Goal: Information Seeking & Learning: Check status

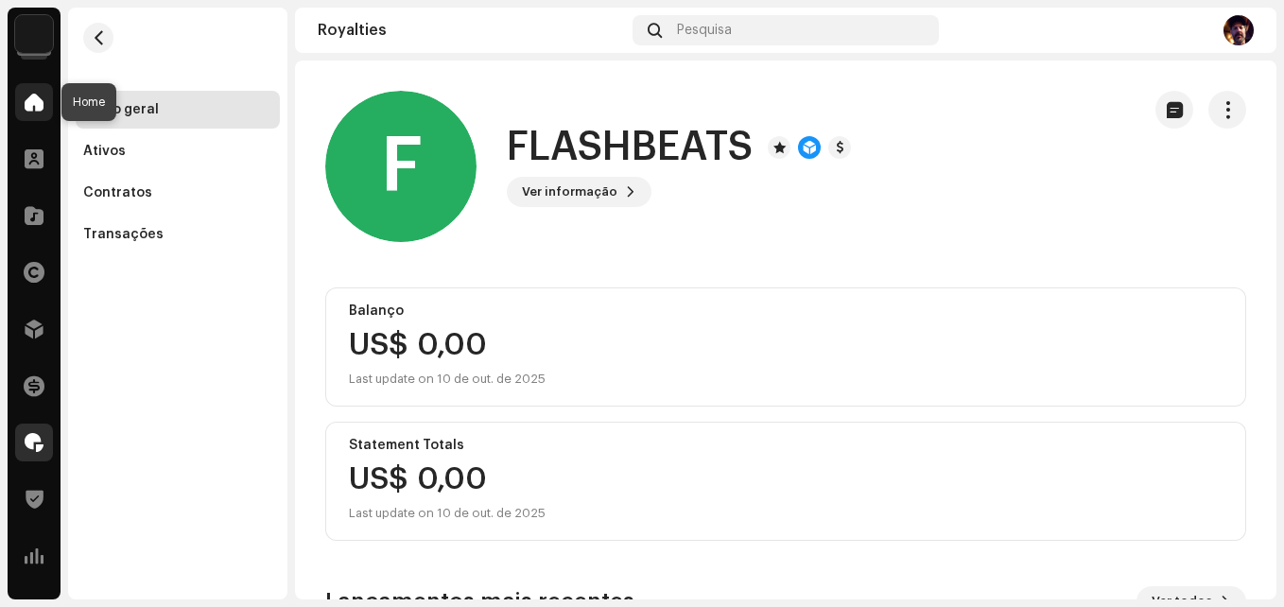
click at [35, 98] on span at bounding box center [34, 102] width 19 height 15
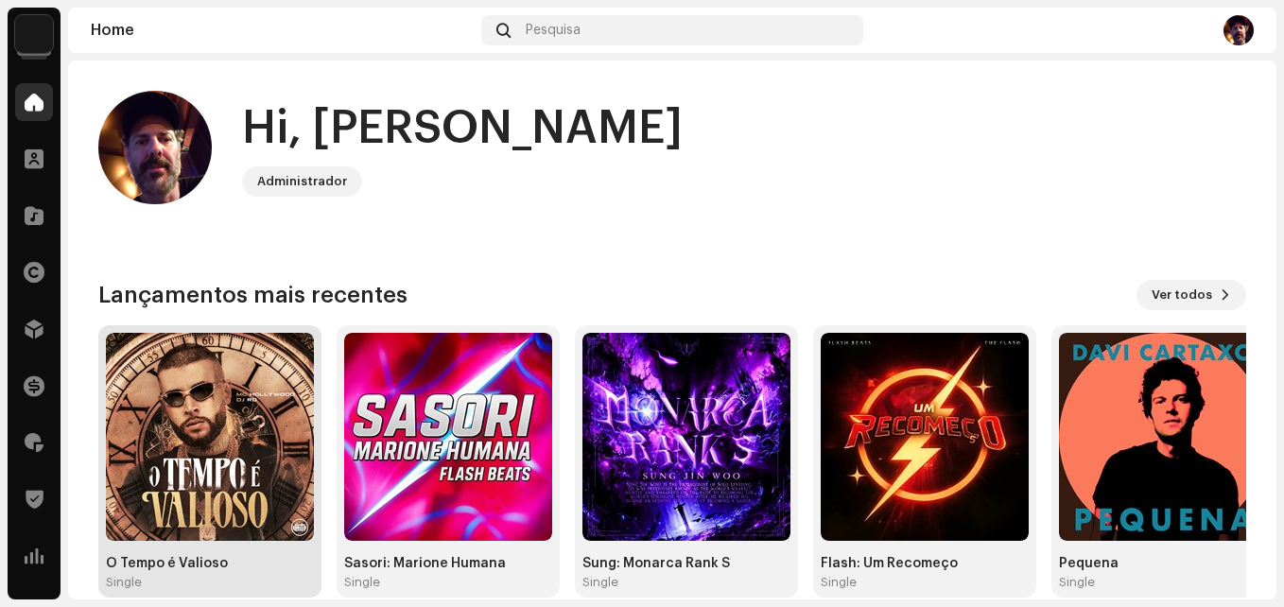
click at [228, 470] on img at bounding box center [210, 437] width 208 height 208
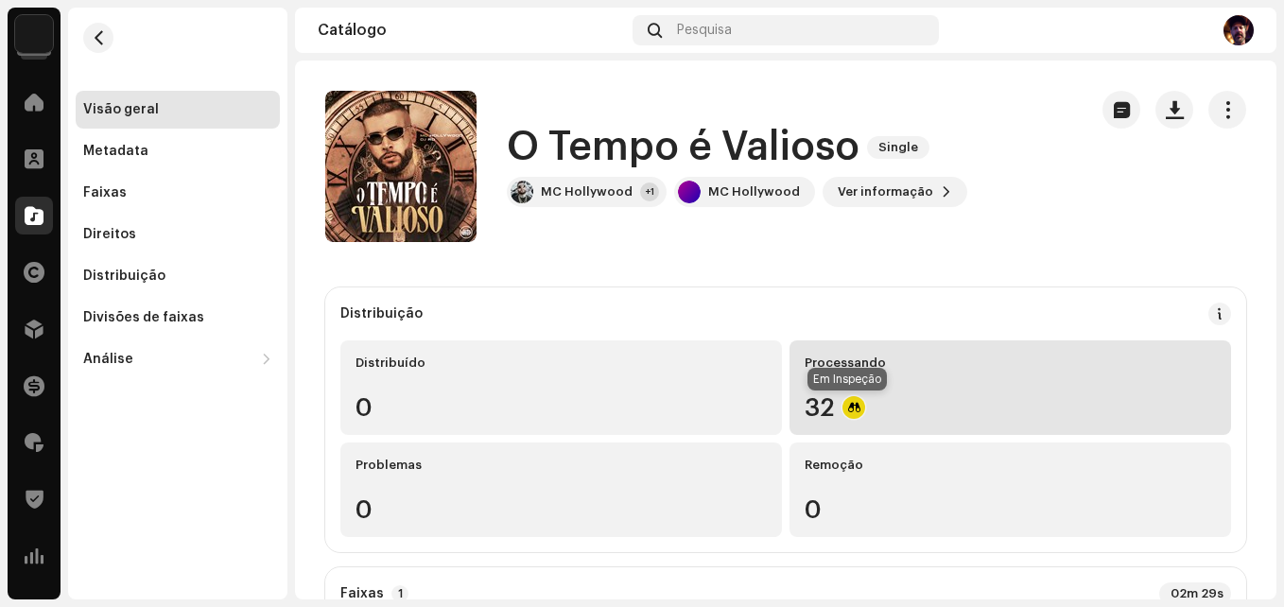
click at [844, 410] on div at bounding box center [853, 407] width 23 height 23
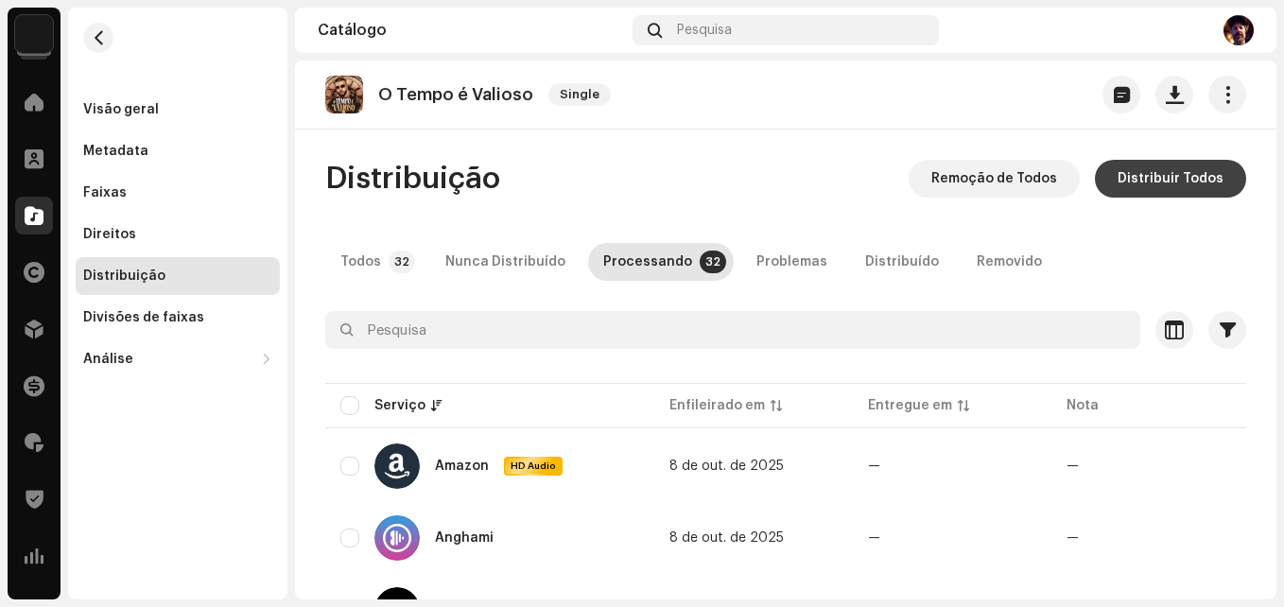
click at [1145, 186] on span "Distribuir Todos" at bounding box center [1171, 179] width 106 height 38
click at [321, 276] on div "Não Elegível Para Distribuição Os serviços selecionados não estão qualificados …" at bounding box center [642, 303] width 1284 height 607
click at [352, 404] on input "checkbox" at bounding box center [349, 405] width 19 height 19
checkbox input "true"
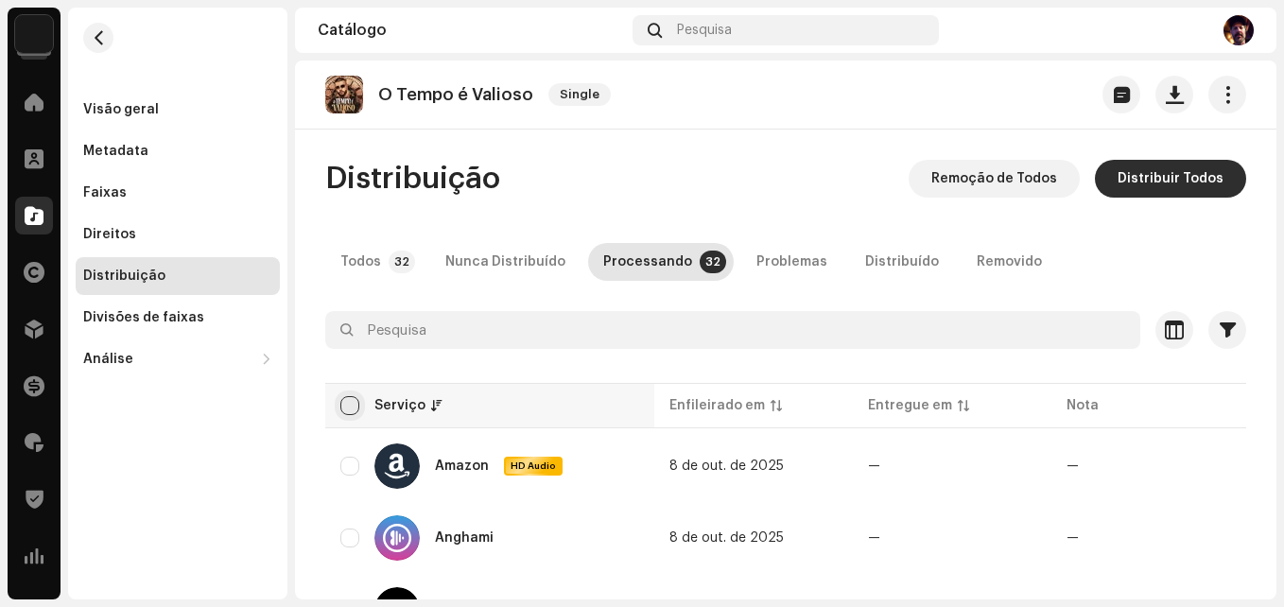
checkbox input "true"
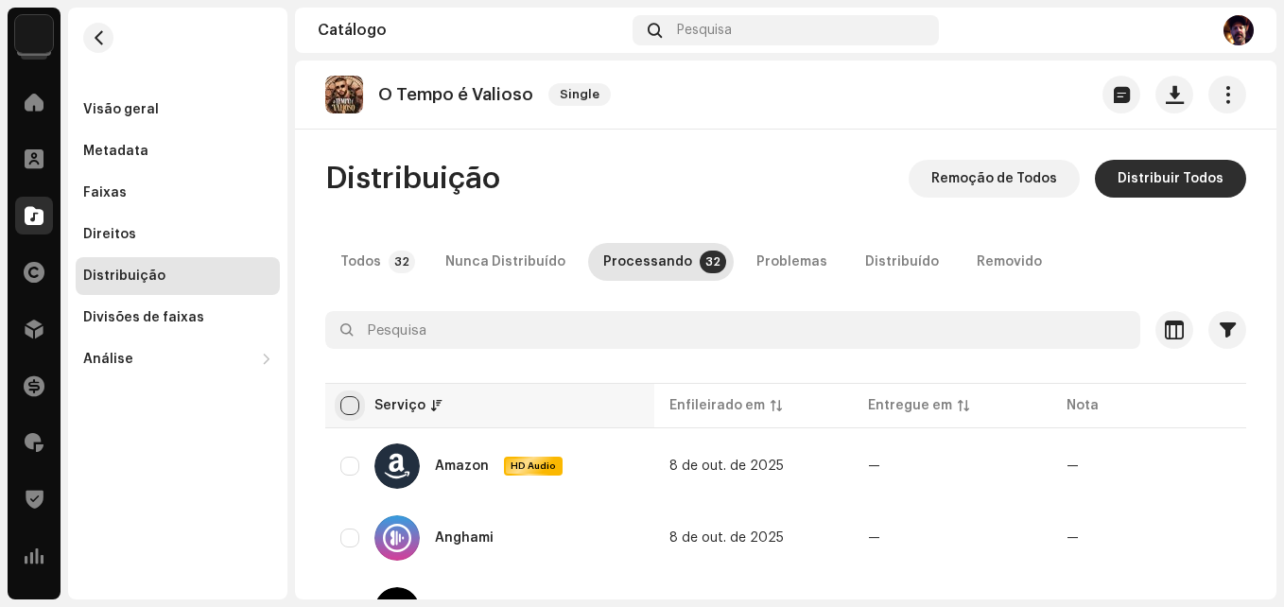
checkbox input "true"
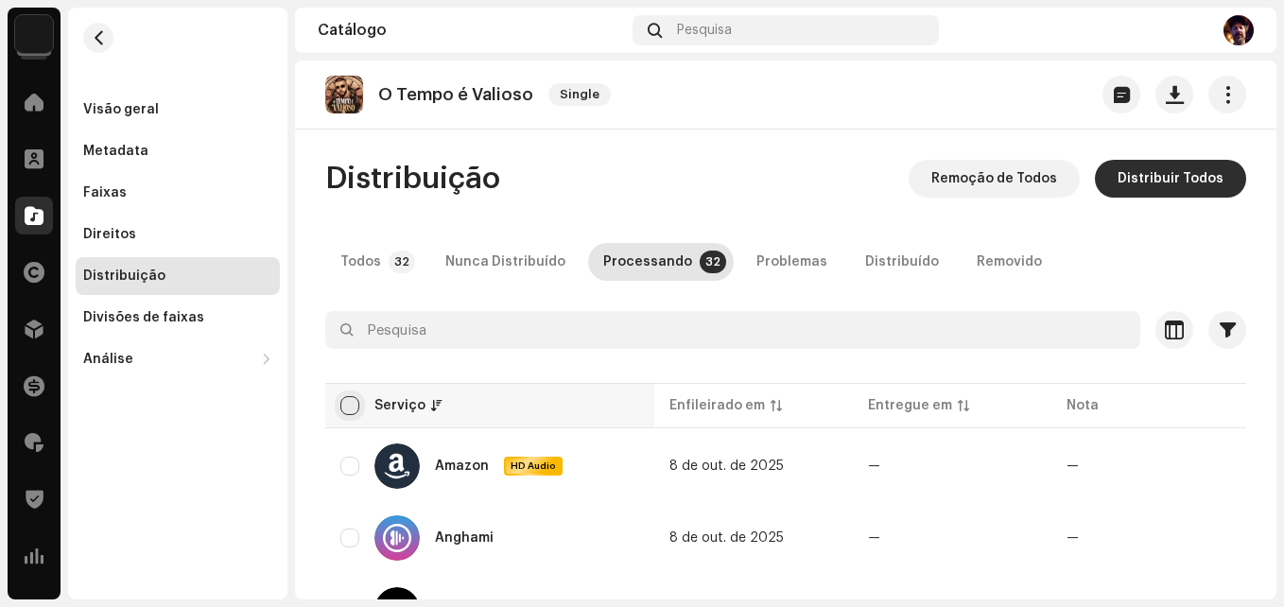
checkbox input "true"
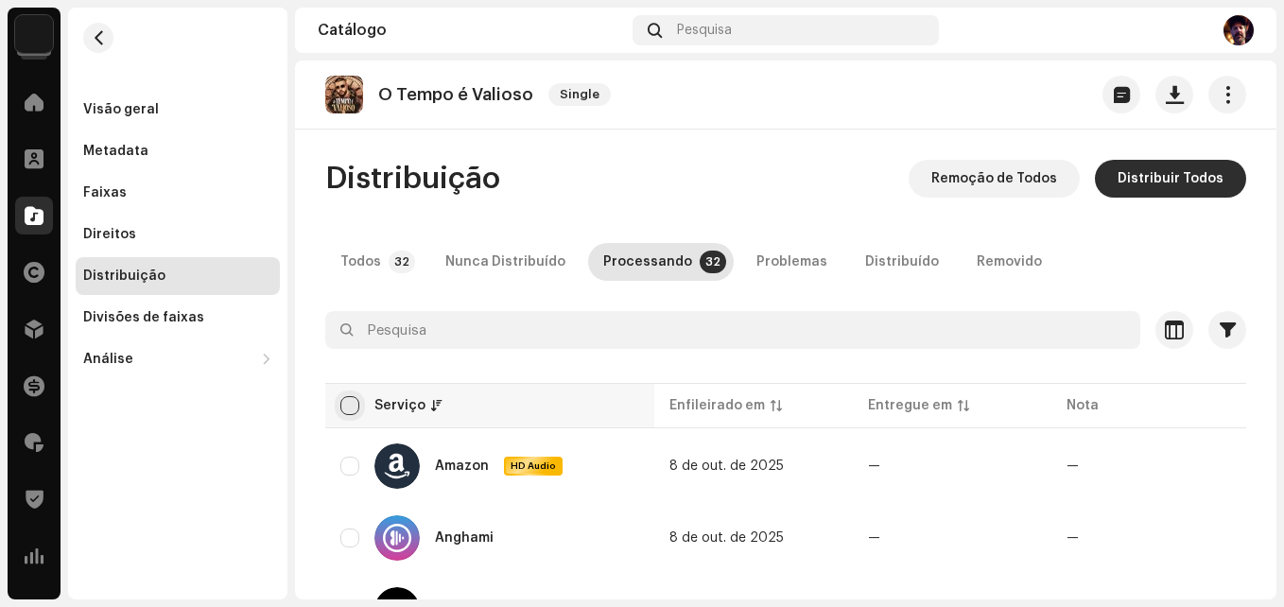
checkbox input "true"
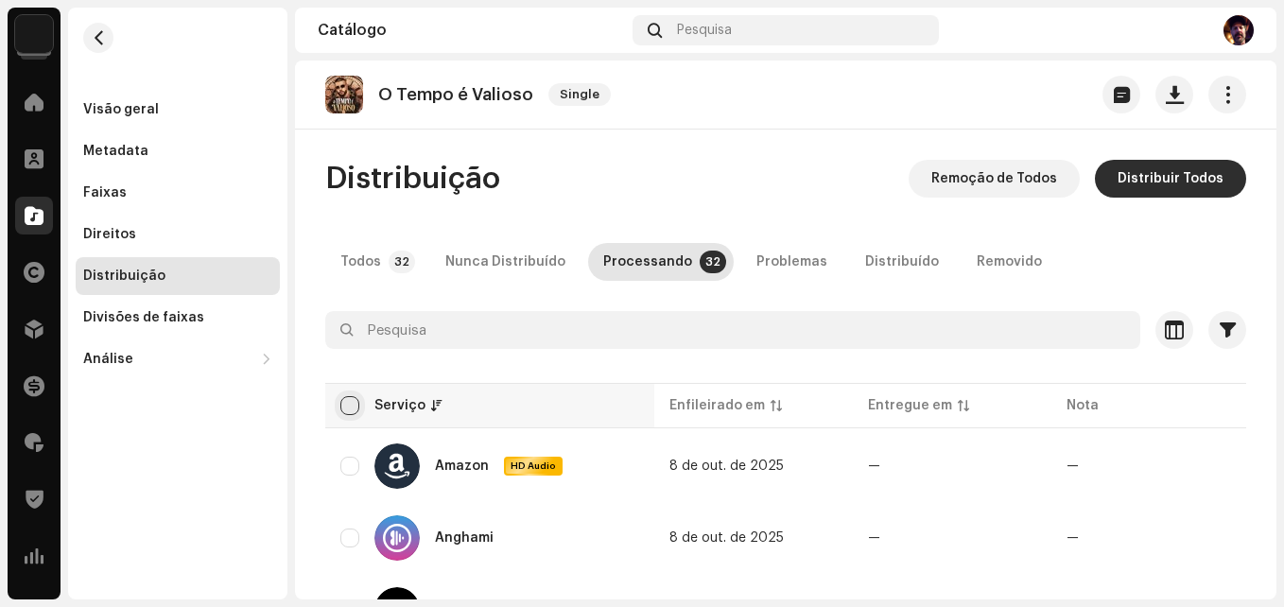
checkbox input "true"
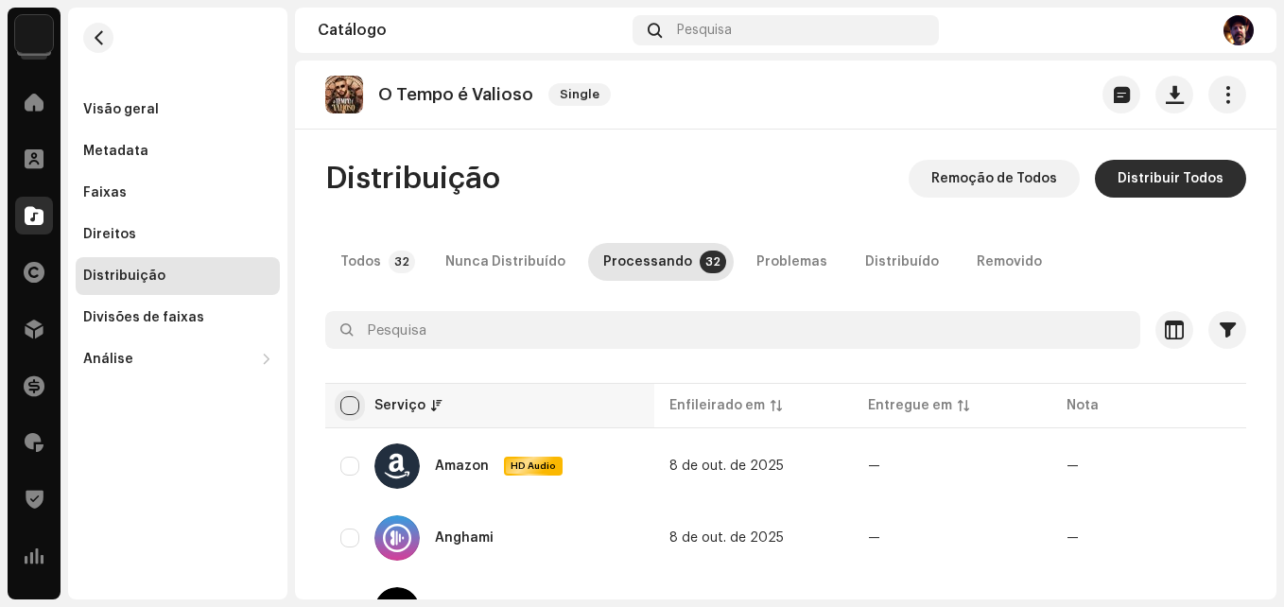
checkbox input "true"
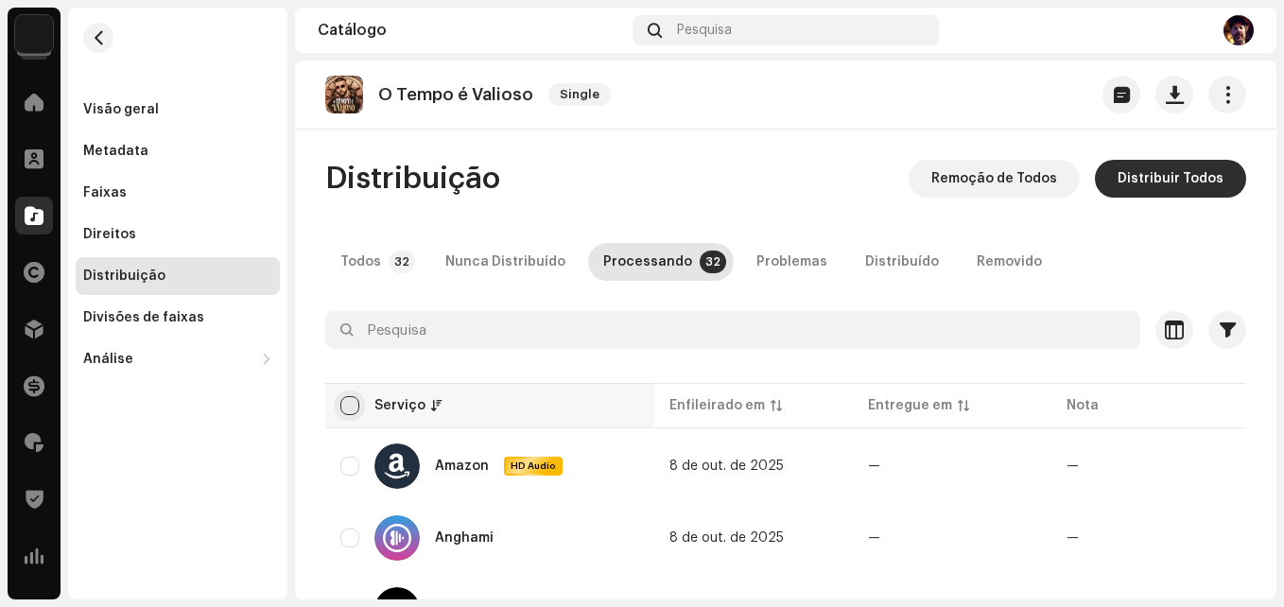
checkbox input "true"
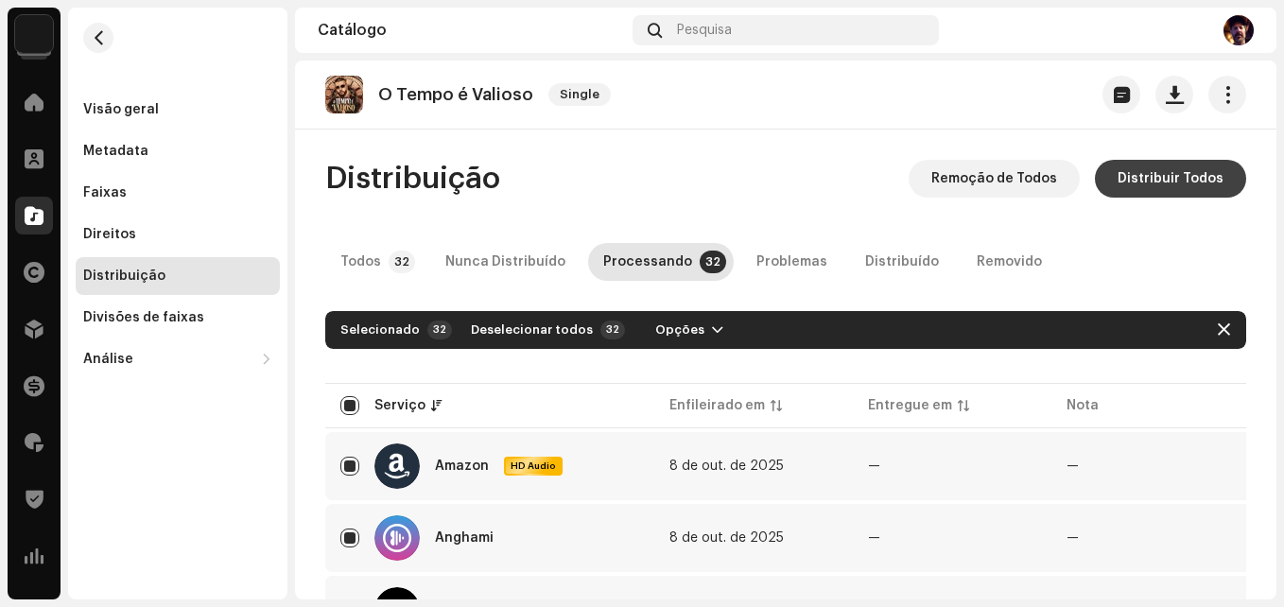
click at [1163, 182] on span "Distribuir Todos" at bounding box center [1171, 179] width 106 height 38
click at [750, 163] on div "Não Elegível Para Distribuição Os serviços selecionados não estão qualificados …" at bounding box center [642, 303] width 1284 height 607
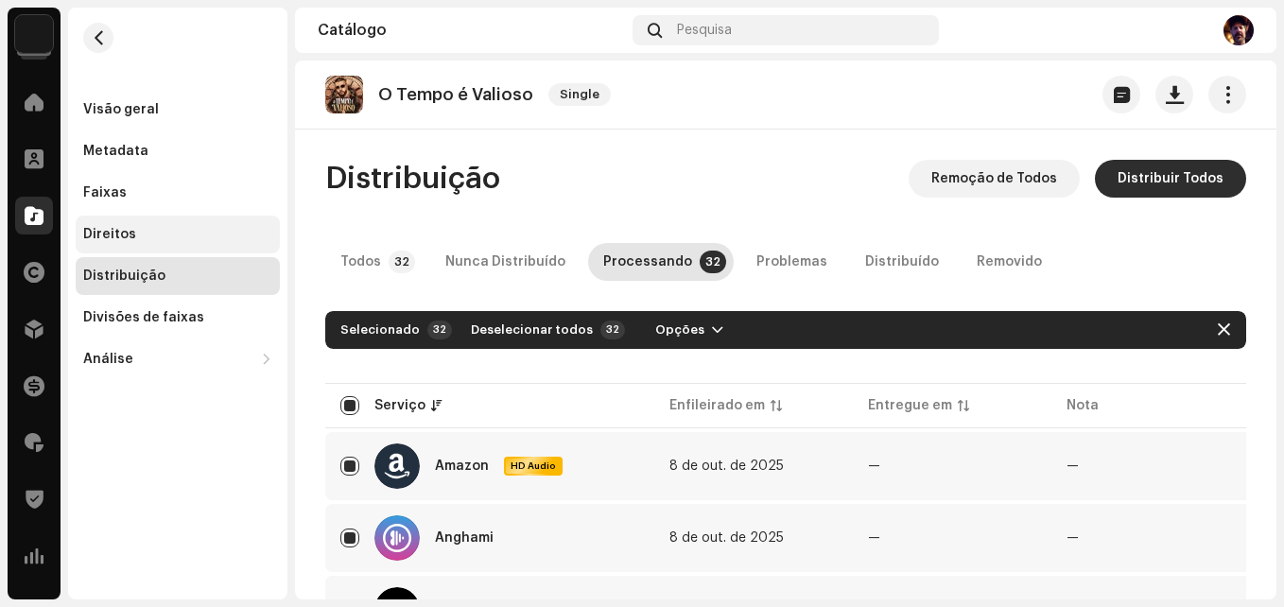
click at [130, 244] on div "Direitos" at bounding box center [178, 235] width 204 height 38
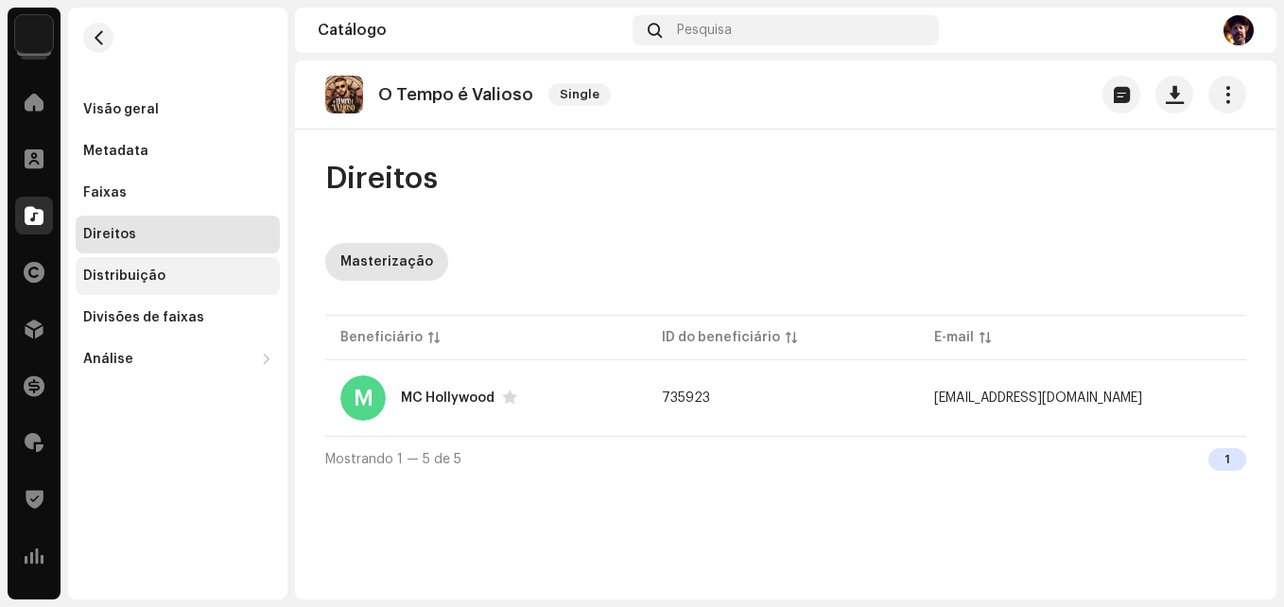
click at [101, 278] on div "Distribuição" at bounding box center [124, 276] width 82 height 15
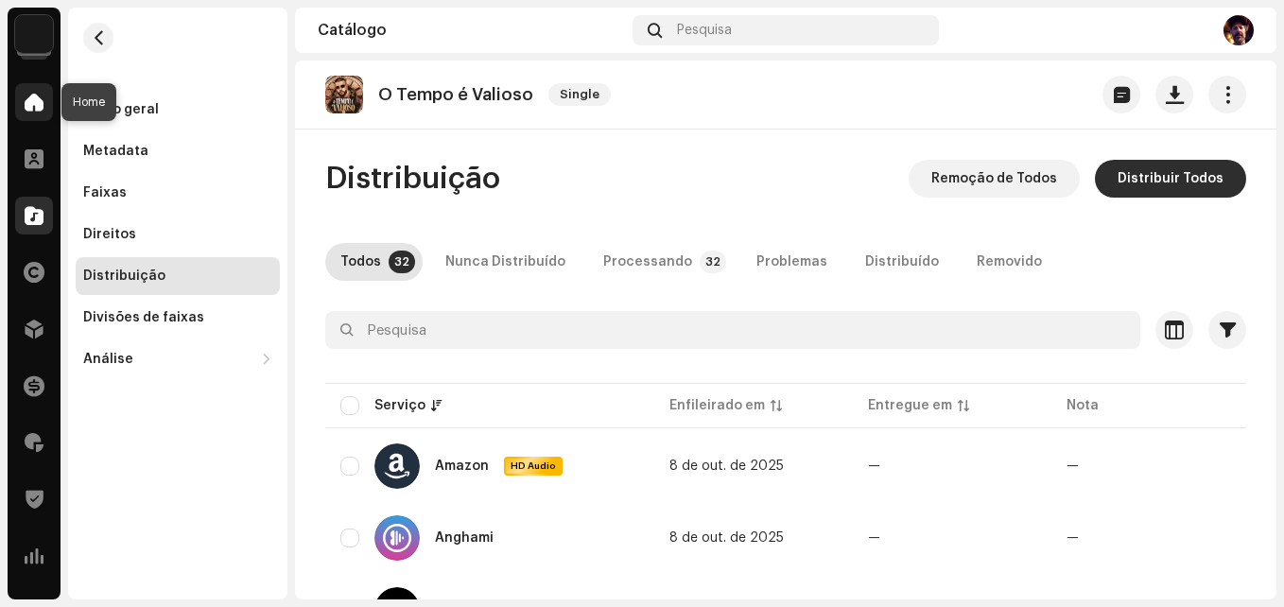
click at [40, 102] on span at bounding box center [34, 102] width 19 height 15
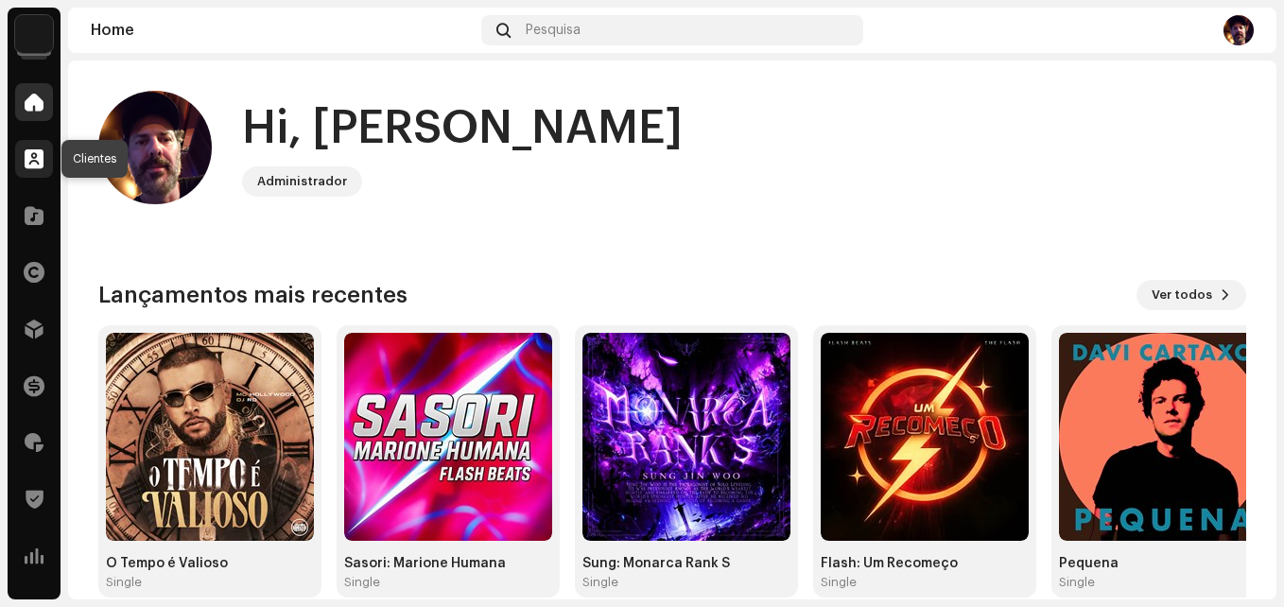
click at [38, 157] on span at bounding box center [34, 158] width 19 height 15
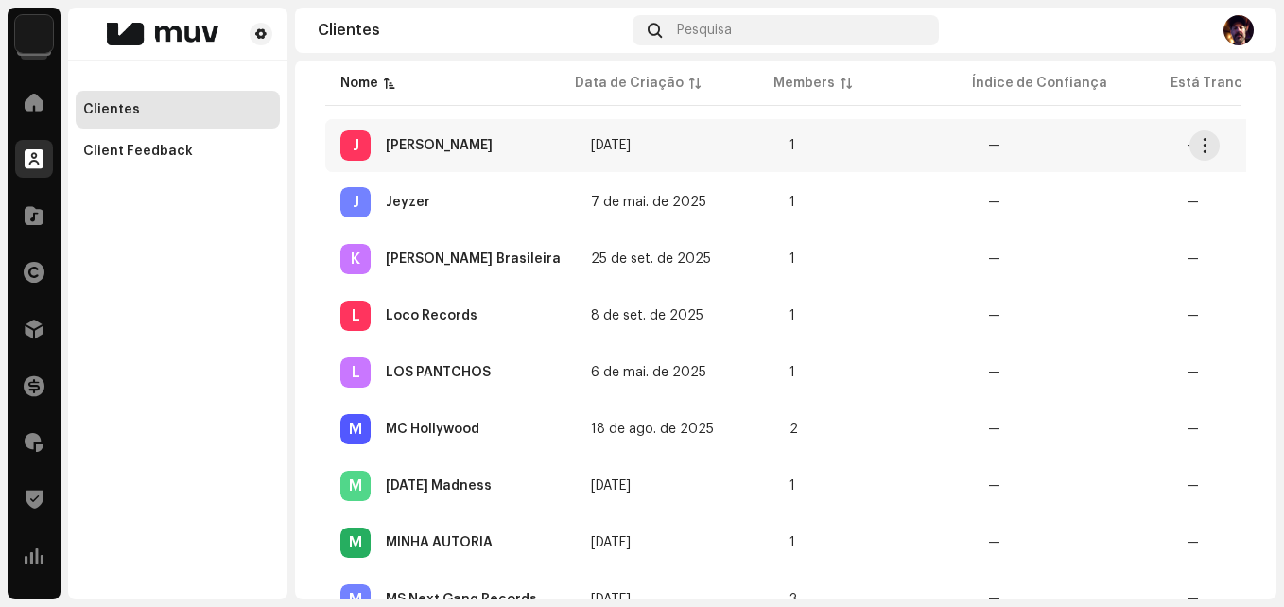
scroll to position [1229, 0]
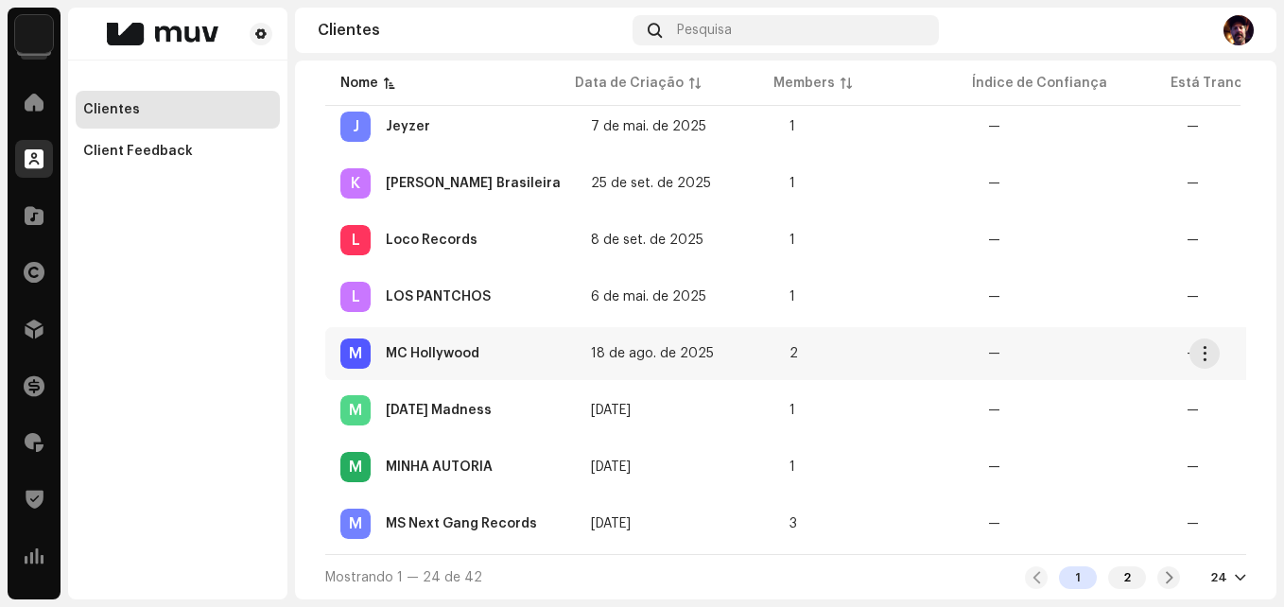
click at [452, 348] on div "MC Hollywood" at bounding box center [433, 353] width 94 height 13
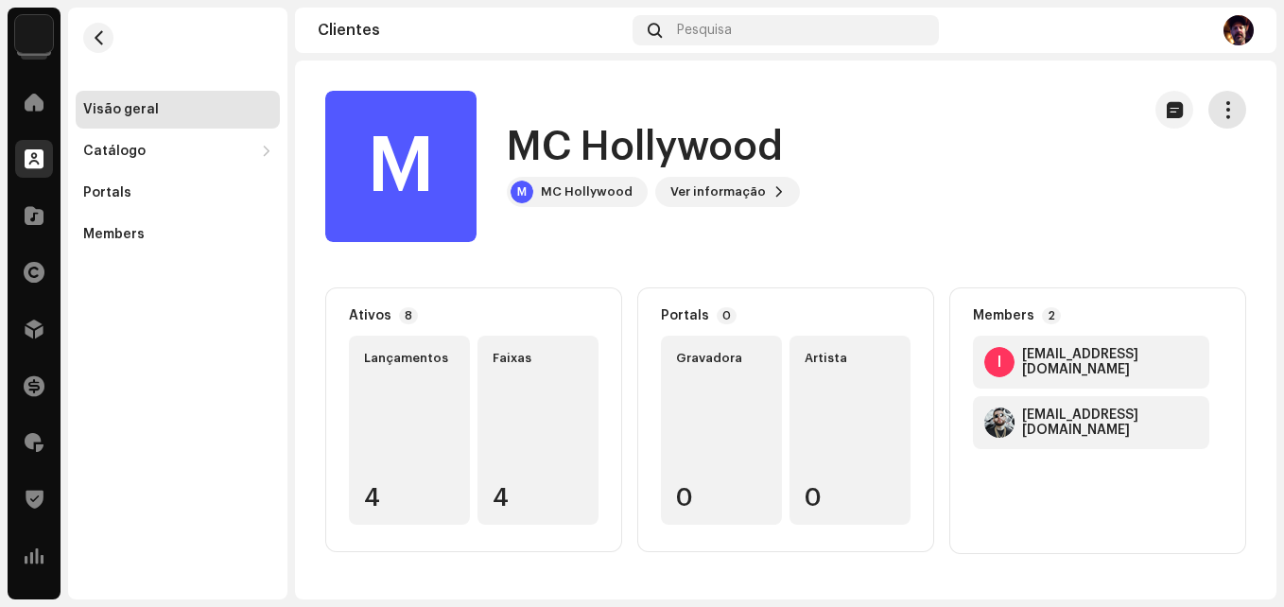
click at [1219, 117] on span "button" at bounding box center [1228, 109] width 18 height 15
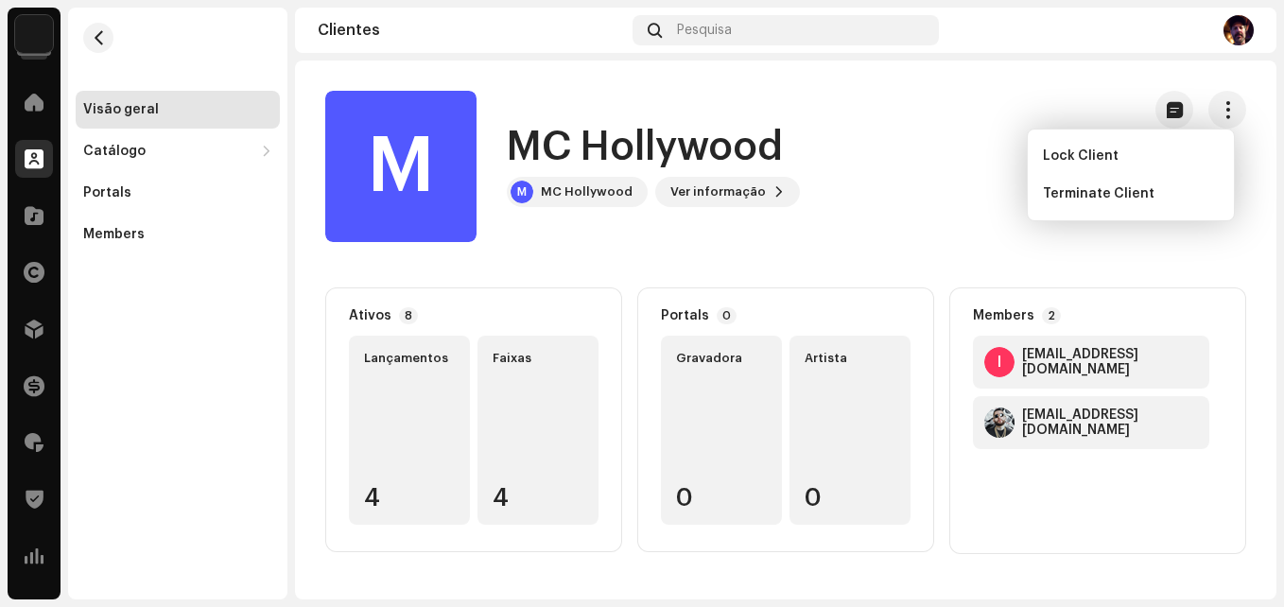
click at [926, 166] on div "M MC Hollywood M MC Hollywood Ver informação" at bounding box center [725, 166] width 800 height 151
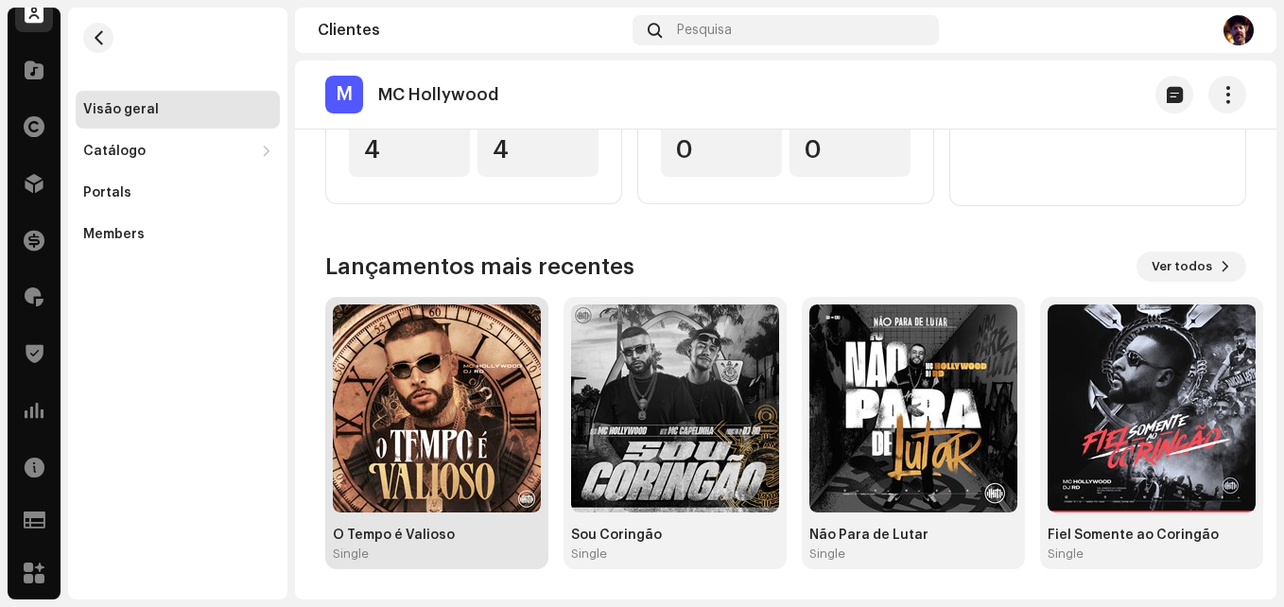
scroll to position [253, 0]
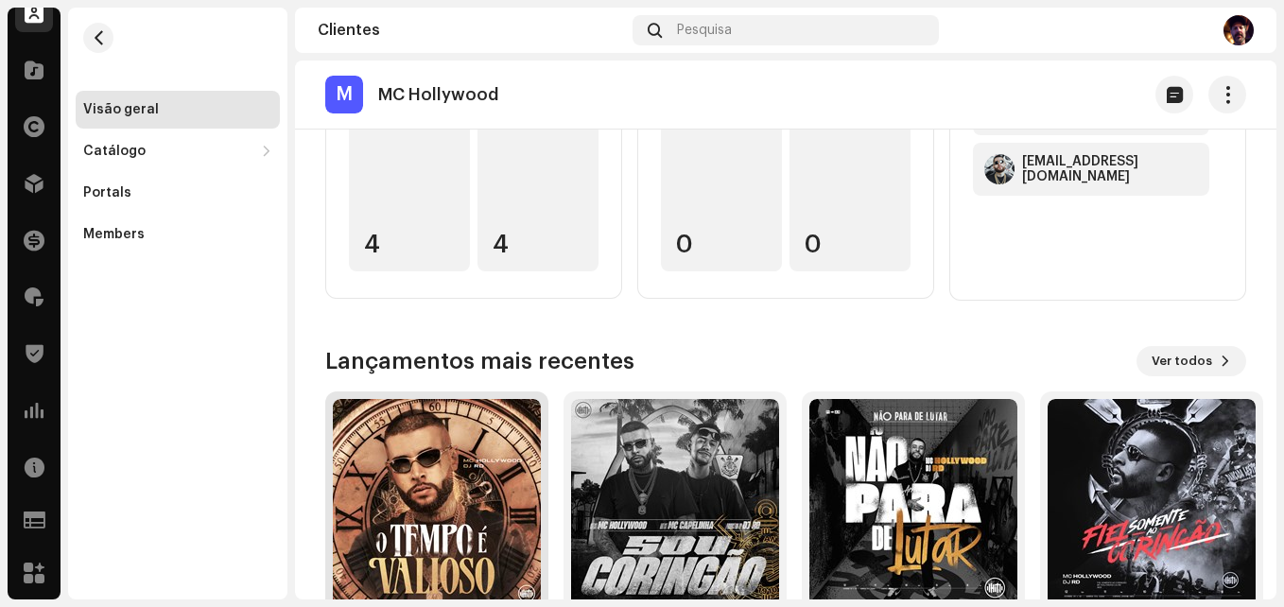
click at [463, 459] on img at bounding box center [437, 503] width 208 height 208
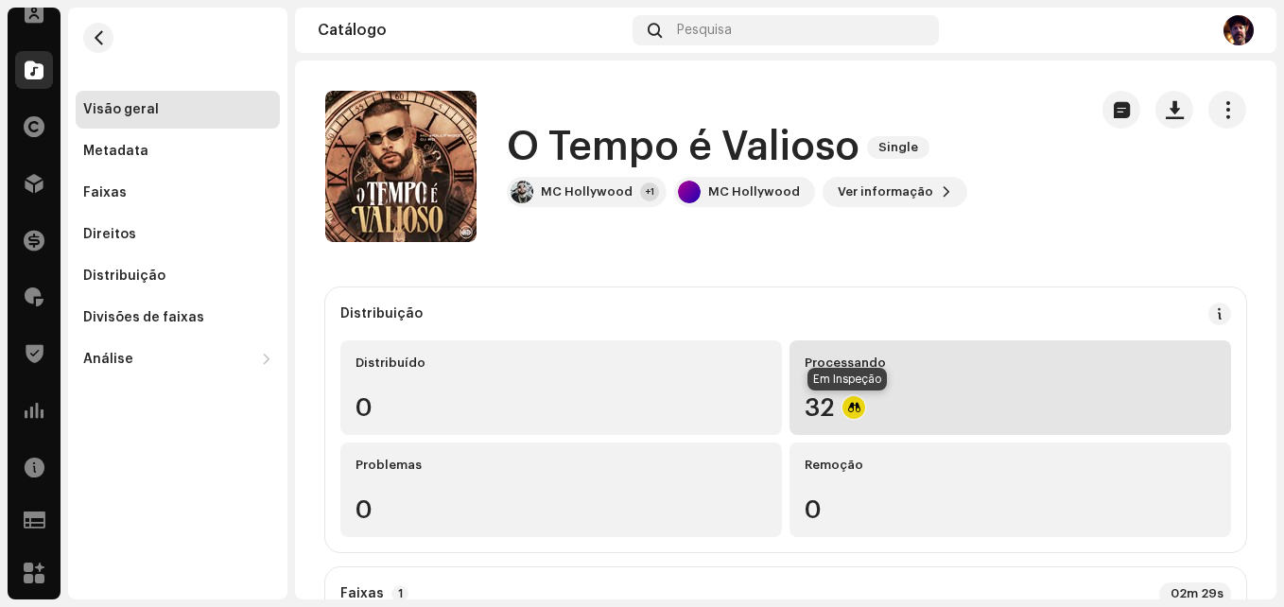
click at [848, 412] on div at bounding box center [853, 407] width 23 height 23
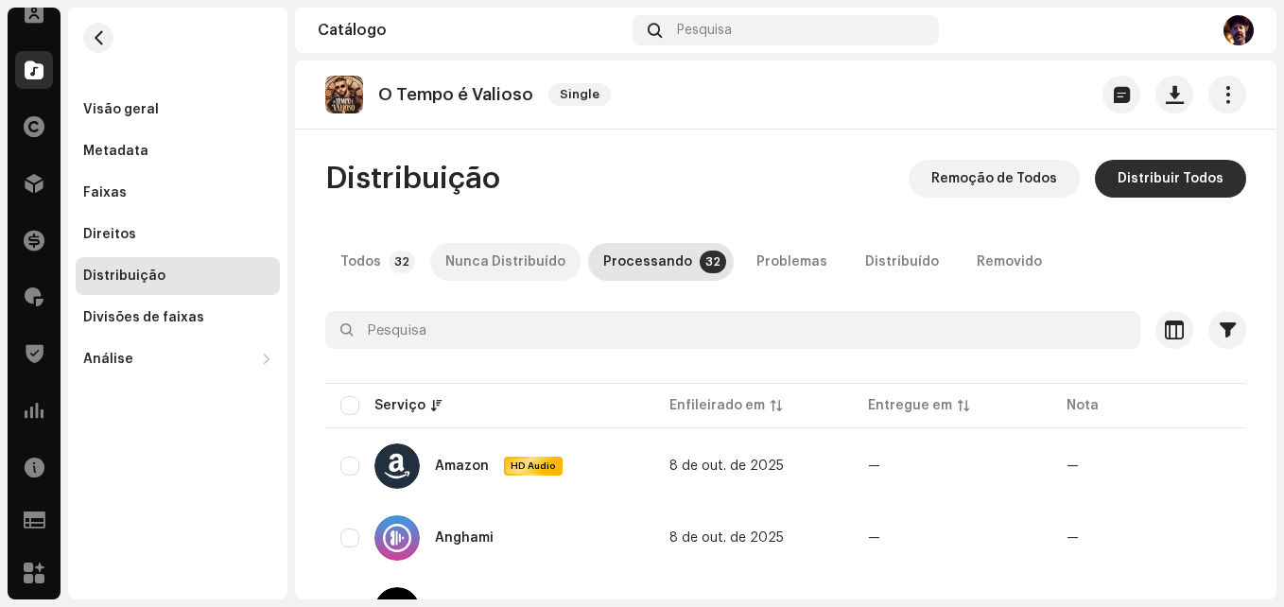
click at [518, 267] on div "Nunca Distribuído" at bounding box center [505, 262] width 120 height 38
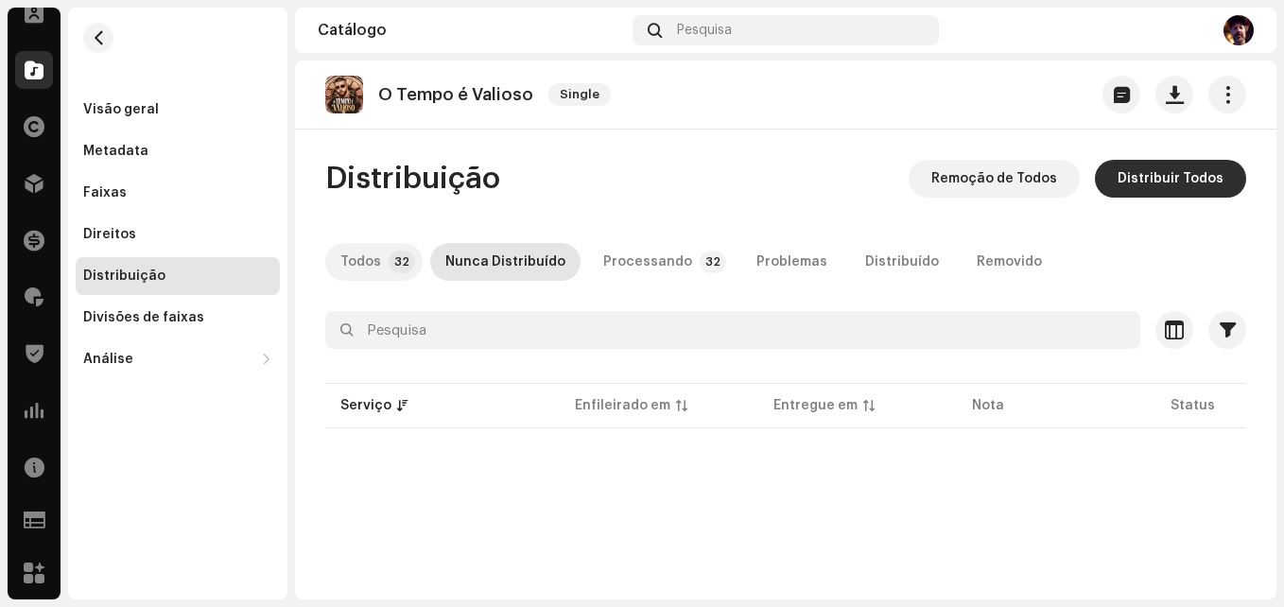
click at [368, 268] on div "Todos" at bounding box center [360, 262] width 41 height 38
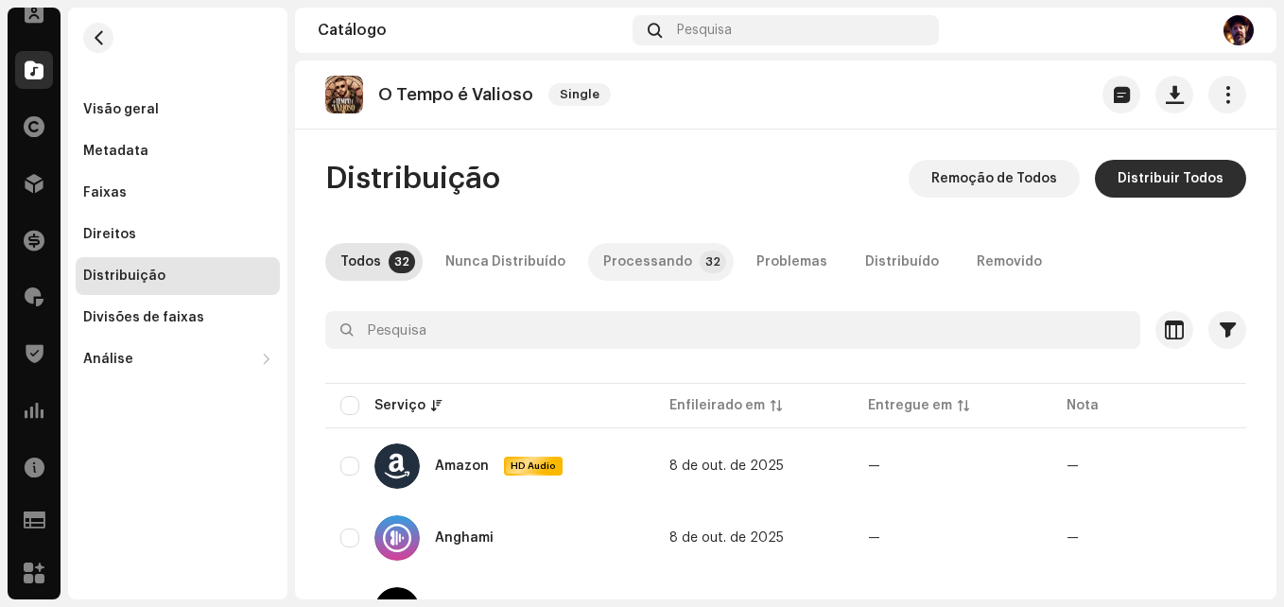
click at [650, 262] on div "Processando" at bounding box center [647, 262] width 89 height 38
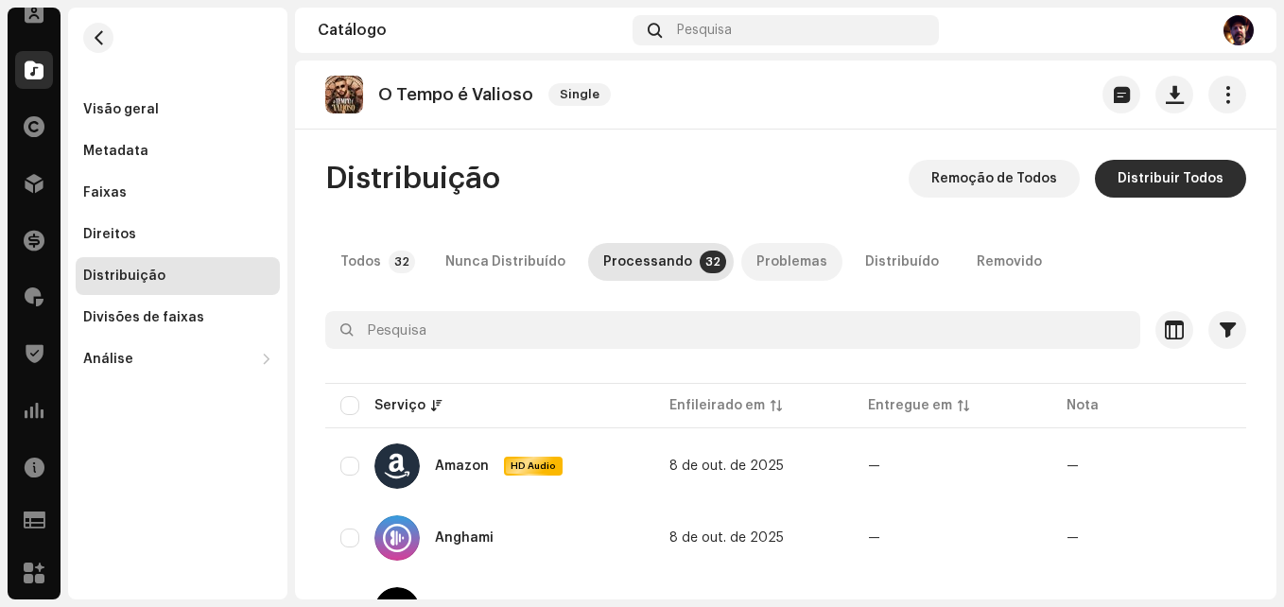
click at [788, 265] on div "Problemas" at bounding box center [791, 262] width 71 height 38
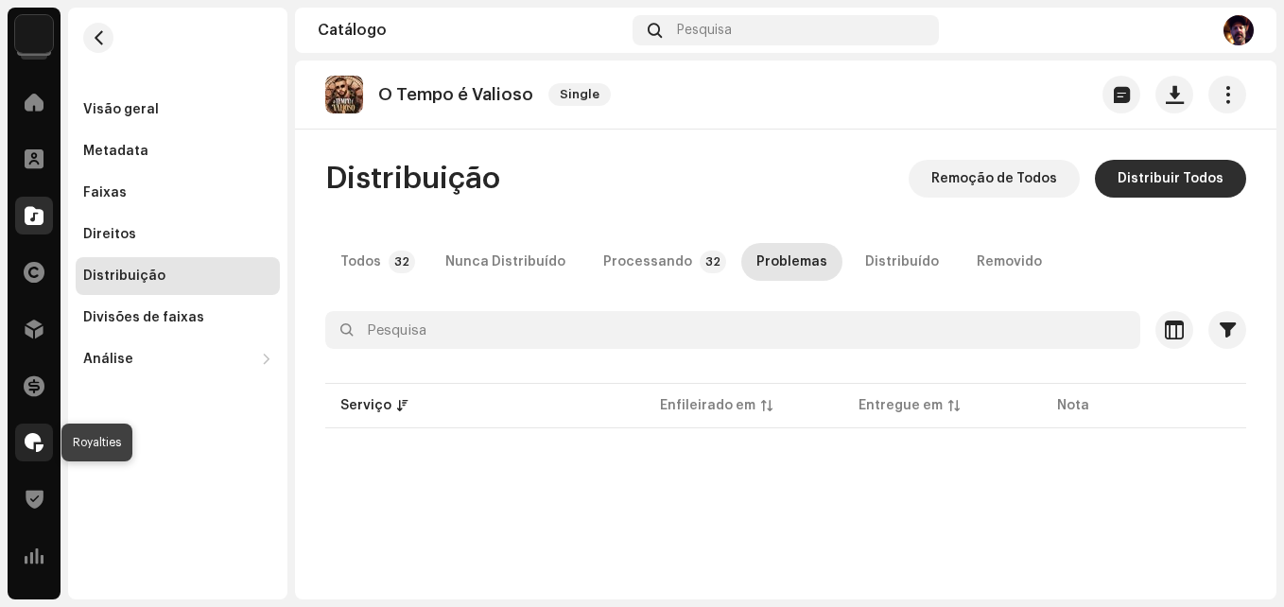
click at [34, 446] on span at bounding box center [34, 442] width 19 height 15
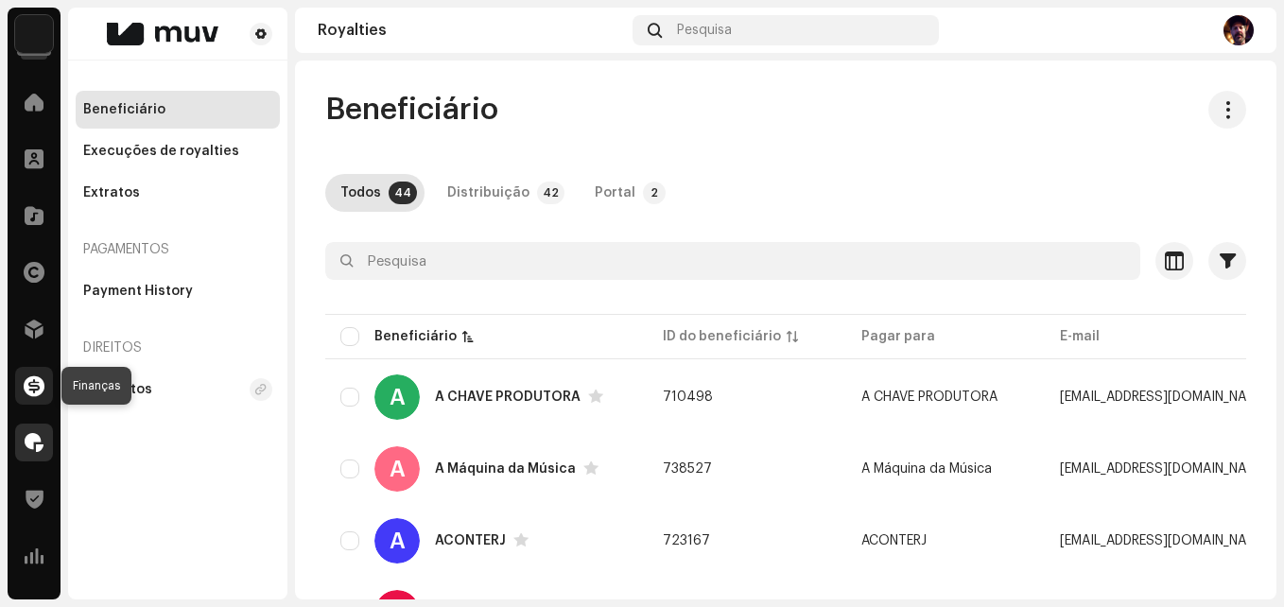
click at [32, 390] on span at bounding box center [34, 385] width 21 height 15
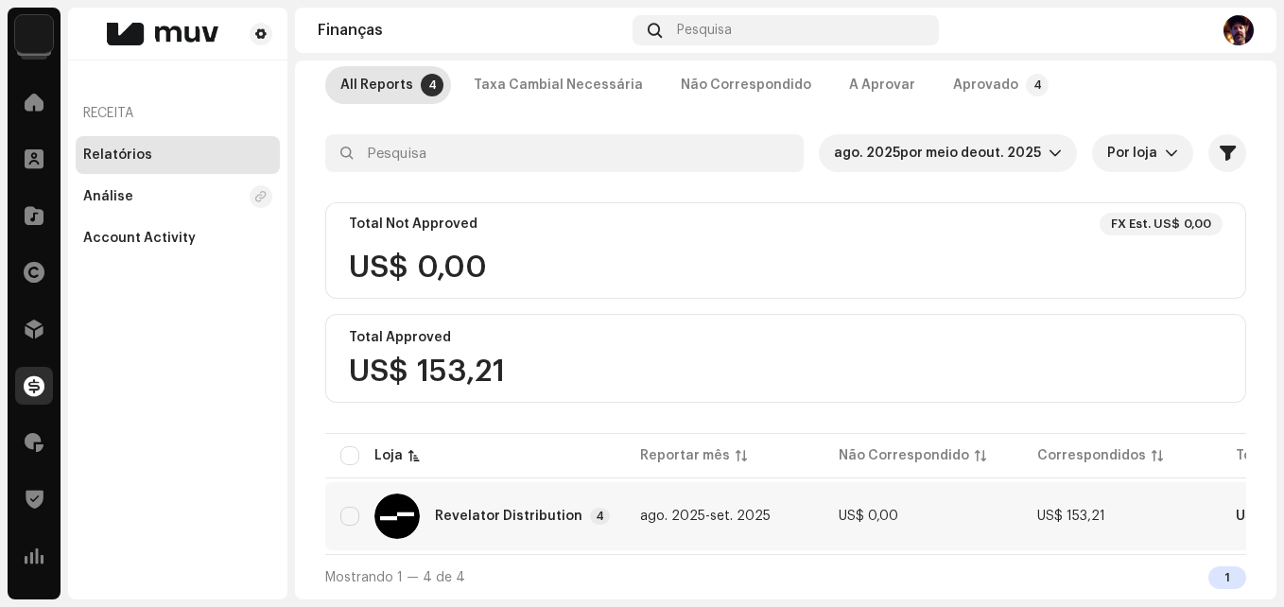
click at [540, 510] on div "Revelator Distribution" at bounding box center [508, 516] width 147 height 13
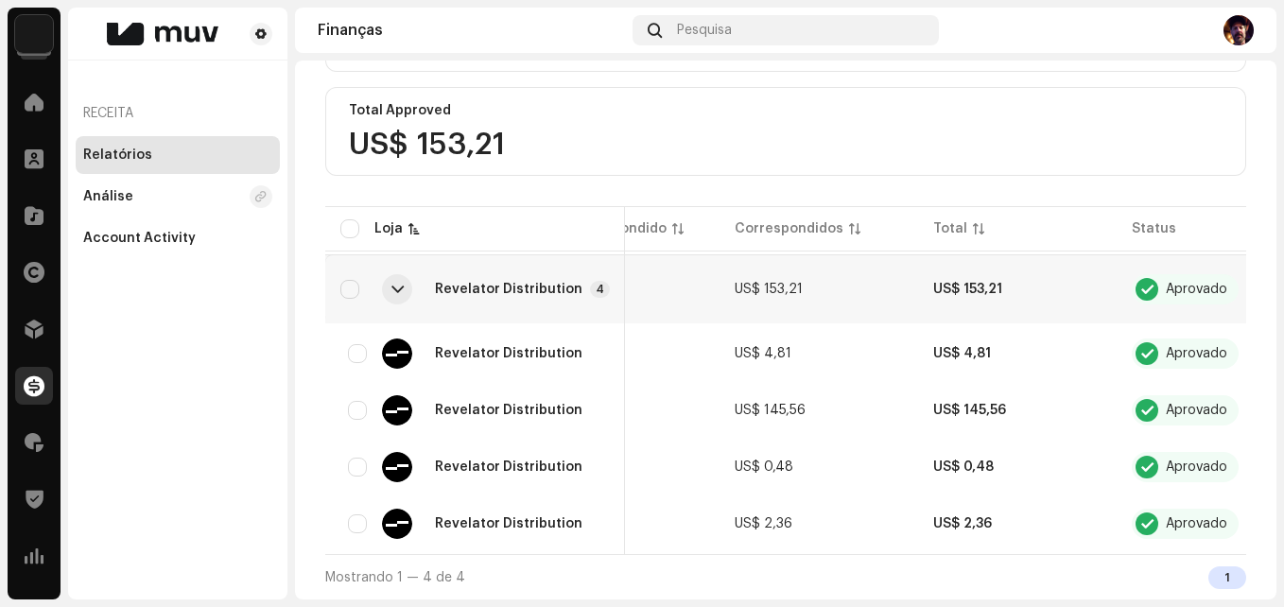
scroll to position [0, 372]
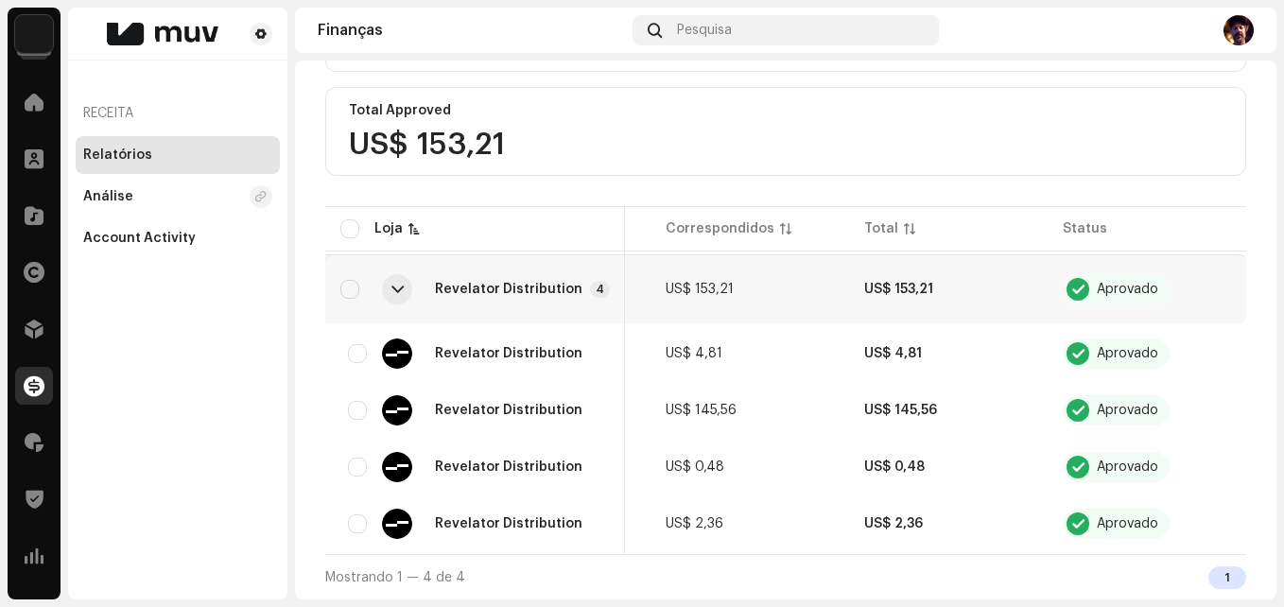
click at [1112, 283] on div "Aprovado" at bounding box center [1127, 289] width 61 height 13
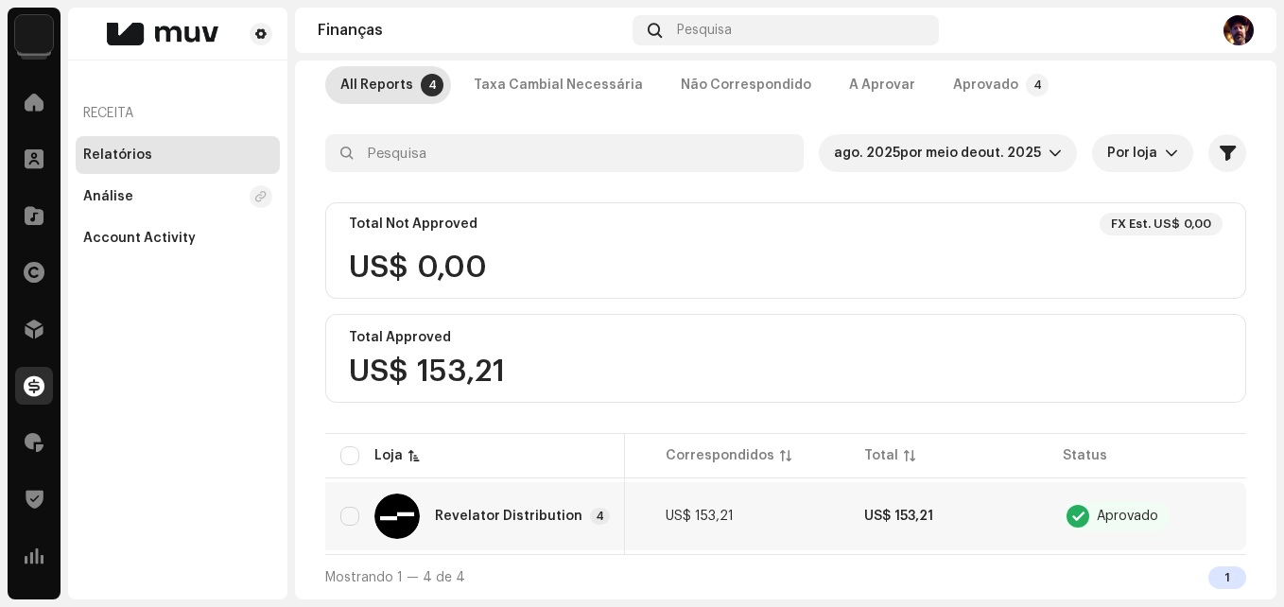
scroll to position [115, 0]
click at [140, 246] on div "Account Activity" at bounding box center [178, 238] width 204 height 38
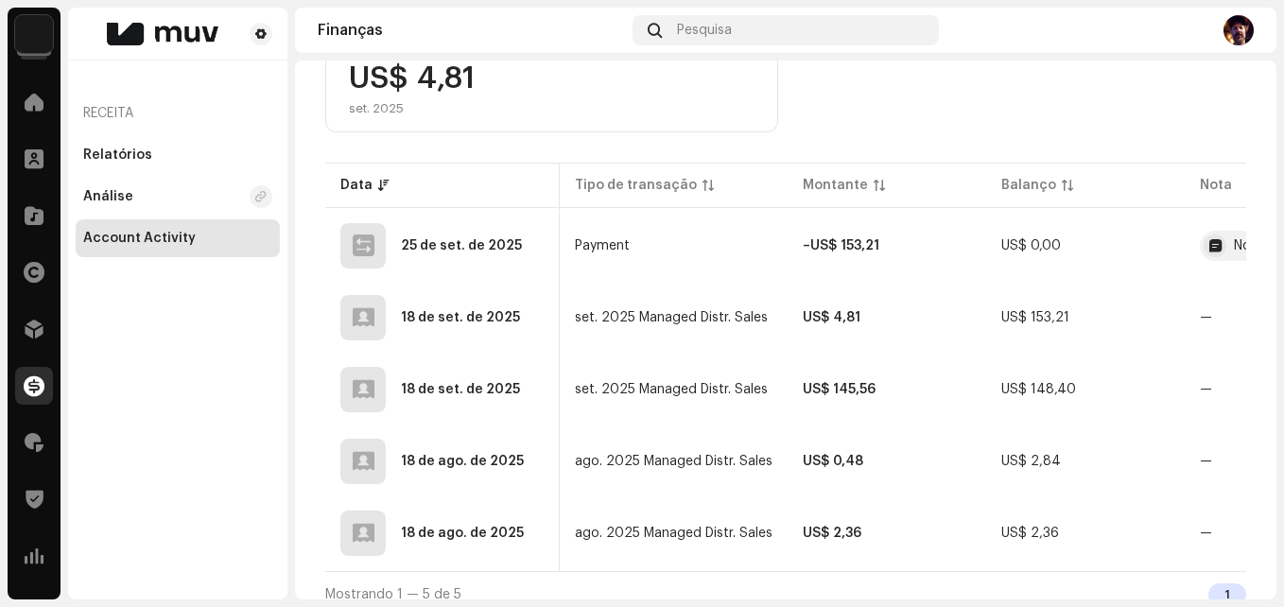
scroll to position [0, 145]
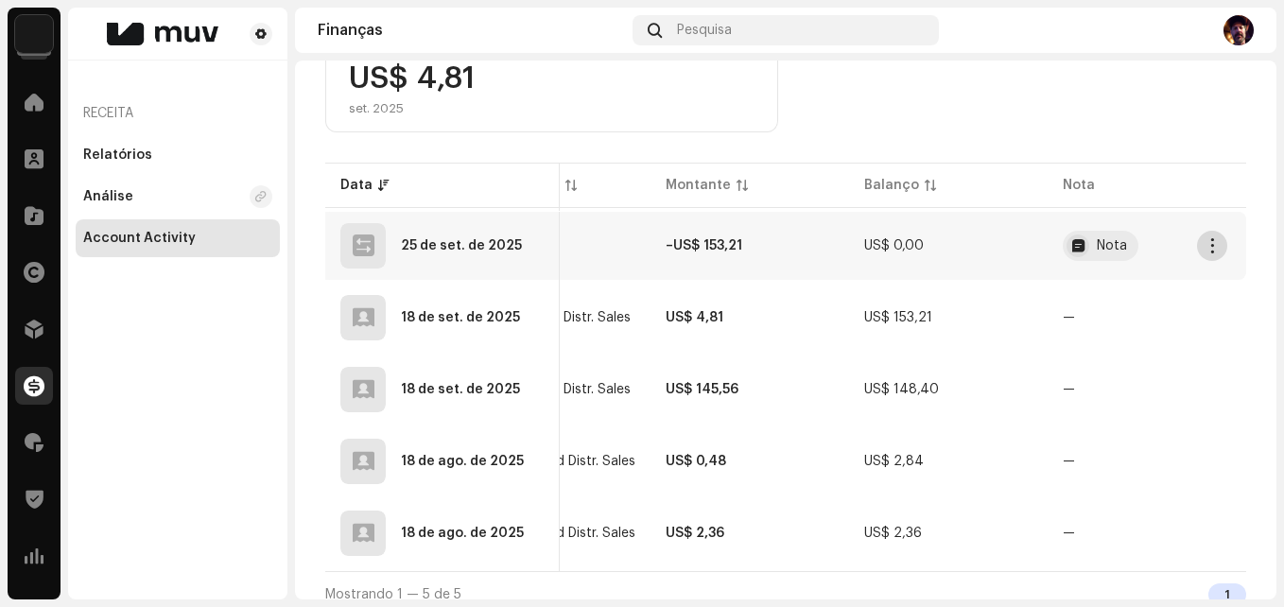
click at [1205, 252] on span "button" at bounding box center [1212, 245] width 14 height 15
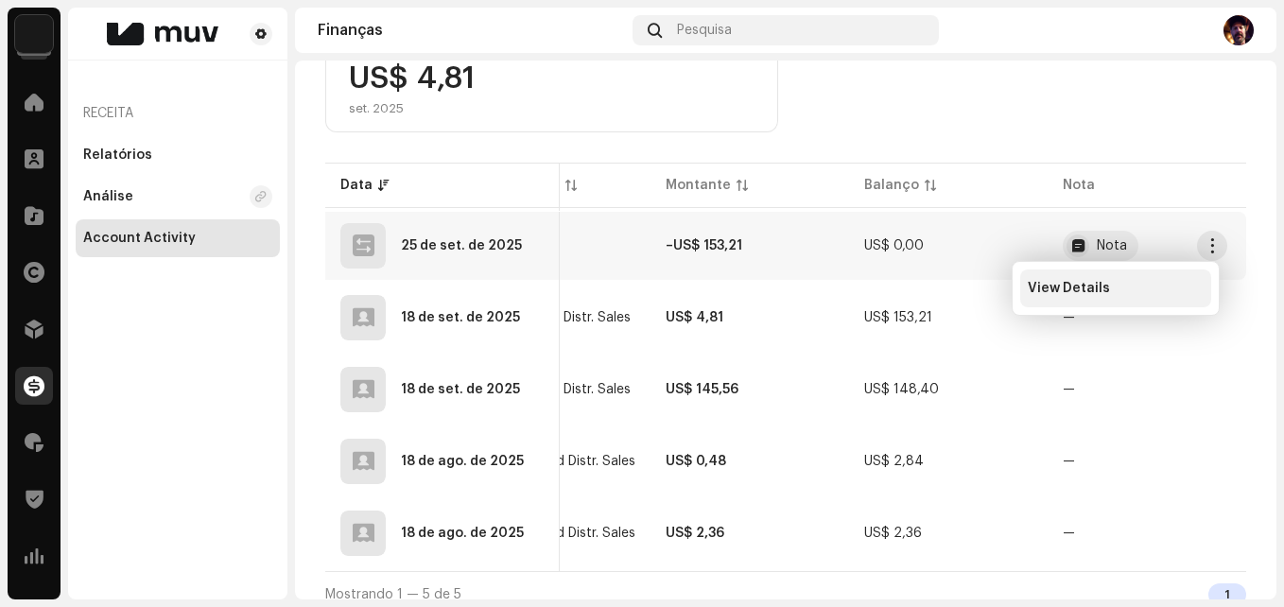
click at [1078, 285] on span "View Details" at bounding box center [1069, 288] width 82 height 15
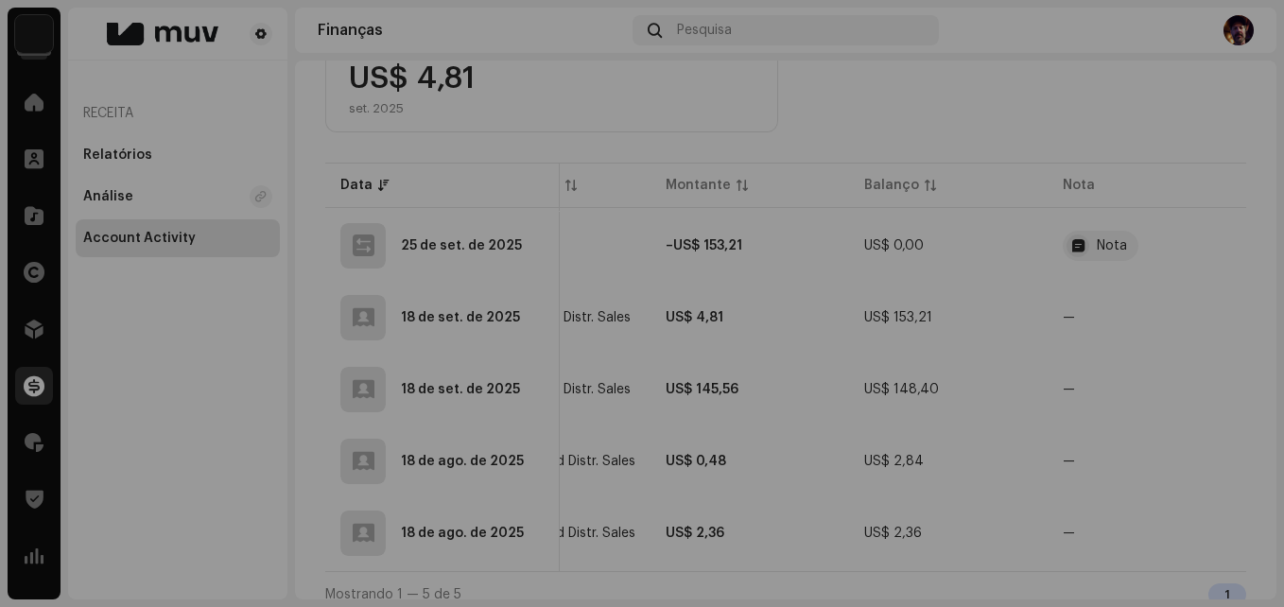
click at [1097, 362] on div "Detalhes de transação Tipo de transação Payment Insira a Quantia – US$ 153,21 D…" at bounding box center [642, 303] width 1284 height 607
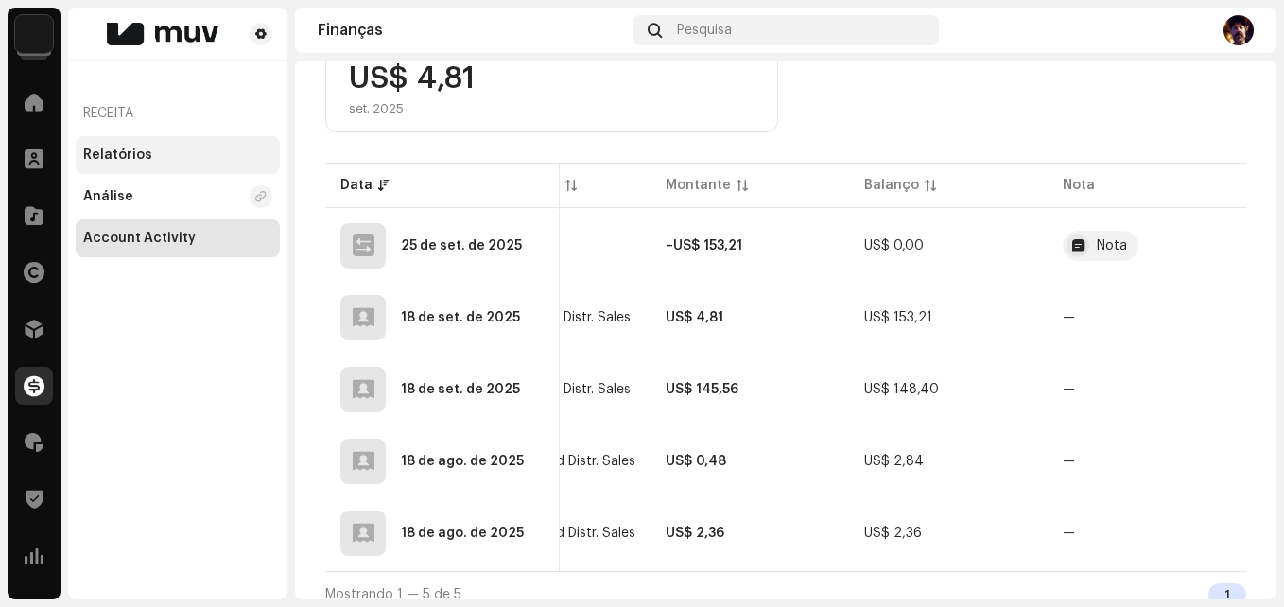
click at [115, 149] on div "Relatórios" at bounding box center [117, 154] width 69 height 15
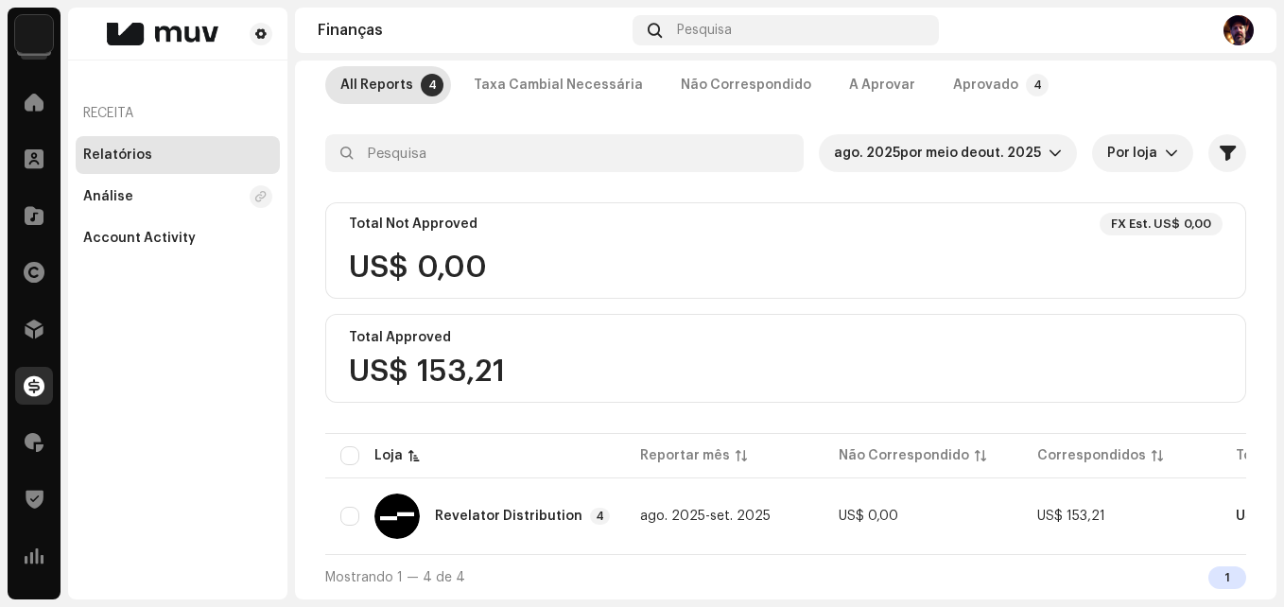
scroll to position [115, 0]
drag, startPoint x: 687, startPoint y: 606, endPoint x: 895, endPoint y: 595, distance: 208.3
click at [895, 595] on div "MUVDistro Home Clientes Catálogo Direitos Distribuição Finanças Royalties Trust…" at bounding box center [642, 303] width 1284 height 607
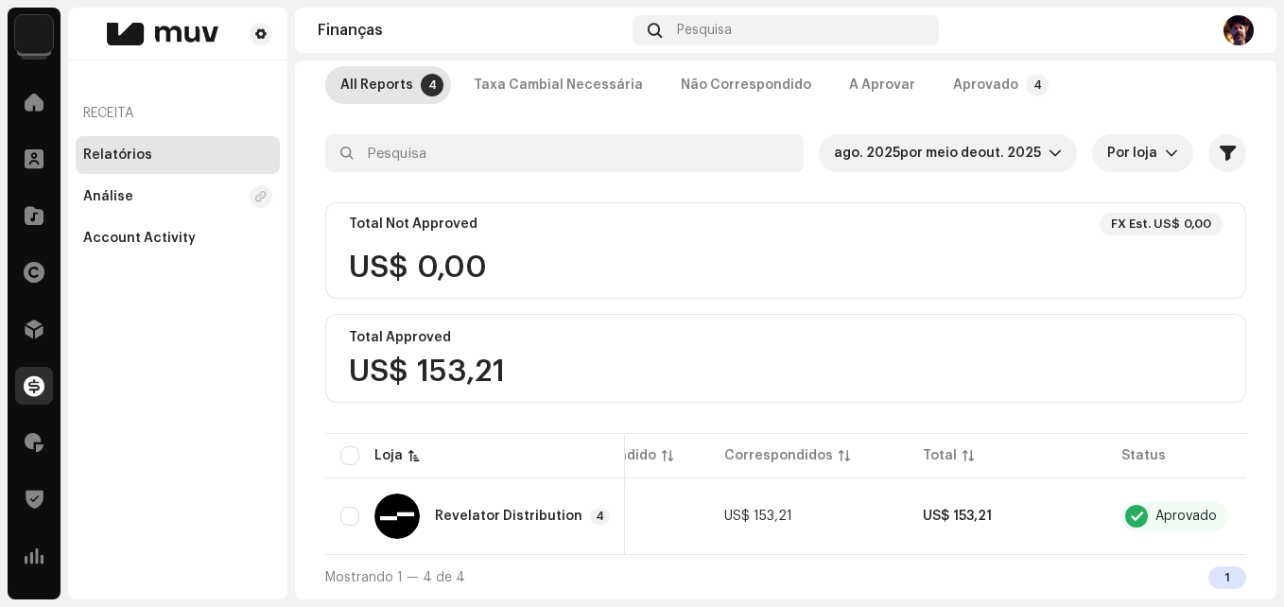
scroll to position [0, 372]
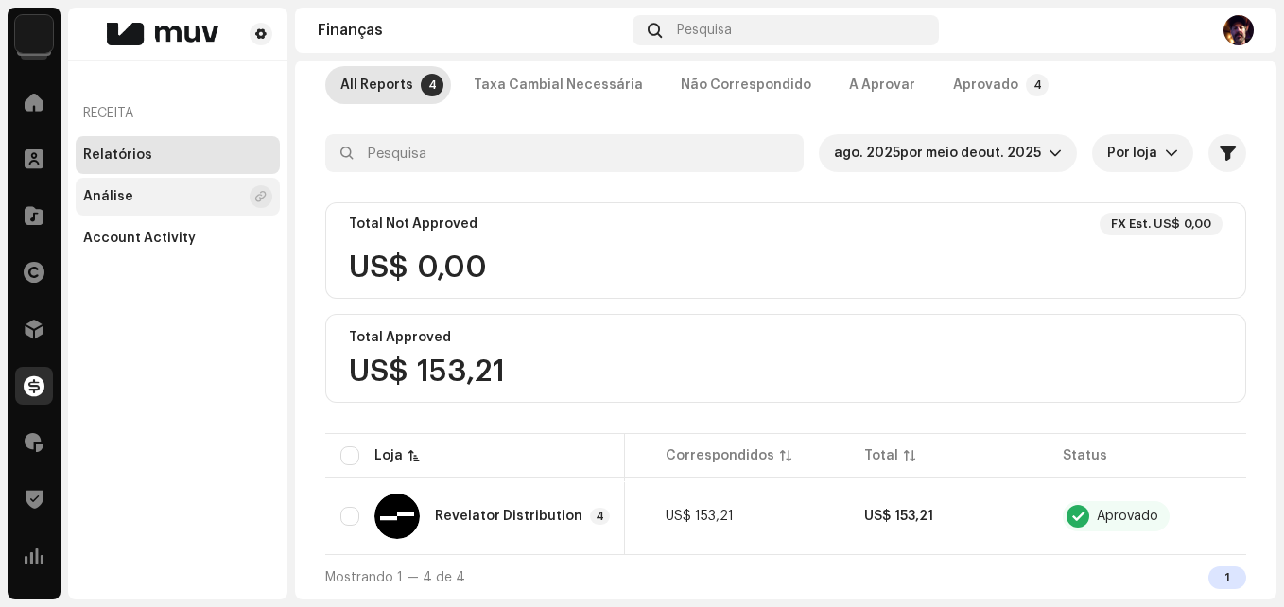
click at [139, 199] on div "Análise" at bounding box center [162, 196] width 159 height 15
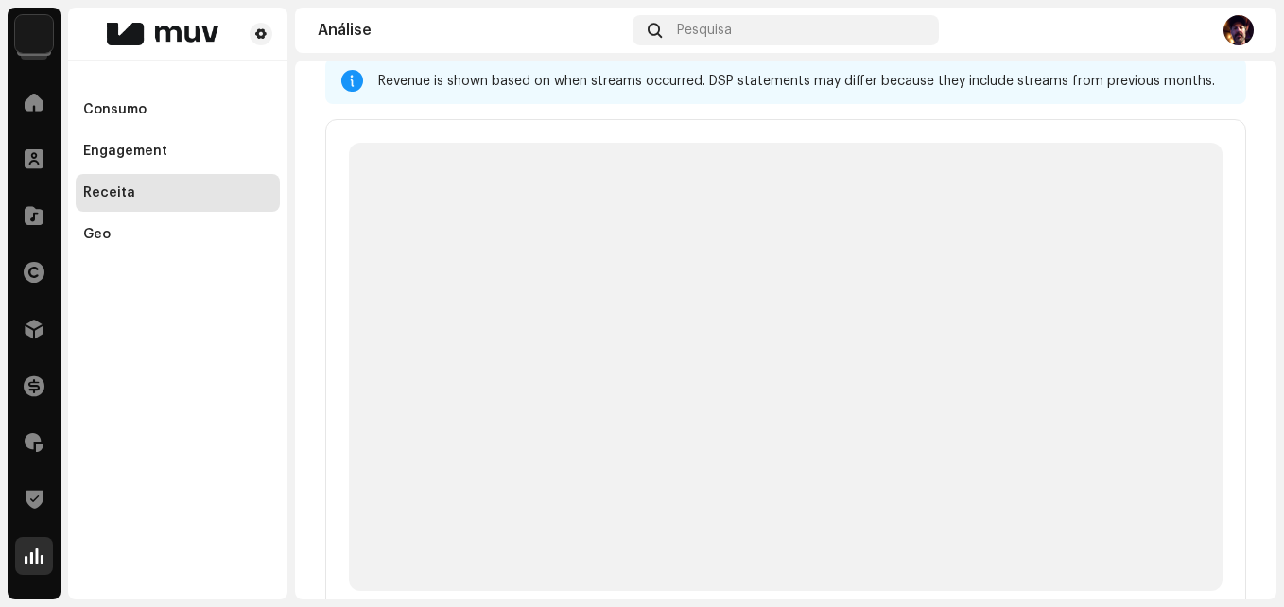
scroll to position [32, 0]
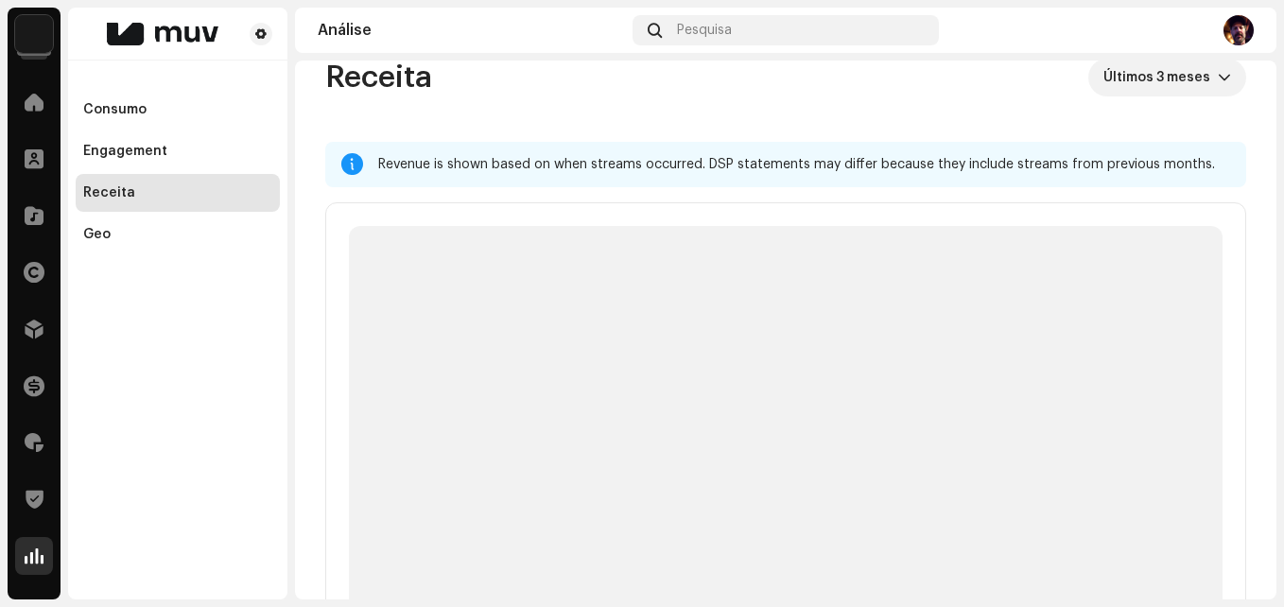
click at [130, 245] on div "Geo" at bounding box center [178, 235] width 204 height 38
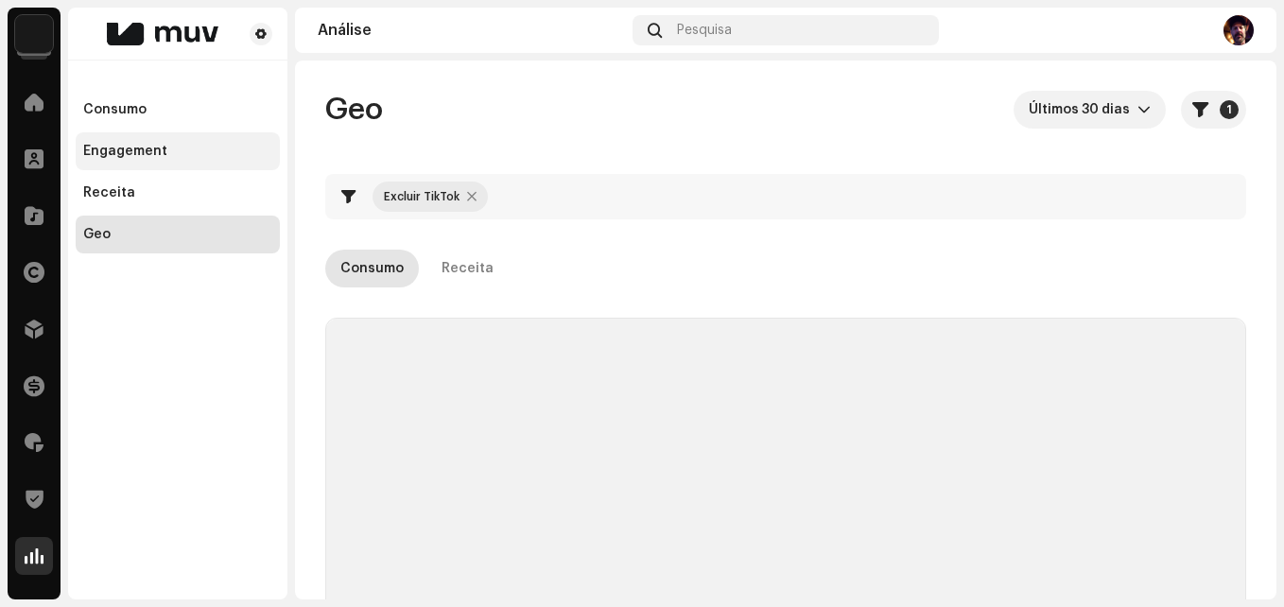
checkbox input "true"
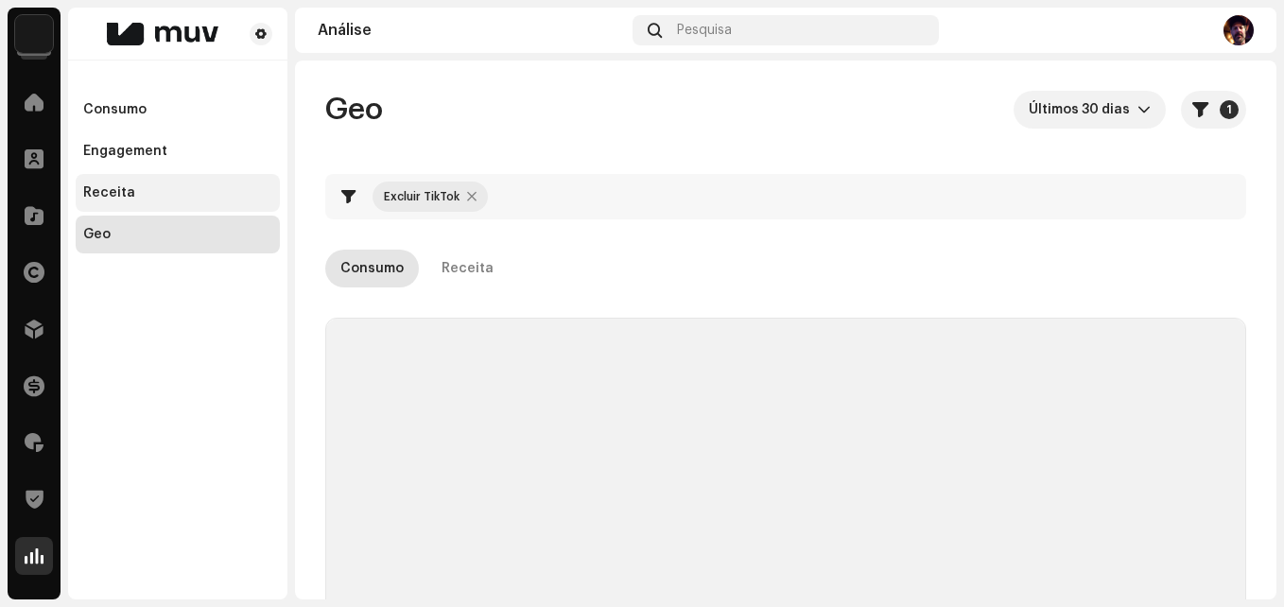
click at [131, 194] on div "Receita" at bounding box center [177, 192] width 189 height 15
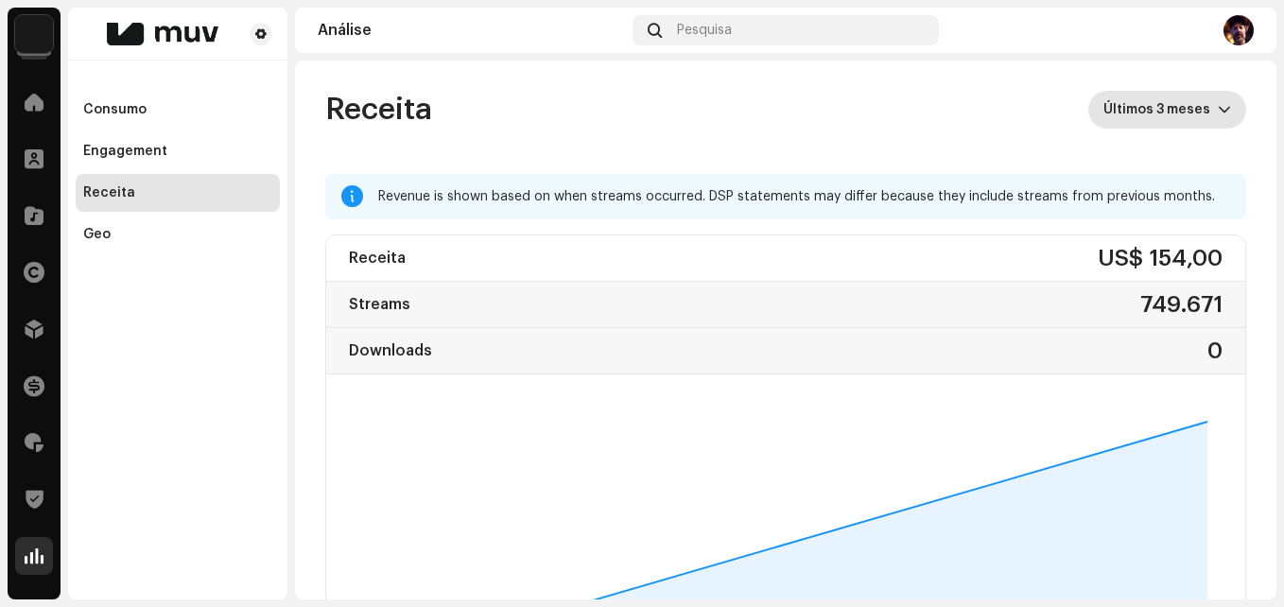
click at [1202, 112] on span "Últimos 3 meses" at bounding box center [1160, 110] width 114 height 38
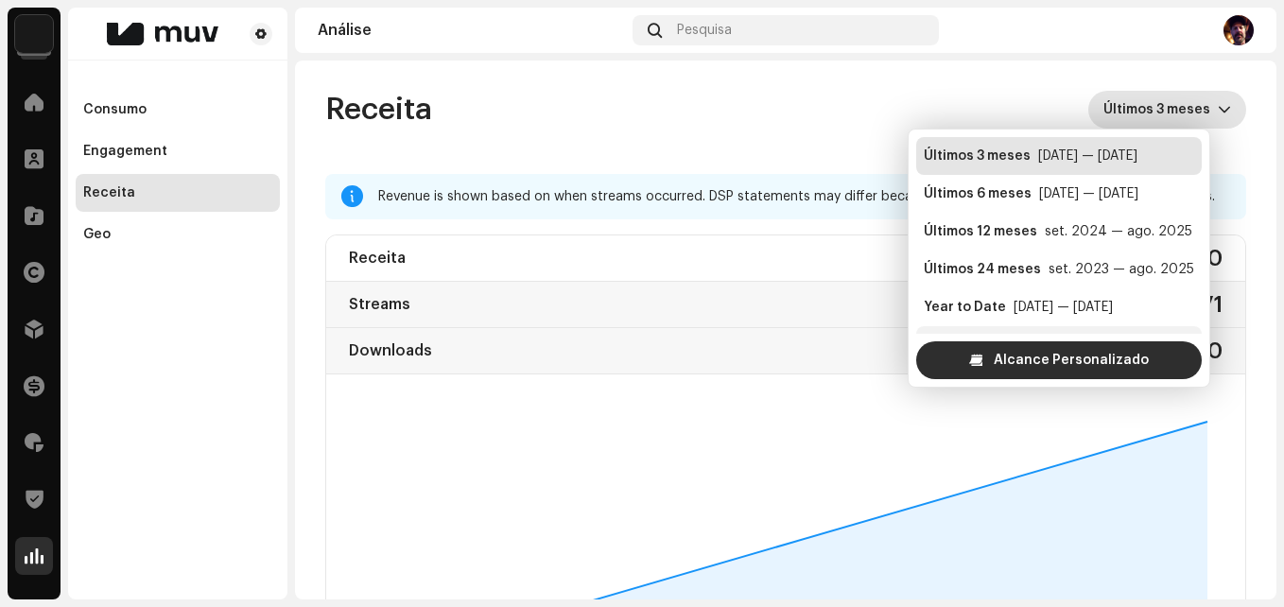
scroll to position [30, 0]
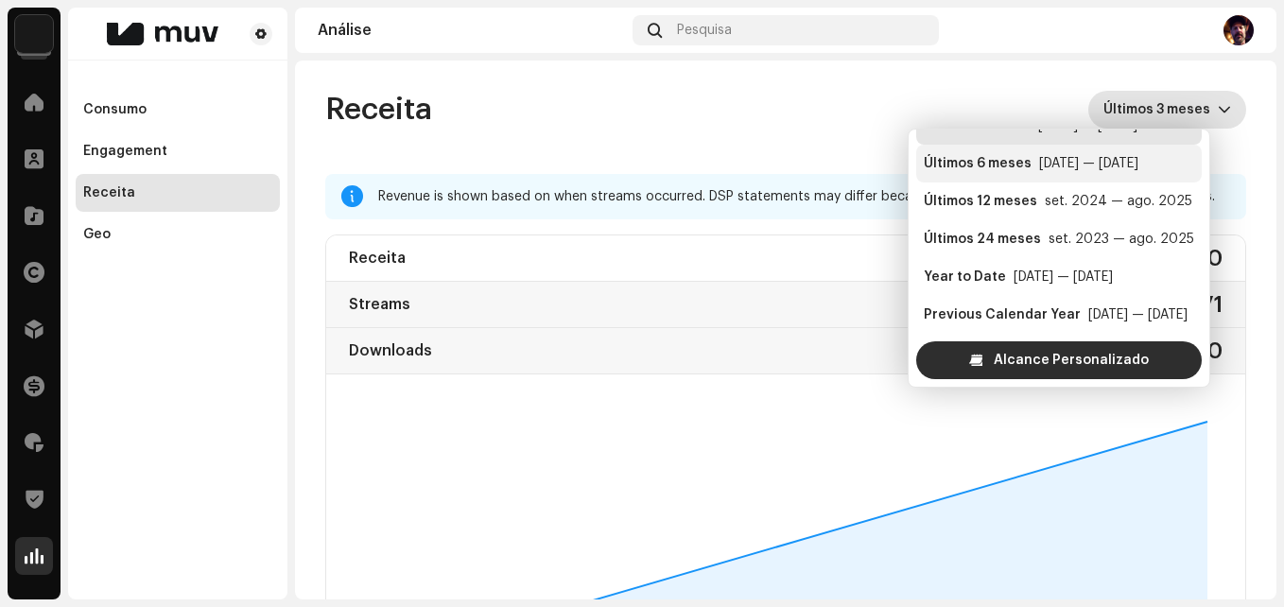
click at [1012, 162] on div "Últimos 6 meses" at bounding box center [978, 163] width 108 height 19
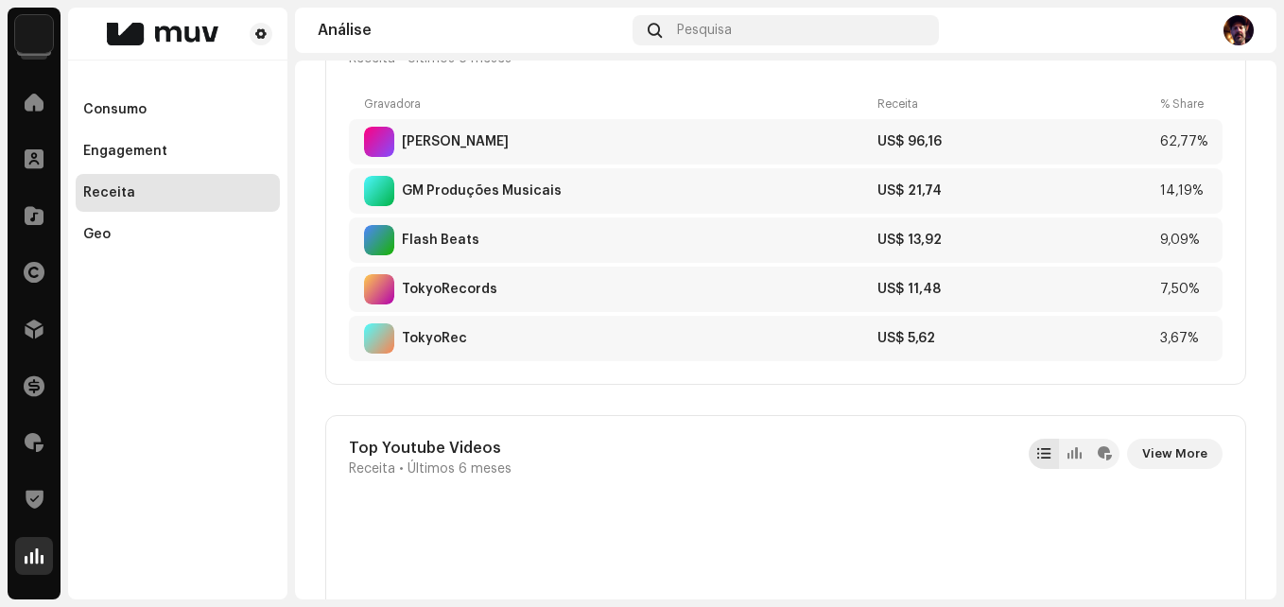
scroll to position [1985, 0]
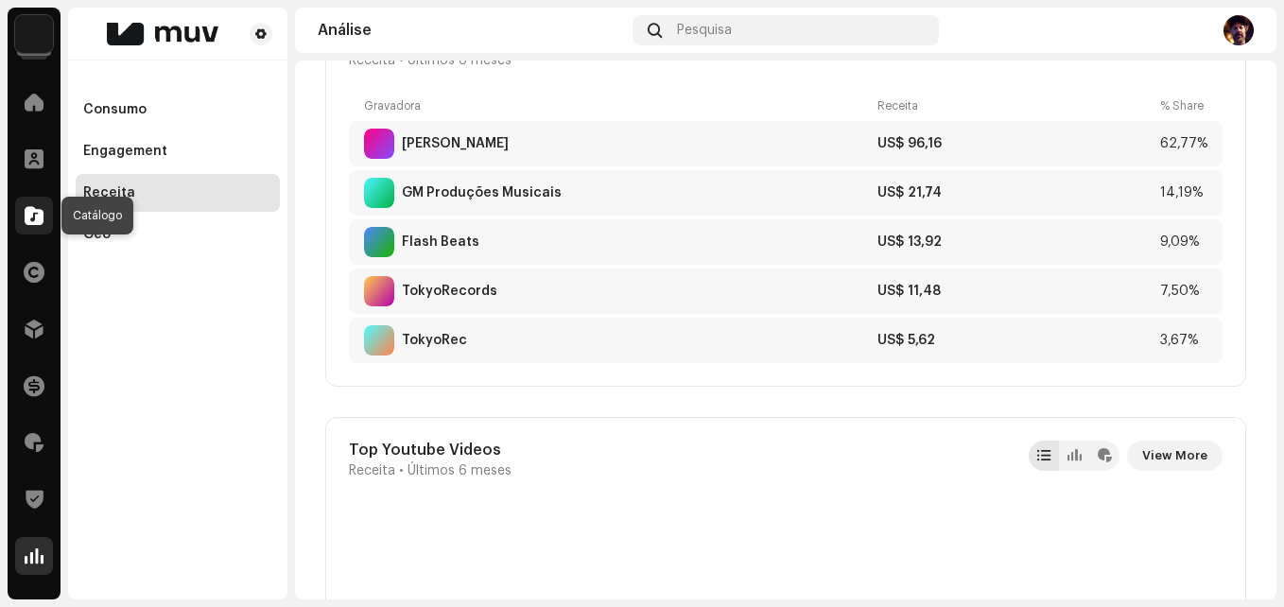
click at [43, 215] on span at bounding box center [34, 215] width 19 height 15
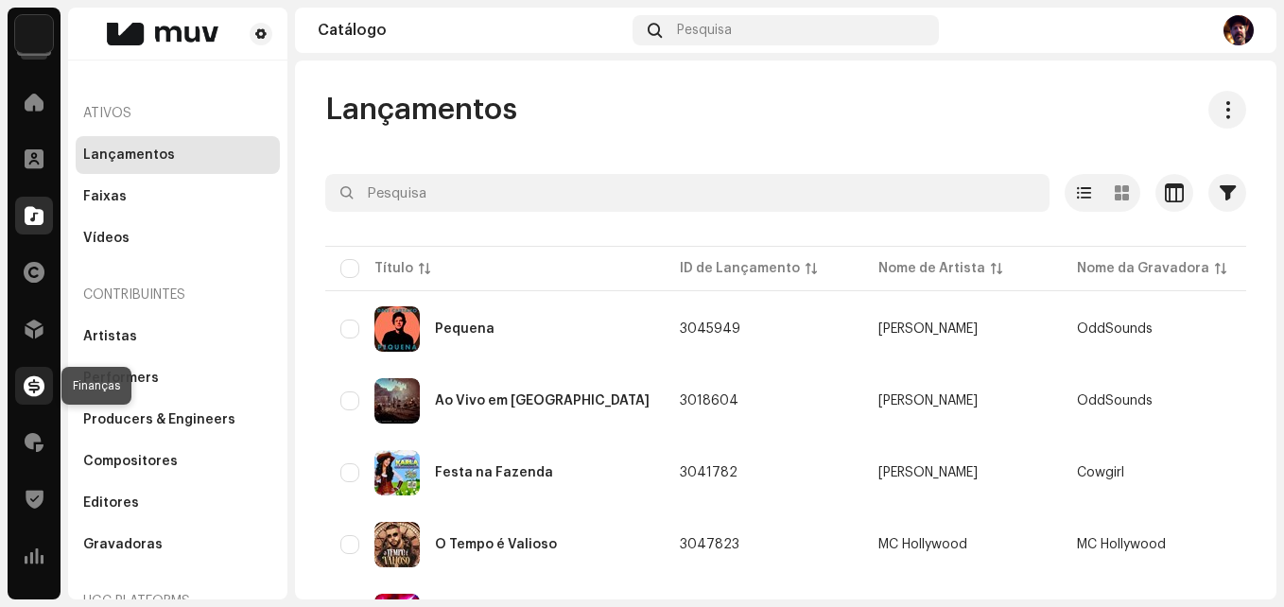
click at [36, 390] on span at bounding box center [34, 385] width 21 height 15
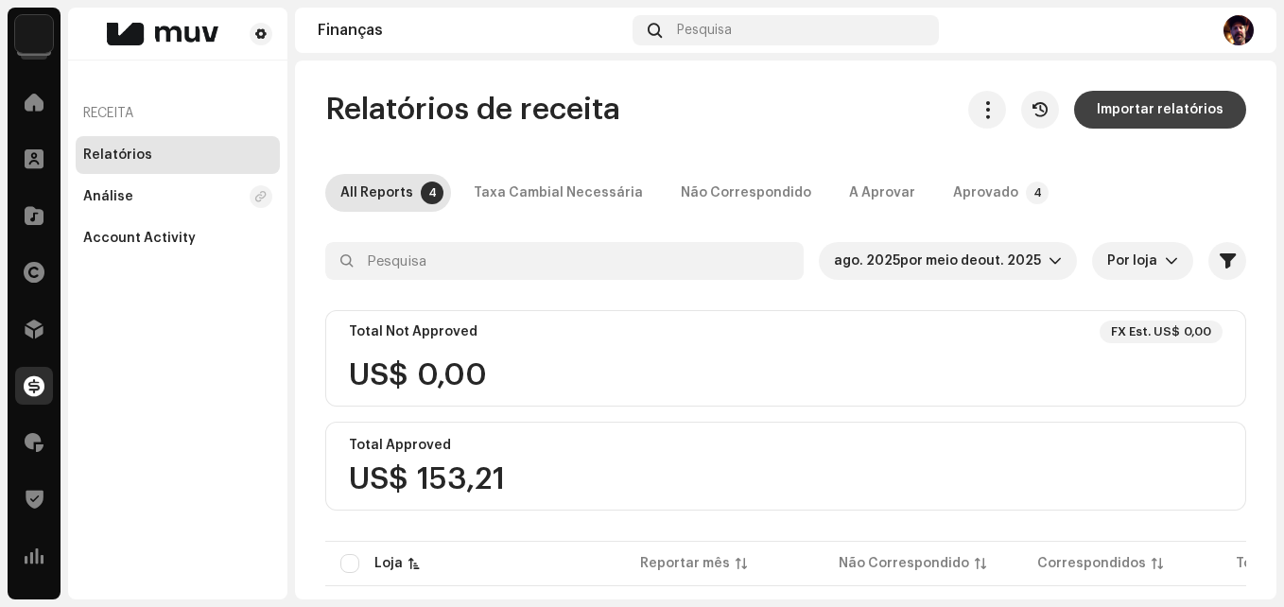
click at [1149, 111] on span "Importar relatórios" at bounding box center [1160, 110] width 127 height 38
drag, startPoint x: 149, startPoint y: 317, endPoint x: 141, endPoint y: 394, distance: 78.0
drag, startPoint x: 141, startPoint y: 394, endPoint x: 1045, endPoint y: 32, distance: 973.7
drag, startPoint x: 1045, startPoint y: 32, endPoint x: 228, endPoint y: 353, distance: 877.5
click at [228, 353] on div "Receita Relatórios Análise Account Activity" at bounding box center [177, 304] width 219 height 592
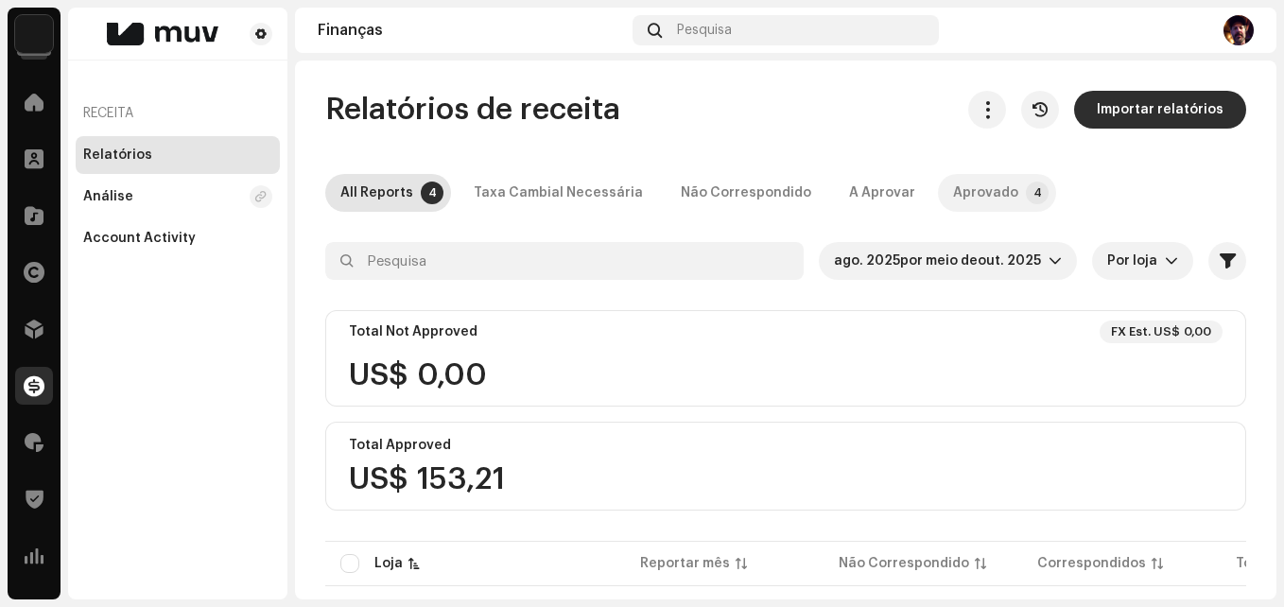
click at [953, 197] on div "Aprovado" at bounding box center [985, 193] width 65 height 38
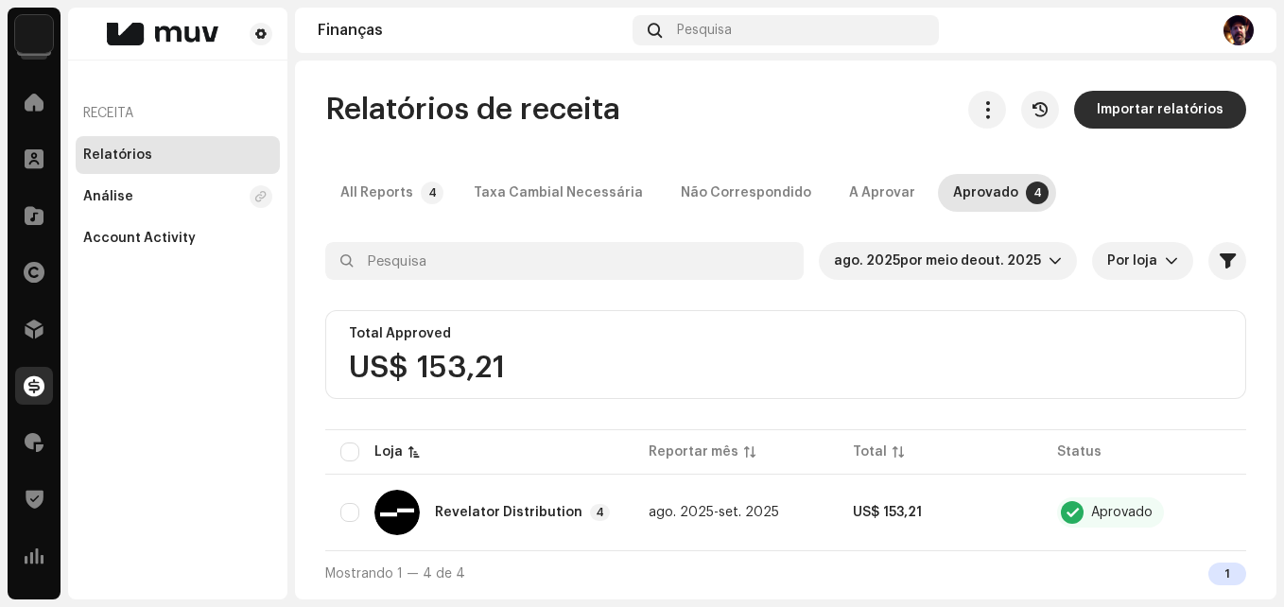
drag, startPoint x: 612, startPoint y: 605, endPoint x: 890, endPoint y: 606, distance: 278.0
click at [890, 606] on div "MUVDistro Home Clientes Catálogo Direitos Distribuição Finanças Royalties Trust…" at bounding box center [642, 303] width 1284 height 607
click at [992, 112] on span "button" at bounding box center [988, 109] width 18 height 15
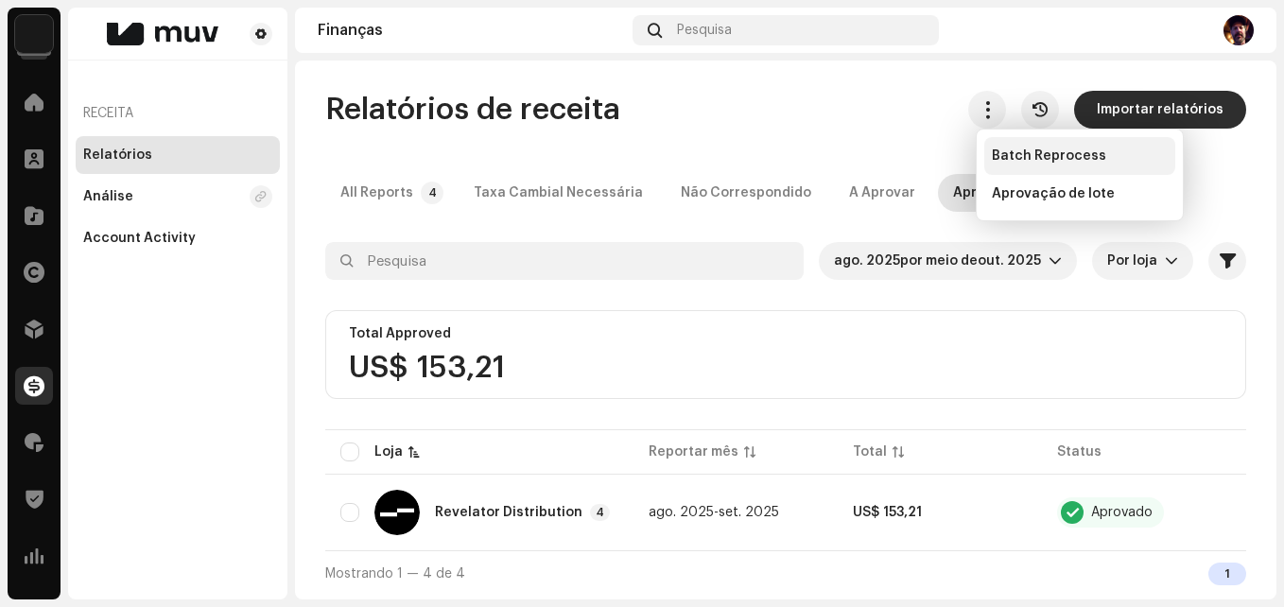
click at [1014, 157] on span "Batch Reprocess" at bounding box center [1049, 155] width 114 height 15
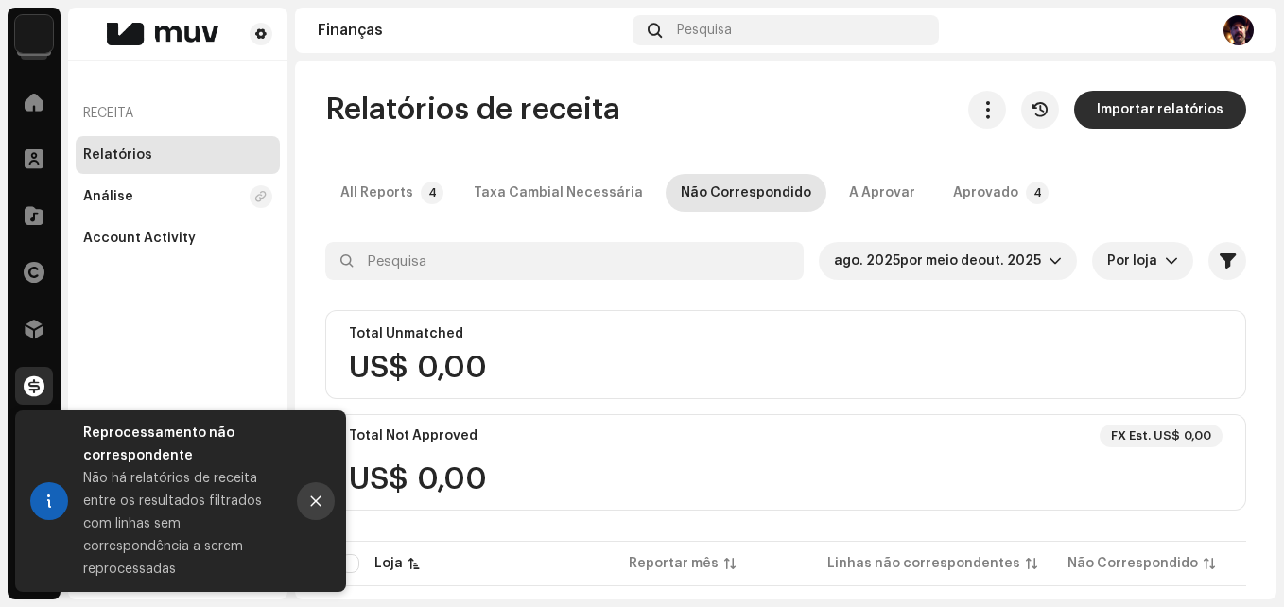
click at [313, 505] on icon "Close" at bounding box center [316, 501] width 10 height 10
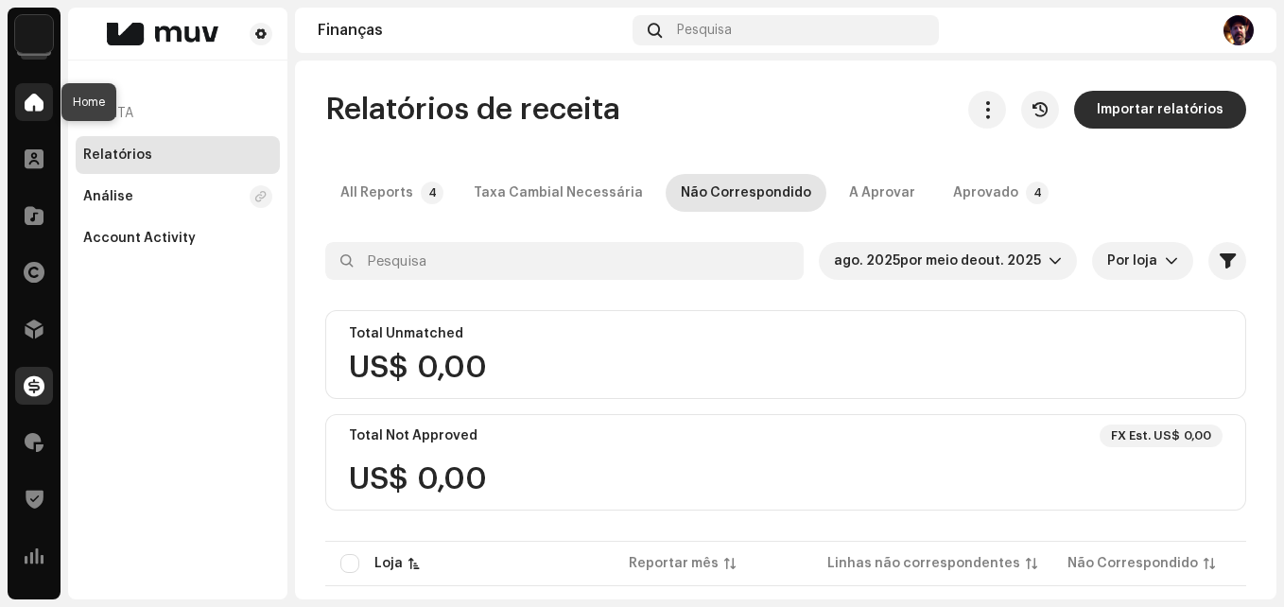
click at [35, 100] on span at bounding box center [34, 102] width 19 height 15
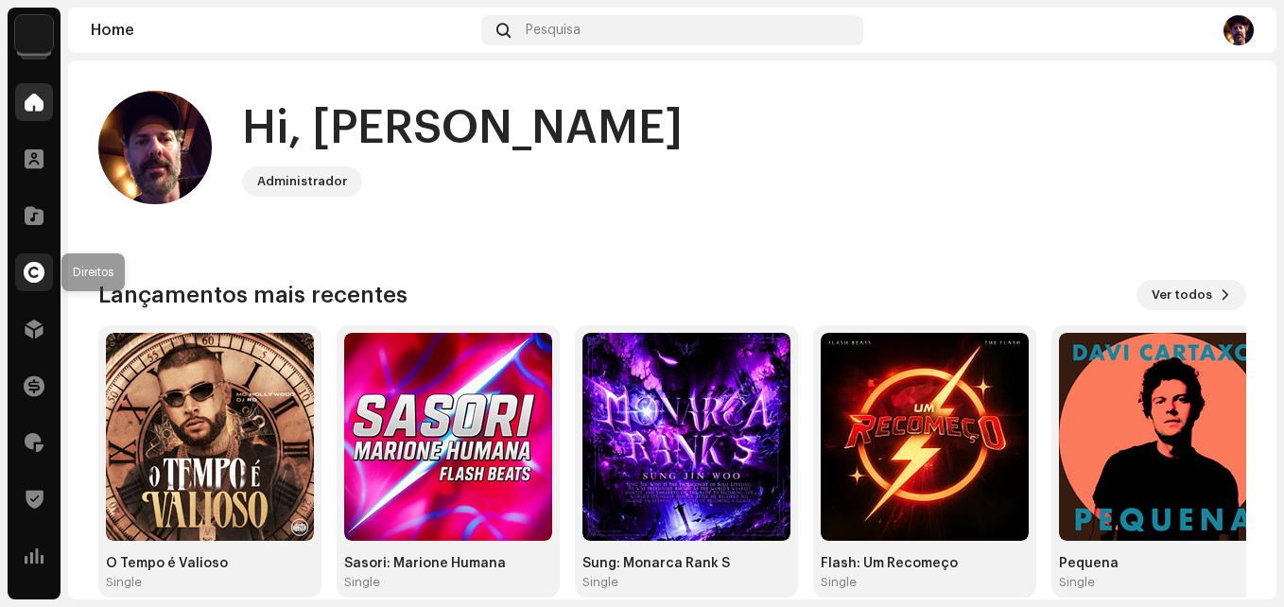
click at [37, 269] on span at bounding box center [34, 272] width 21 height 15
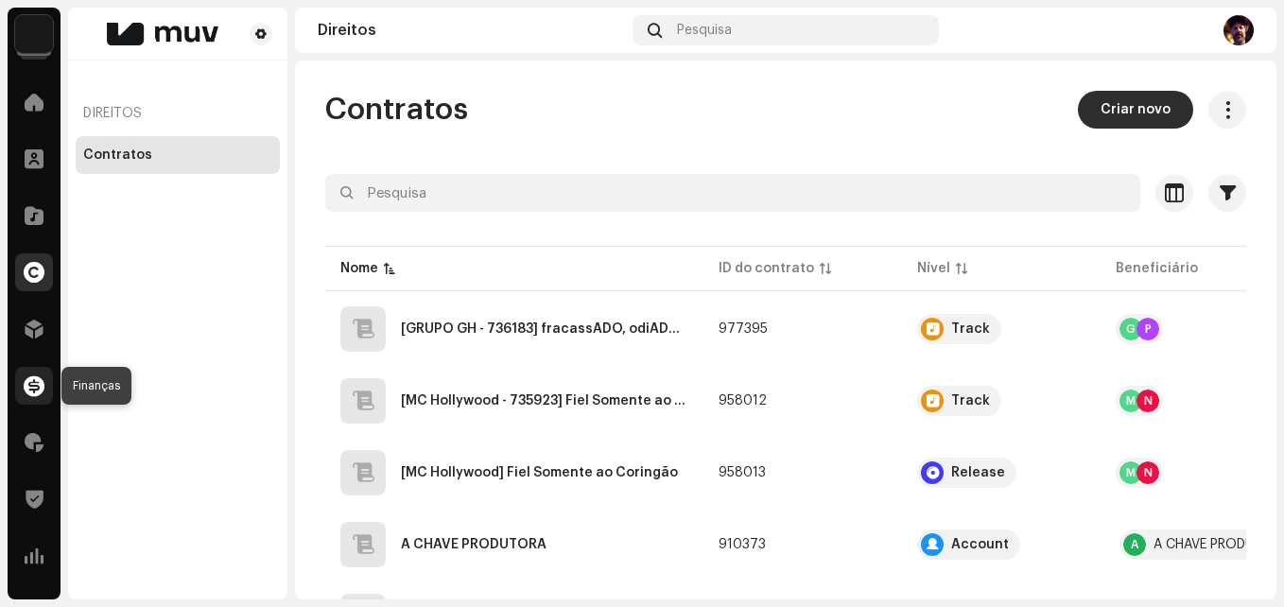
click at [34, 391] on span at bounding box center [34, 385] width 21 height 15
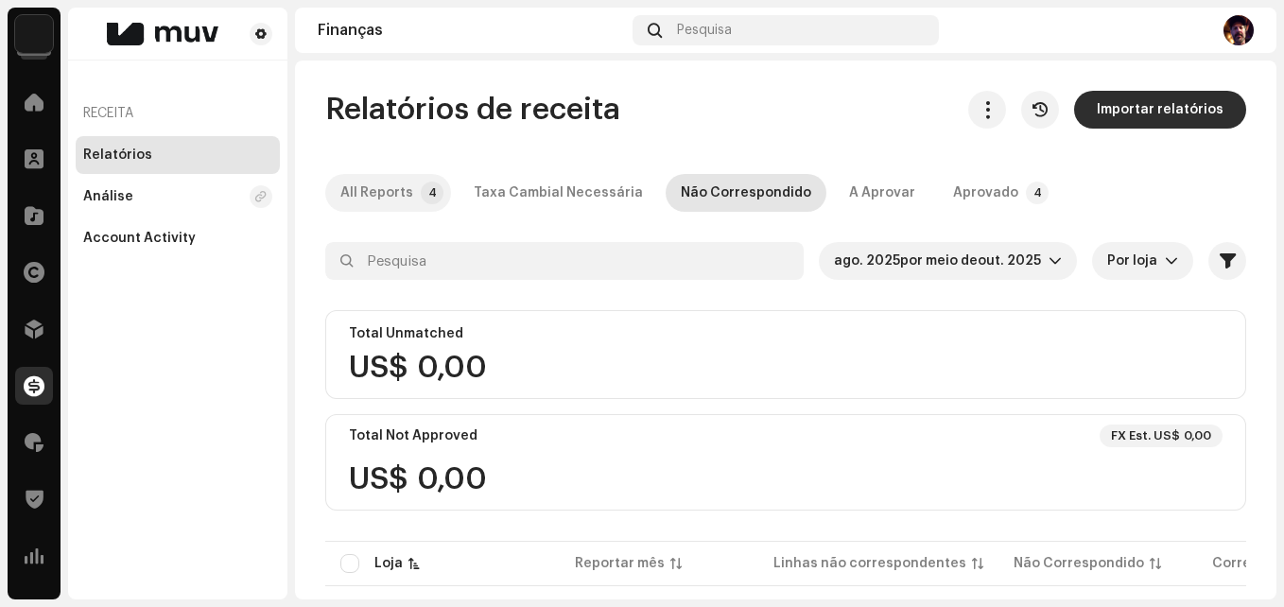
click at [400, 188] on div "All Reports" at bounding box center [376, 193] width 73 height 38
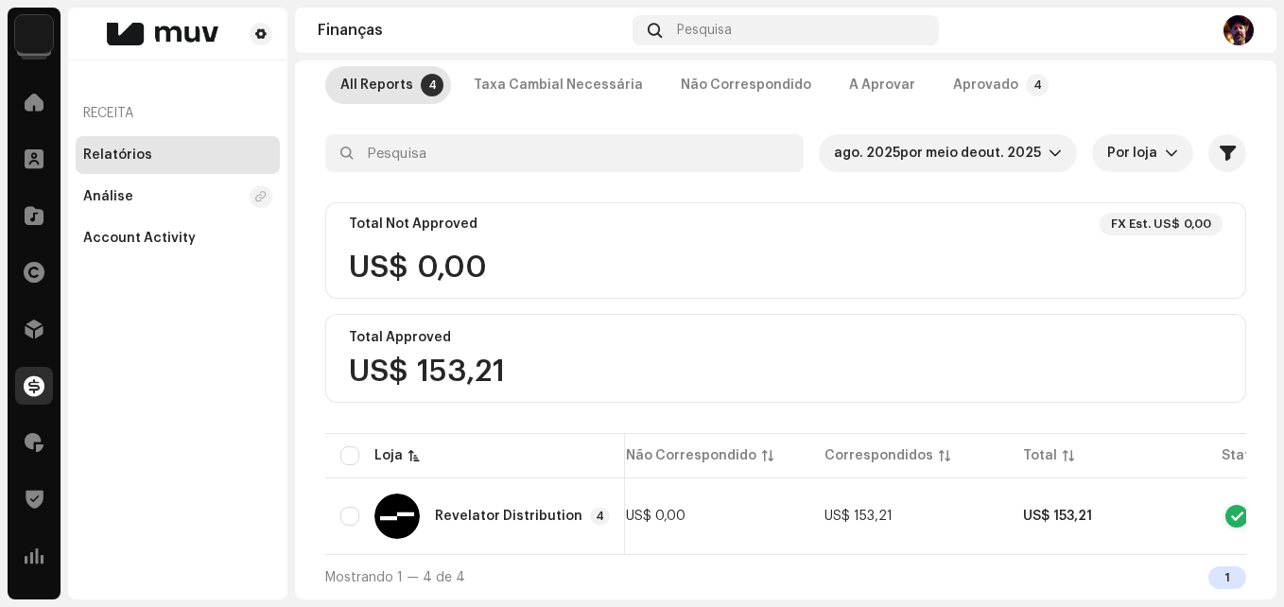
scroll to position [0, 372]
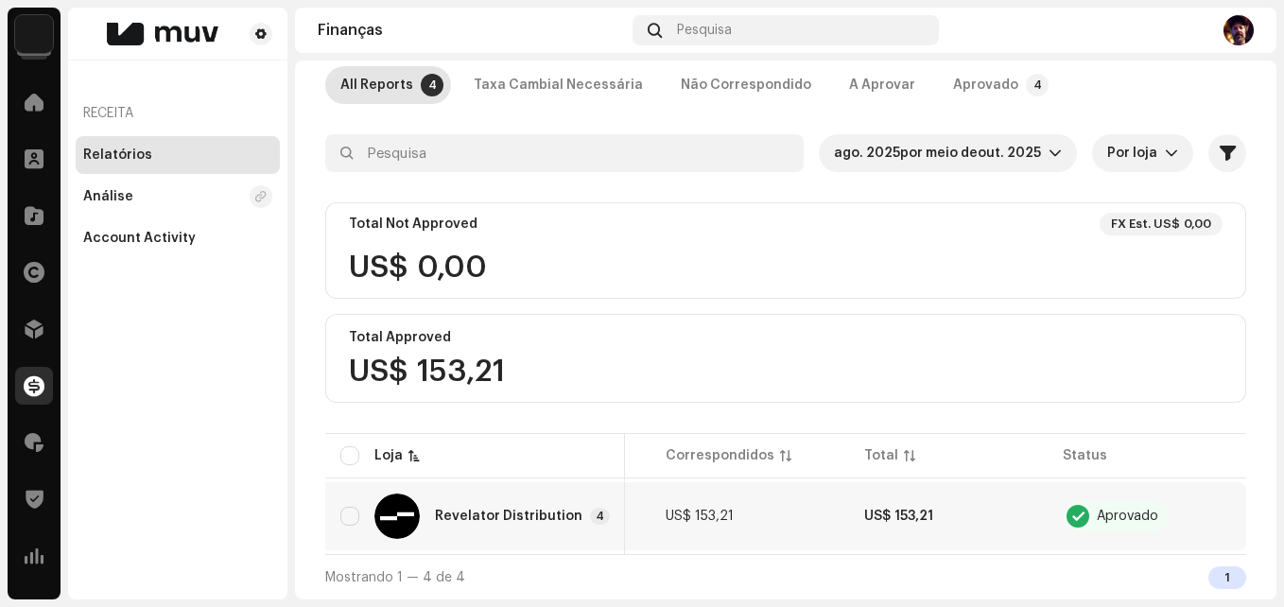
click at [1099, 511] on div "Aprovado" at bounding box center [1127, 516] width 61 height 13
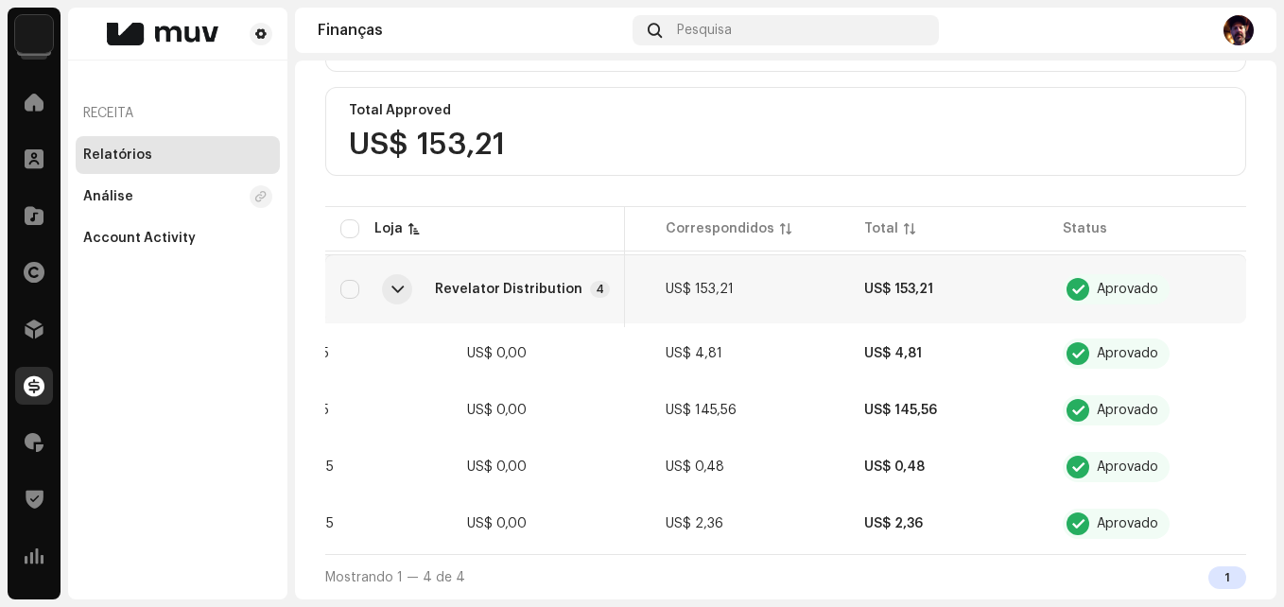
scroll to position [342, 0]
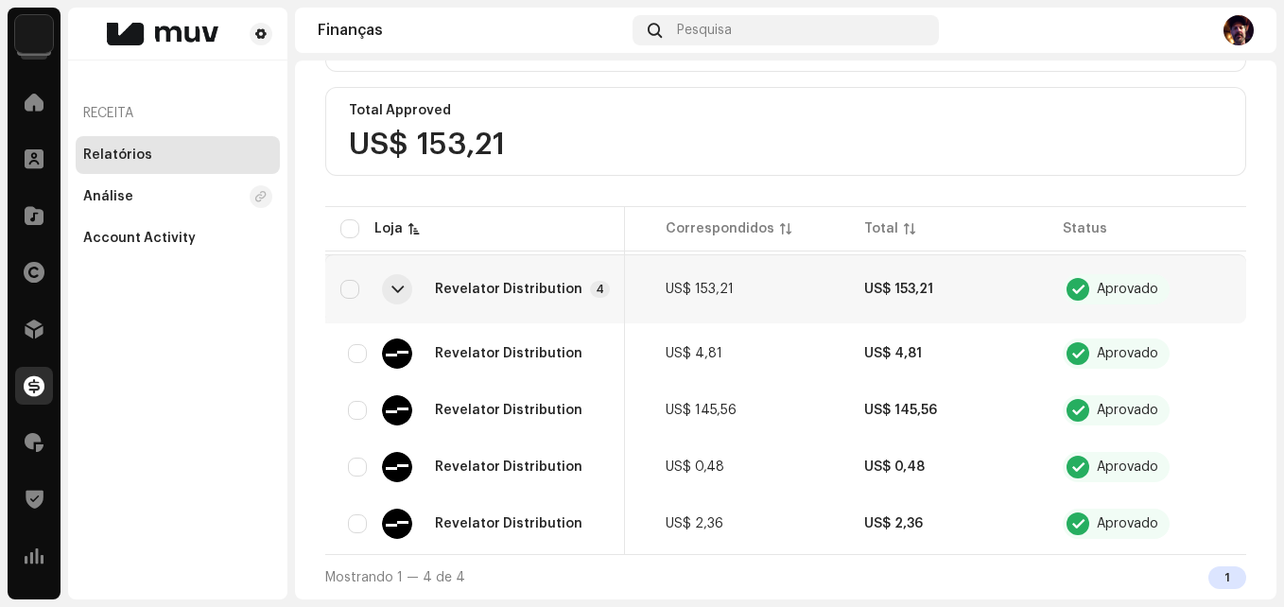
click at [1214, 275] on re-a-table-badge "Aprovado" at bounding box center [1147, 289] width 168 height 30
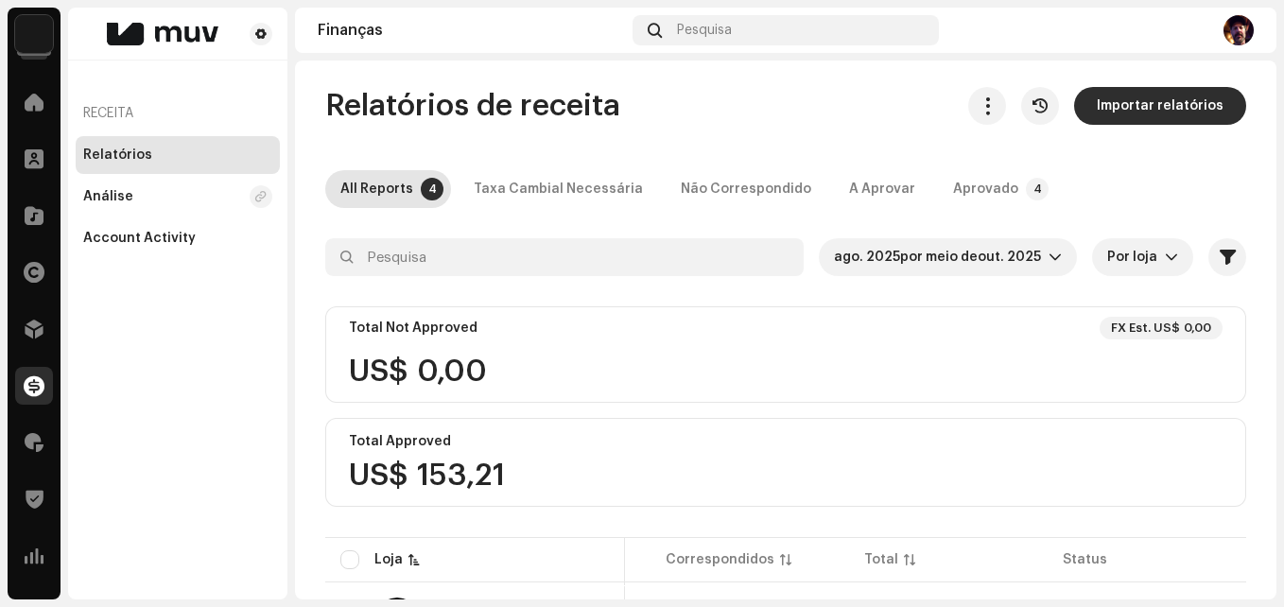
scroll to position [0, 0]
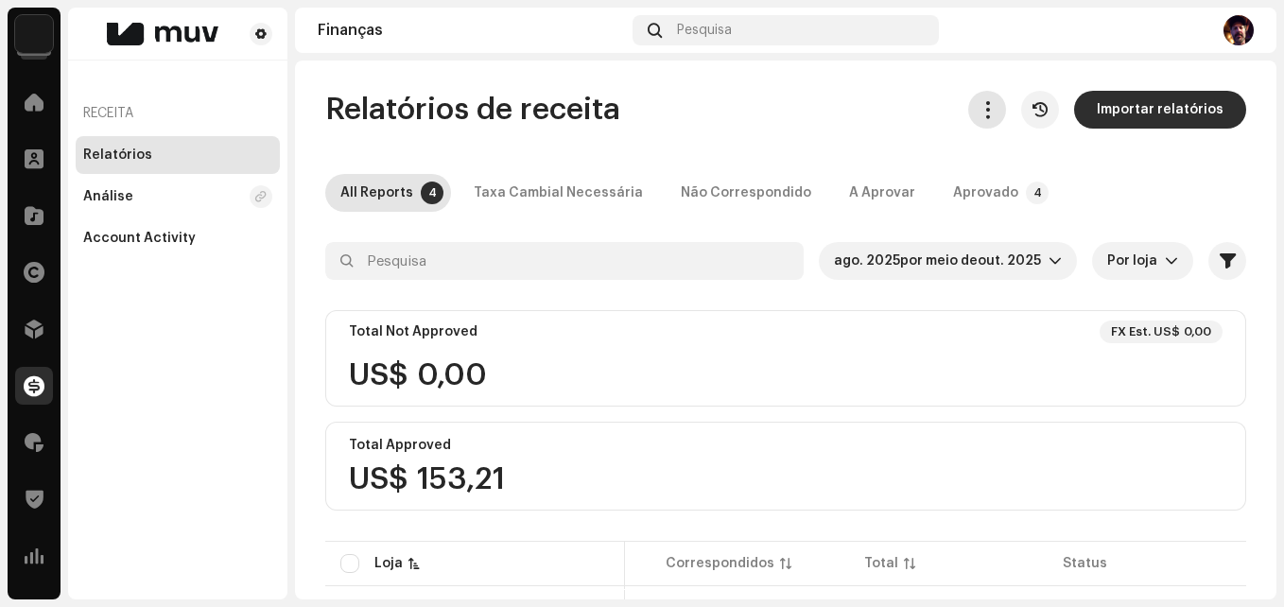
click at [987, 103] on span "button" at bounding box center [988, 109] width 18 height 15
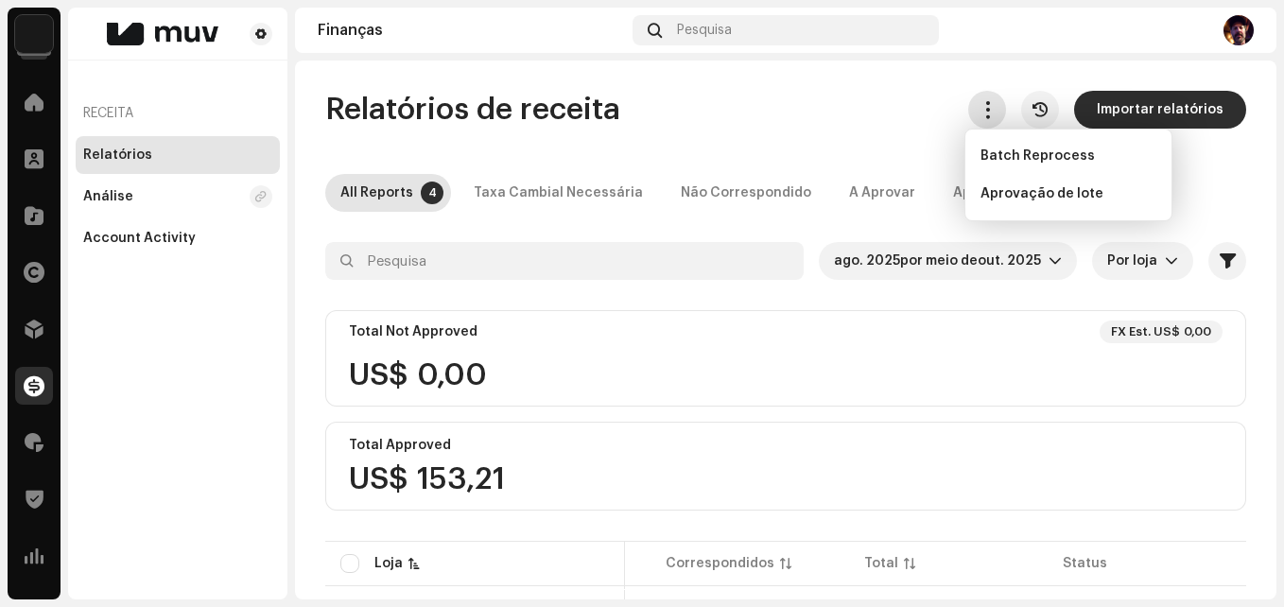
click at [987, 103] on span "button" at bounding box center [988, 109] width 18 height 15
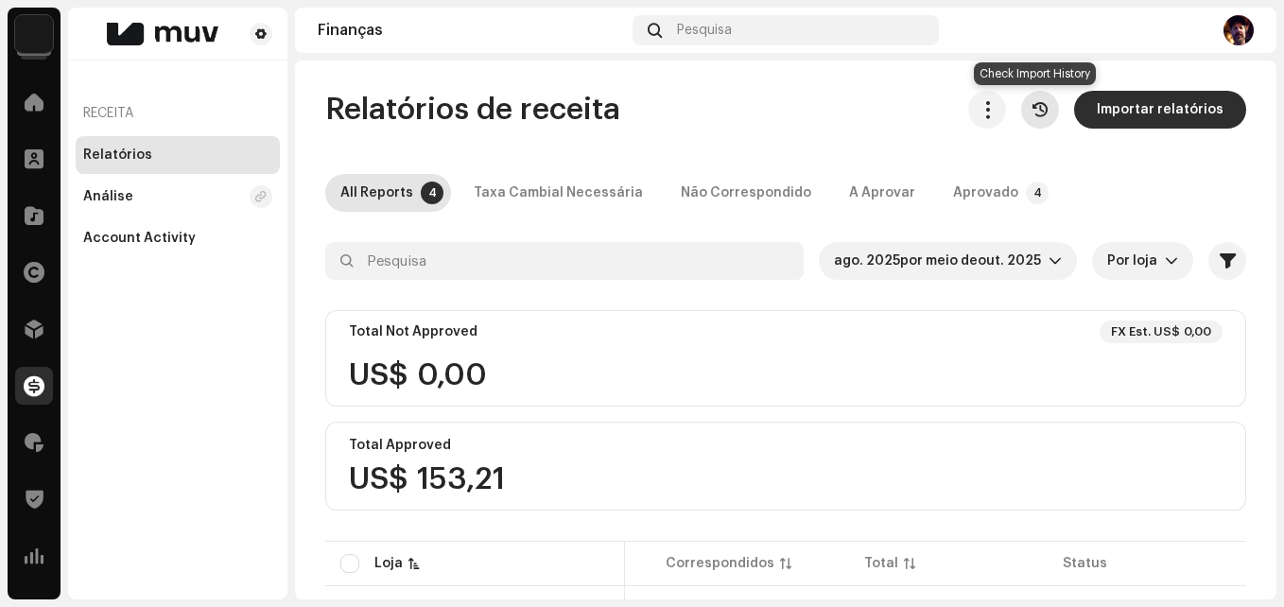
click at [1035, 110] on icon "button" at bounding box center [1039, 109] width 15 height 15
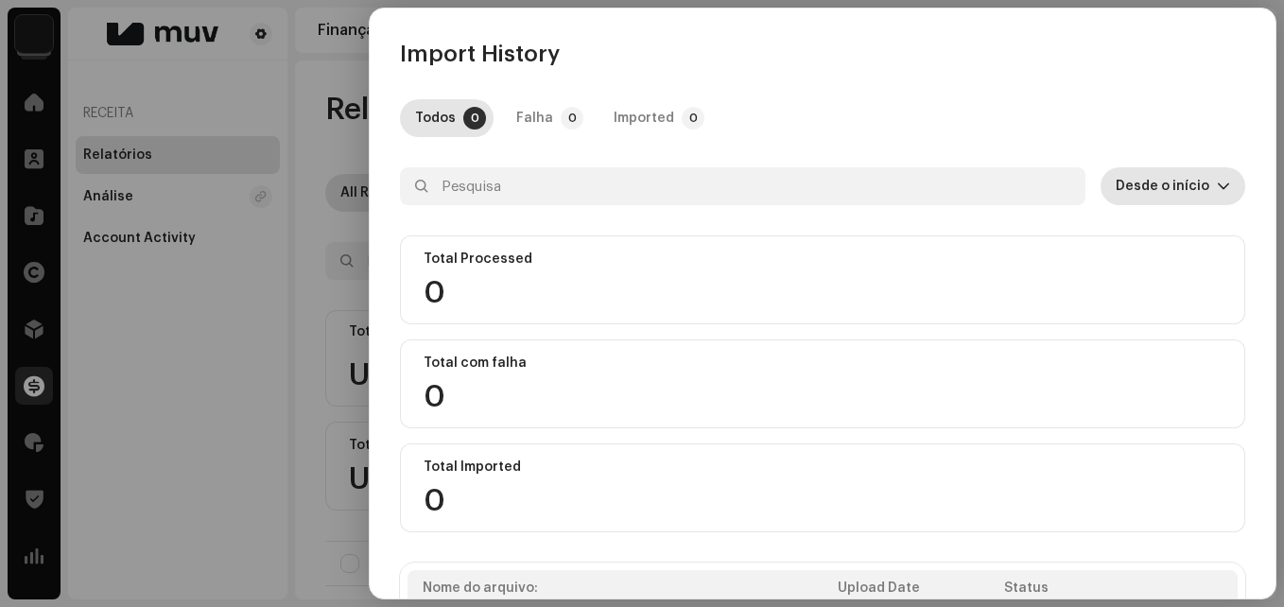
click at [1219, 186] on icon "dropdown trigger" at bounding box center [1223, 186] width 13 height 13
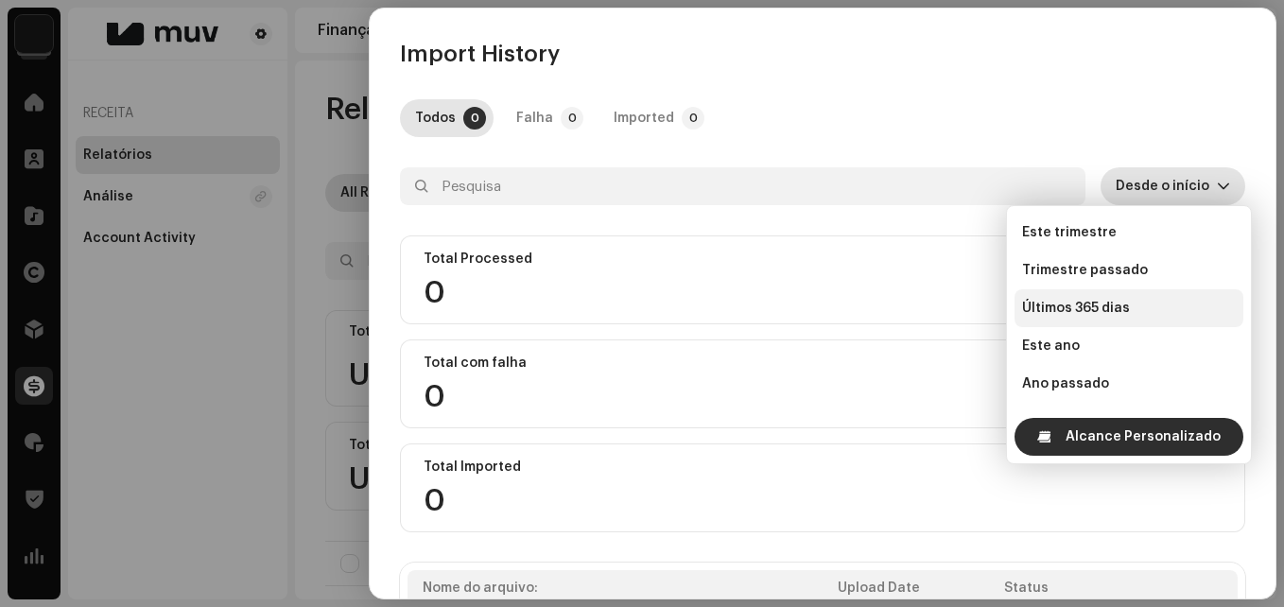
scroll to position [246, 0]
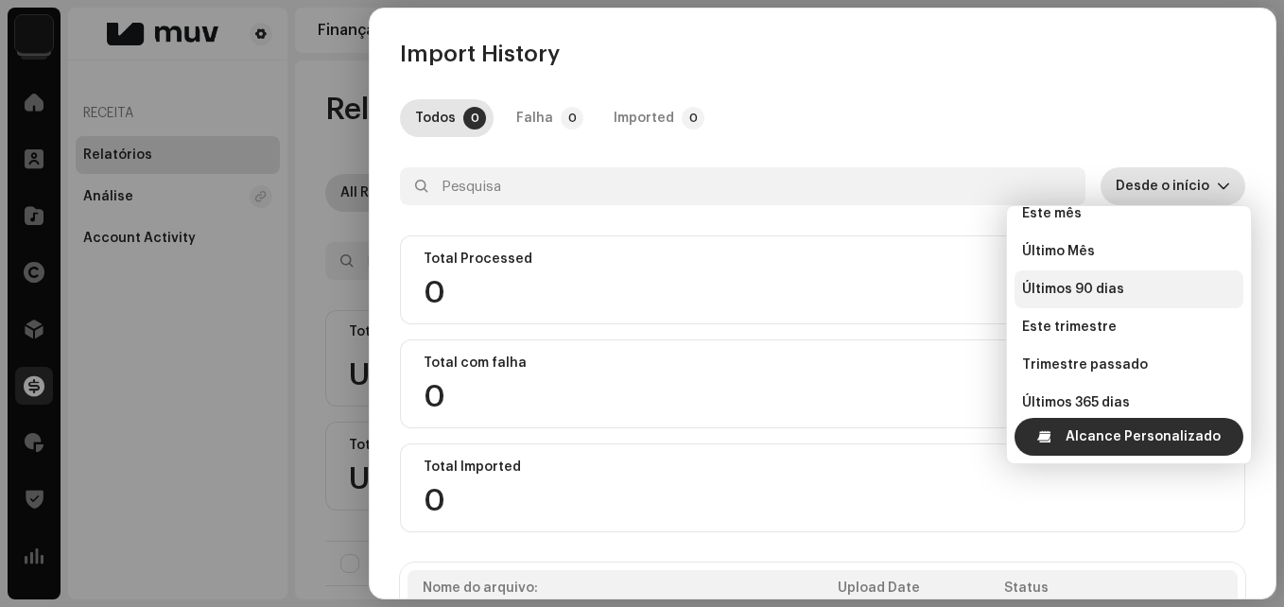
click at [1091, 287] on span "Últimos 90 dias" at bounding box center [1073, 289] width 102 height 19
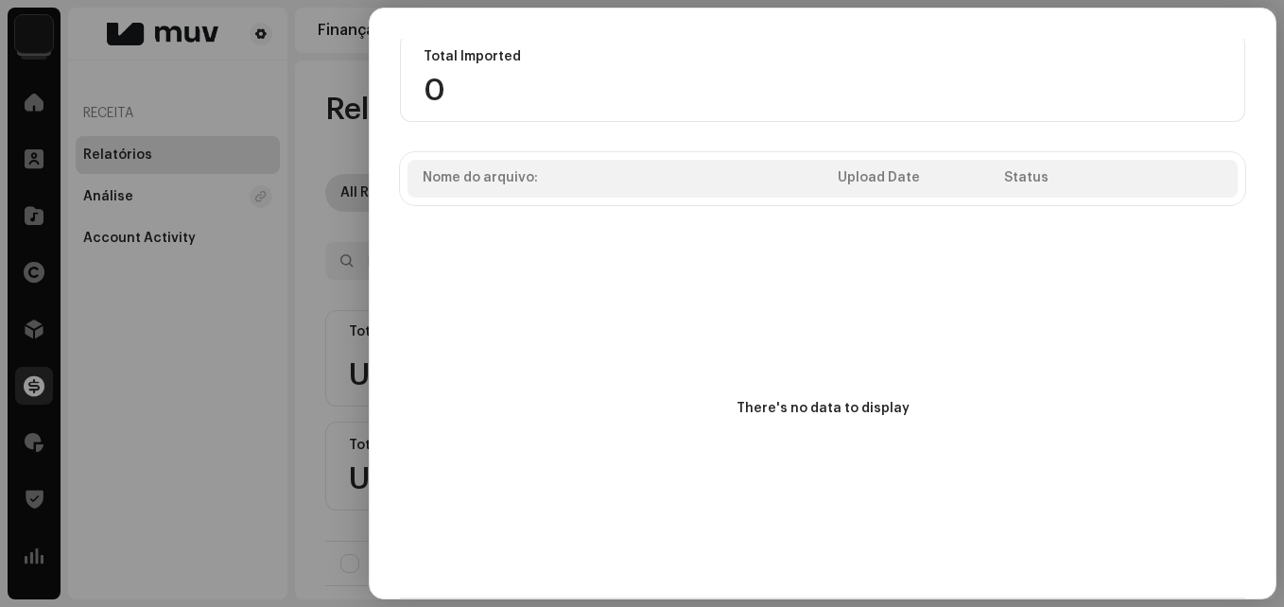
scroll to position [0, 0]
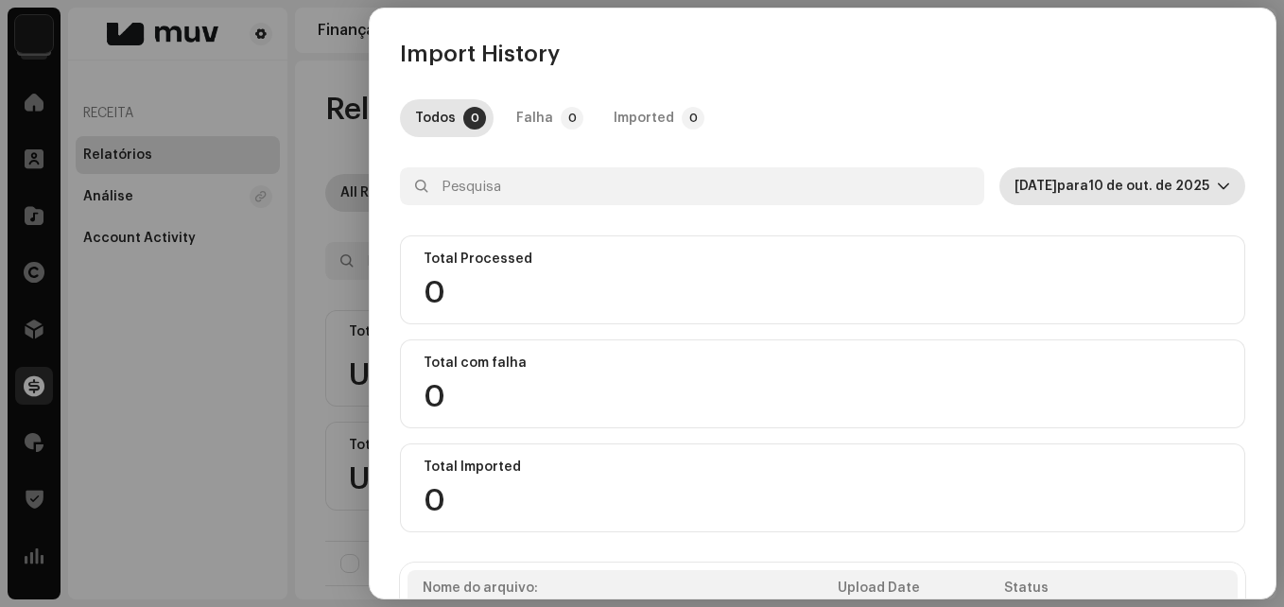
click at [251, 466] on div at bounding box center [642, 303] width 1284 height 607
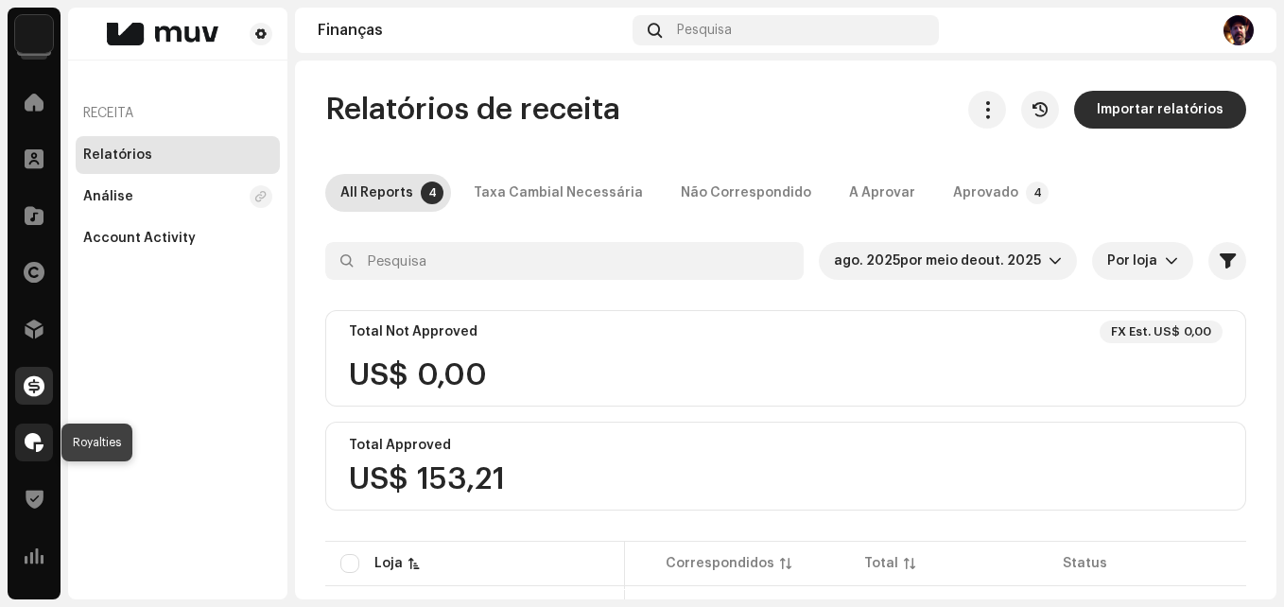
click at [33, 452] on div at bounding box center [34, 443] width 38 height 38
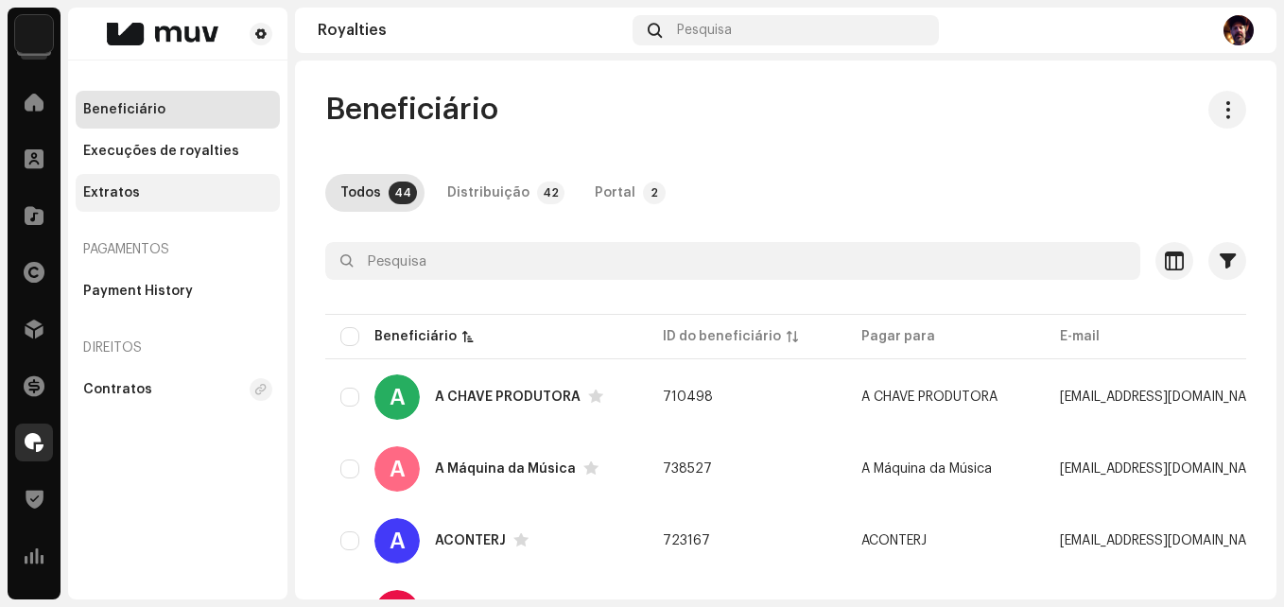
click at [119, 191] on div "Extratos" at bounding box center [111, 192] width 57 height 15
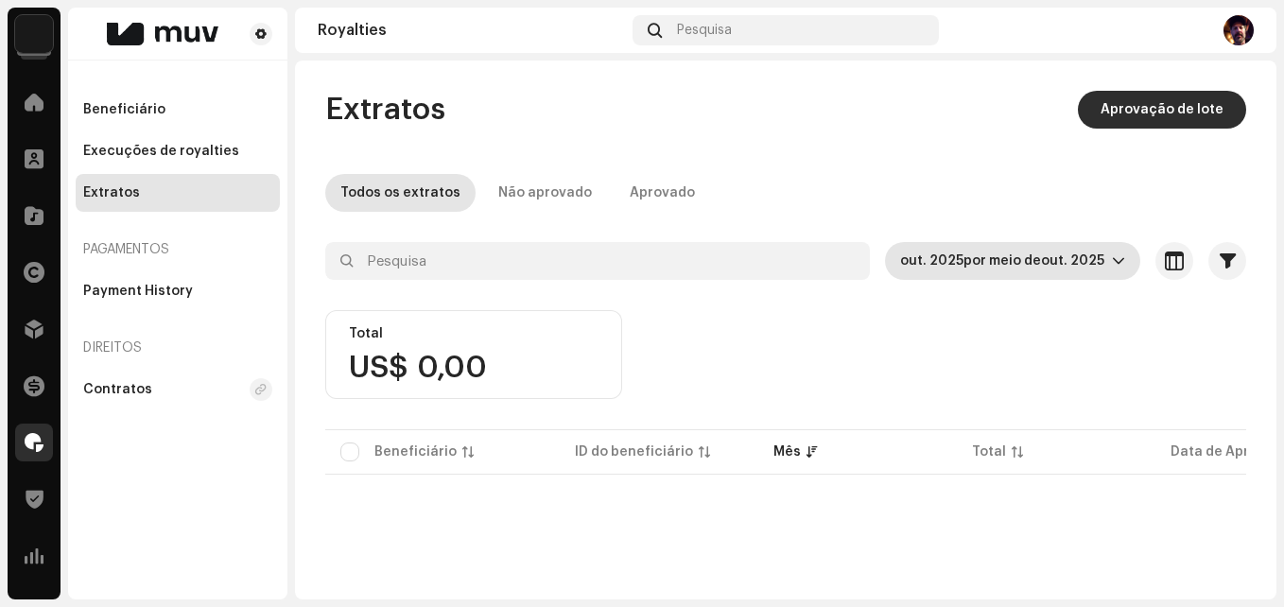
click at [1112, 254] on icon "dropdown trigger" at bounding box center [1118, 260] width 13 height 13
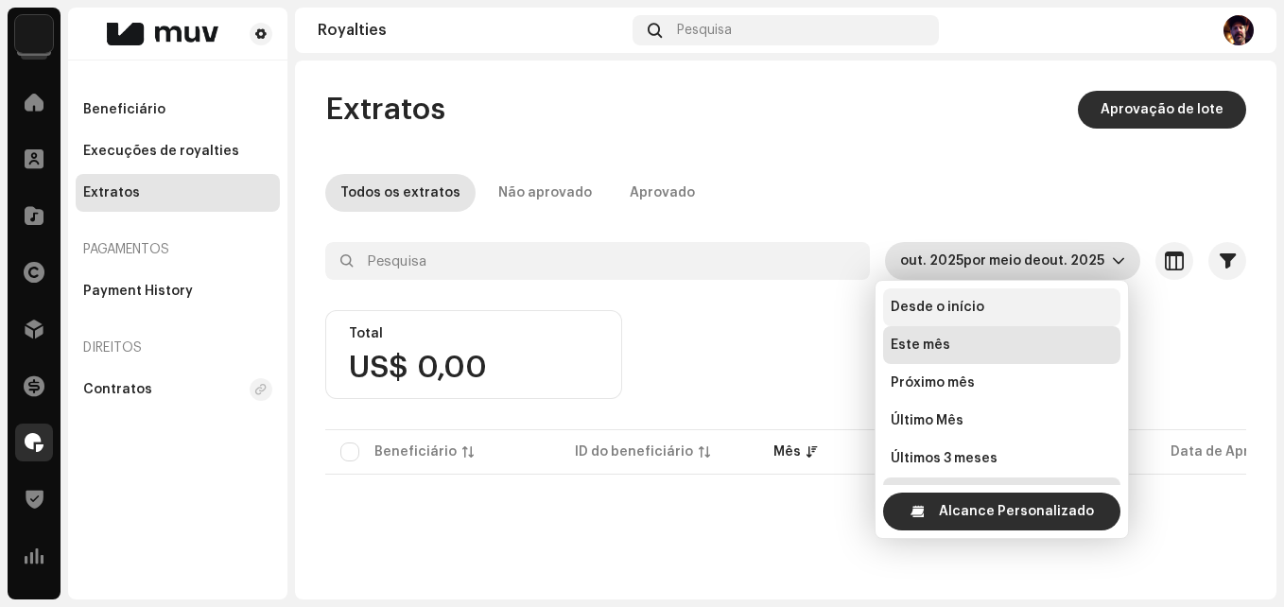
click at [911, 312] on span "Desde o início" at bounding box center [938, 307] width 94 height 19
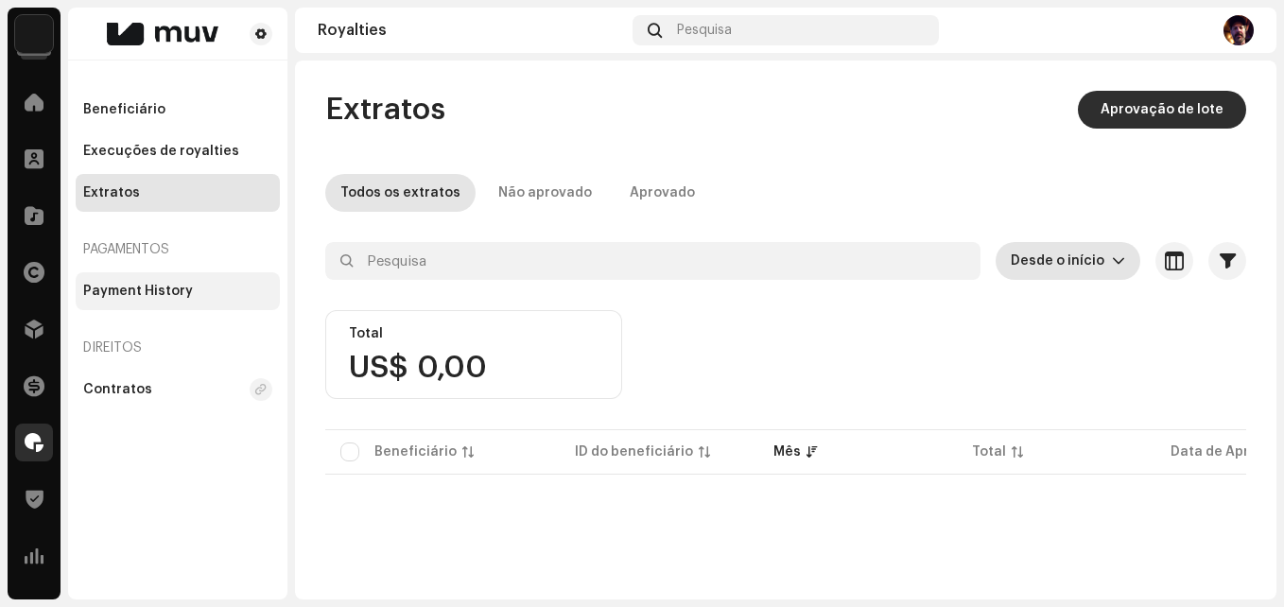
click at [144, 295] on div "Payment History" at bounding box center [138, 291] width 110 height 15
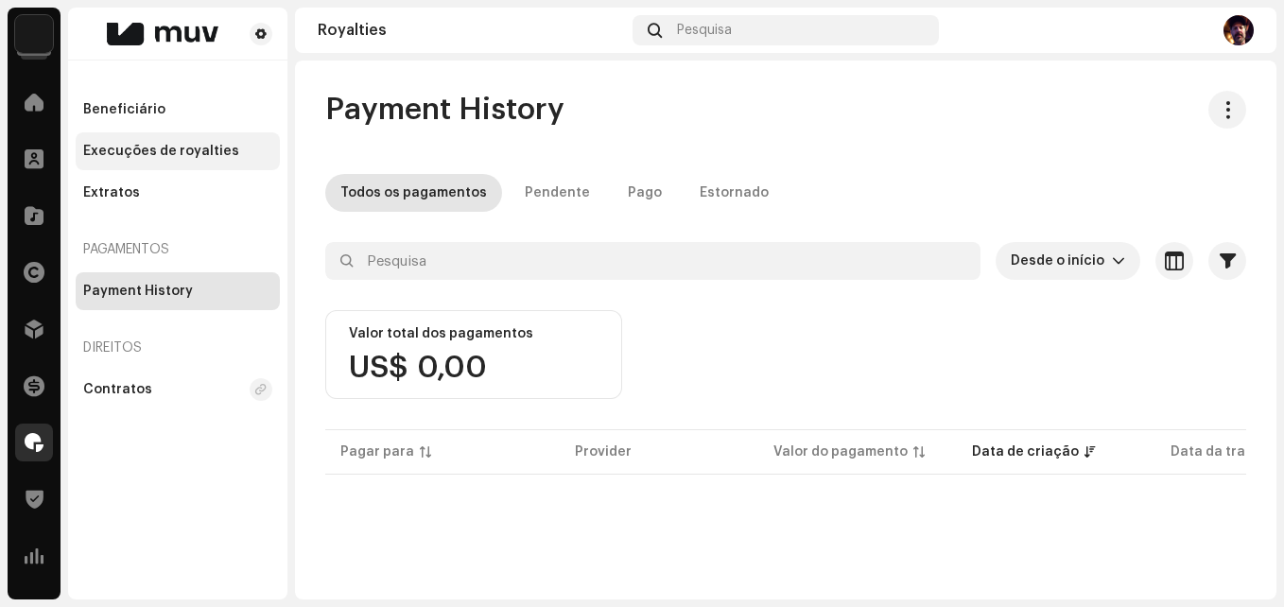
click at [172, 160] on div "Execuções de royalties" at bounding box center [178, 151] width 204 height 38
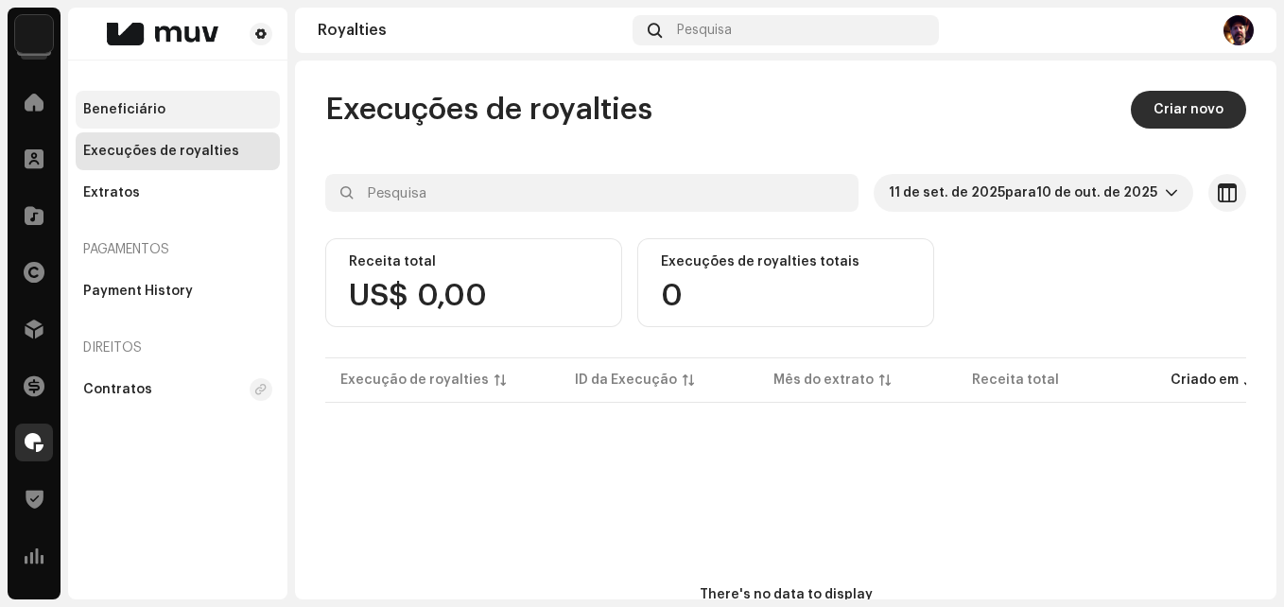
click at [188, 104] on div "Beneficiário" at bounding box center [177, 109] width 189 height 15
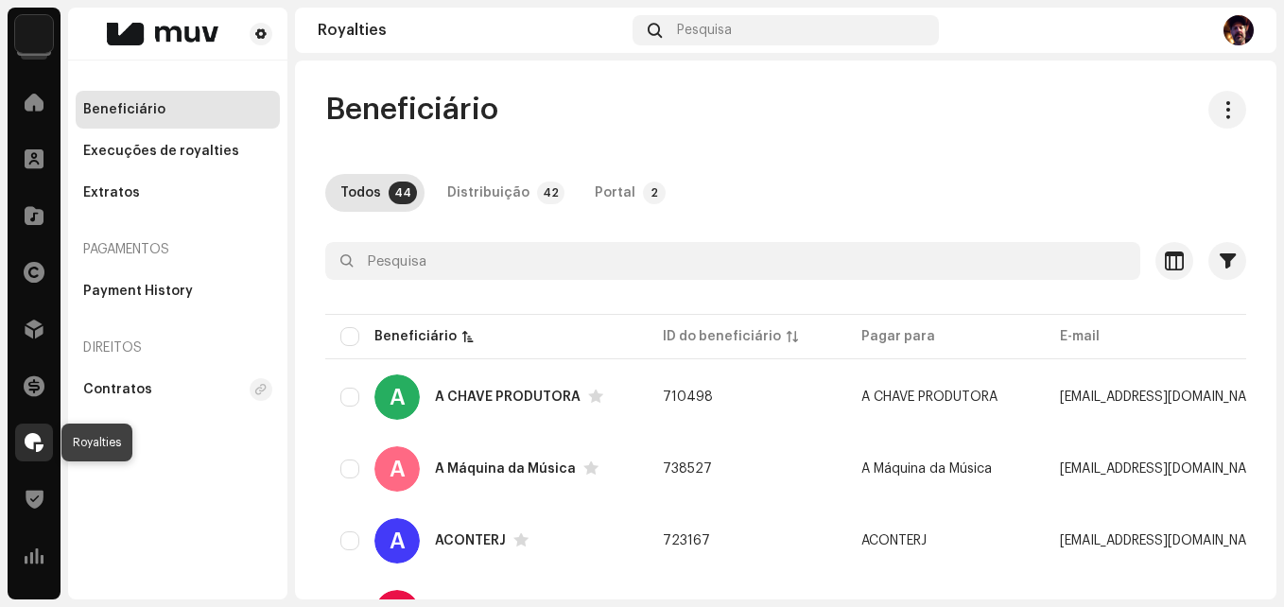
click at [26, 450] on span at bounding box center [34, 442] width 19 height 15
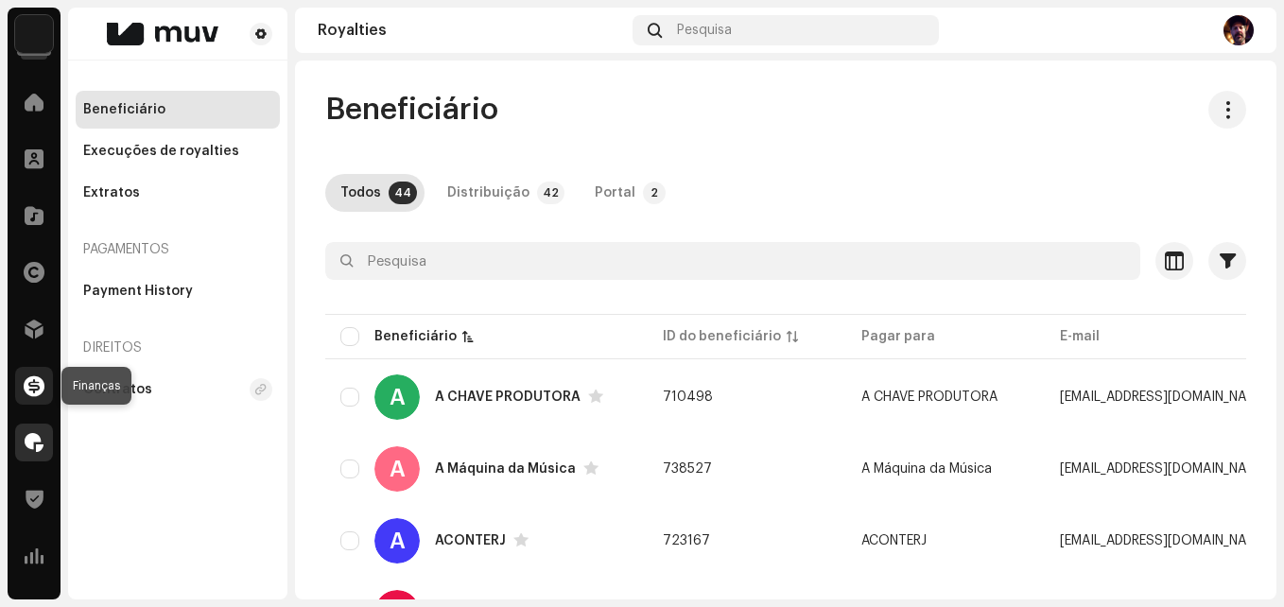
click at [35, 390] on span at bounding box center [34, 385] width 21 height 15
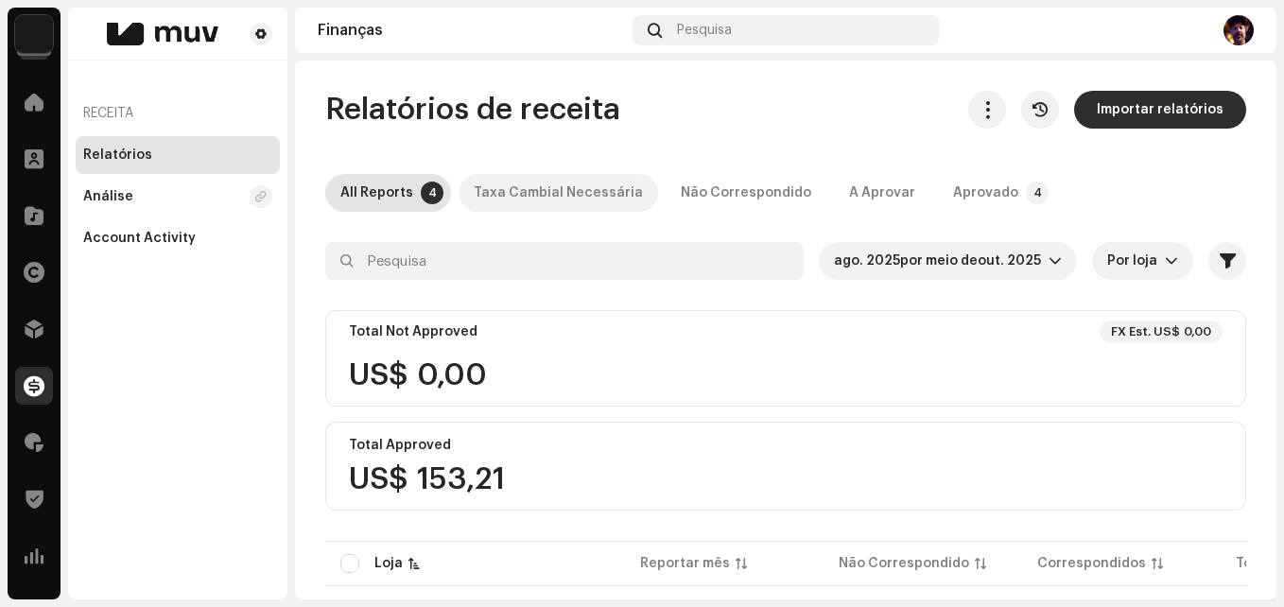
click at [575, 202] on div "Taxa Cambial Necessária" at bounding box center [558, 193] width 169 height 38
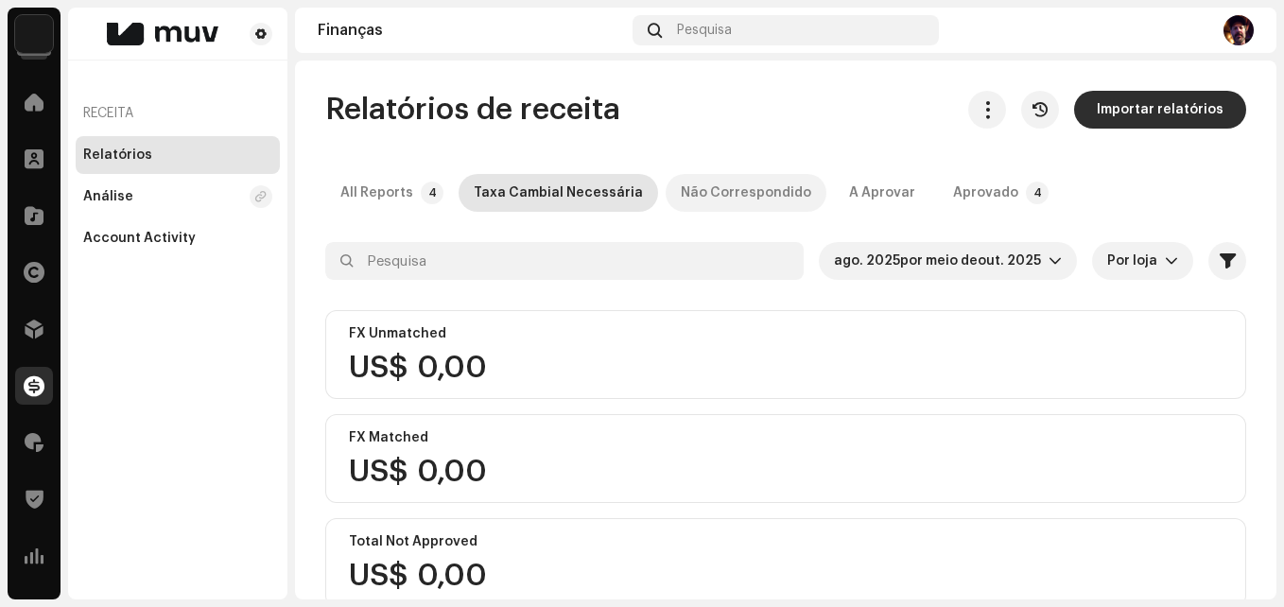
click at [721, 202] on div "Não Correspondido" at bounding box center [746, 193] width 130 height 38
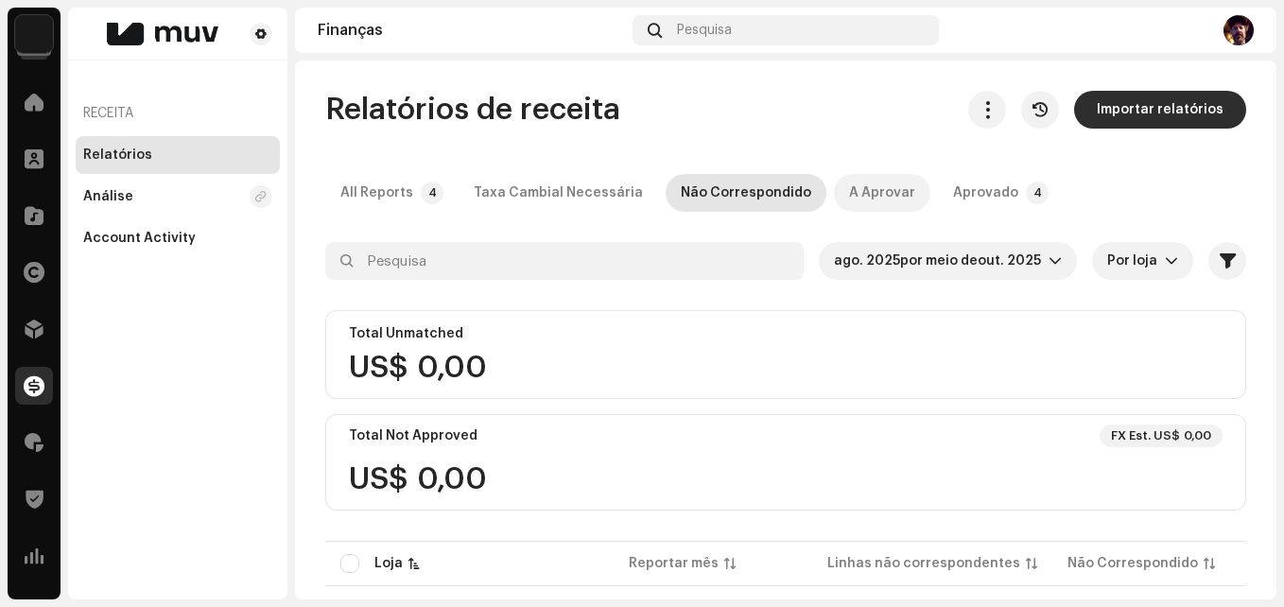
click at [849, 203] on div "A Aprovar" at bounding box center [882, 193] width 66 height 38
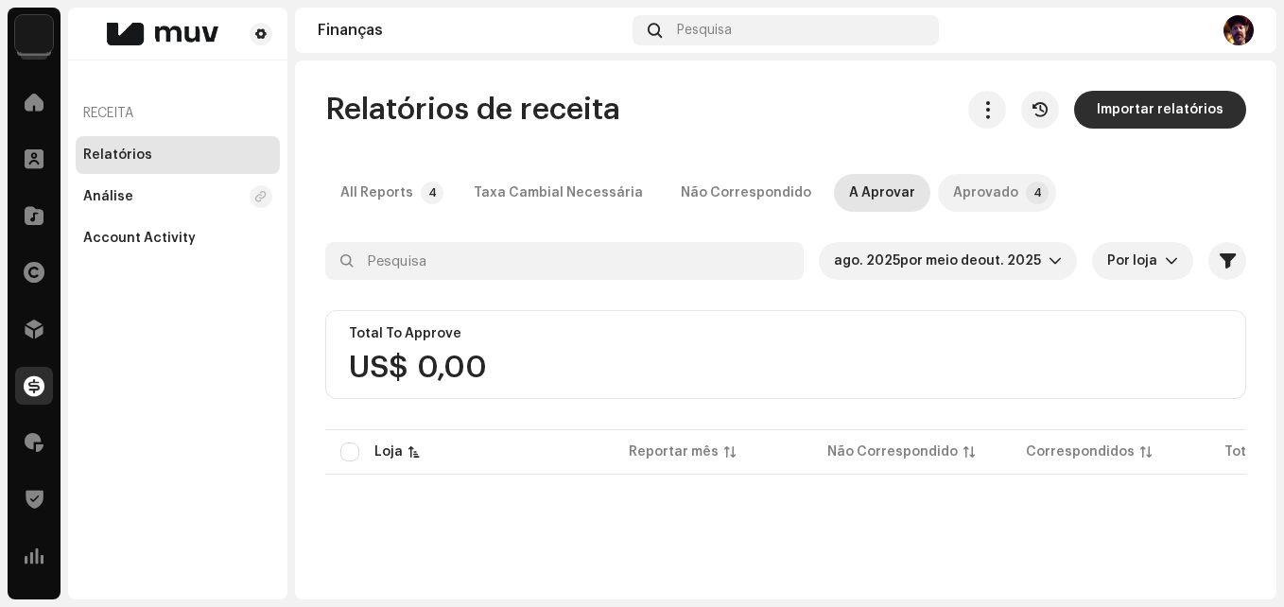
click at [953, 194] on div "Aprovado" at bounding box center [985, 193] width 65 height 38
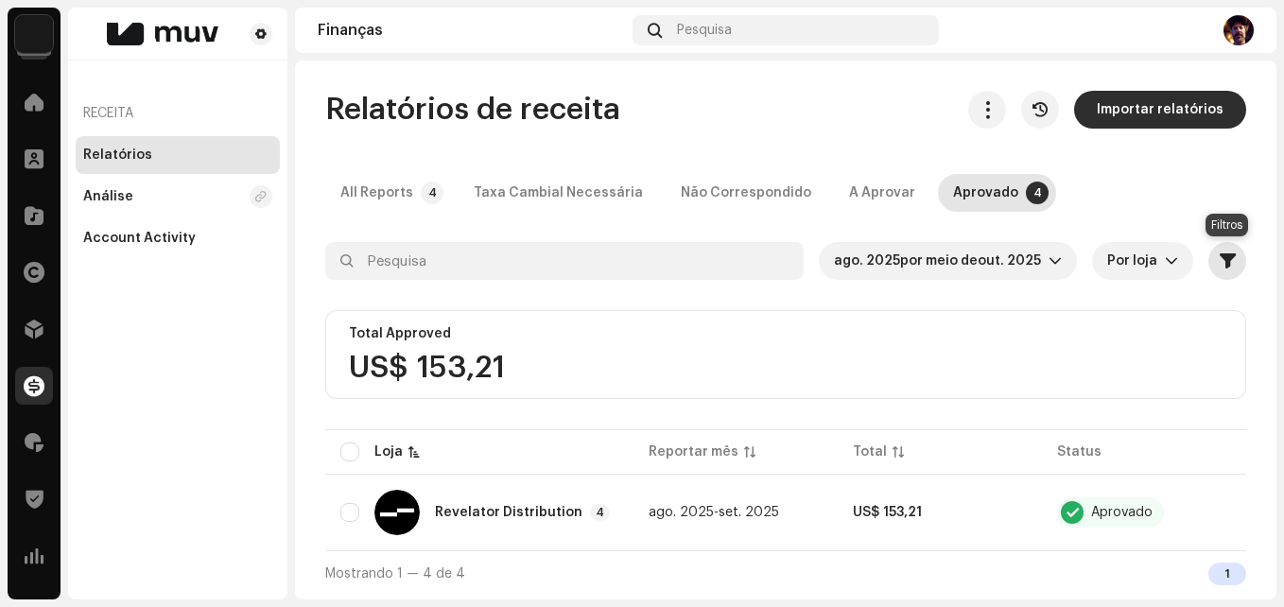
click at [1227, 256] on span "button" at bounding box center [1228, 260] width 16 height 15
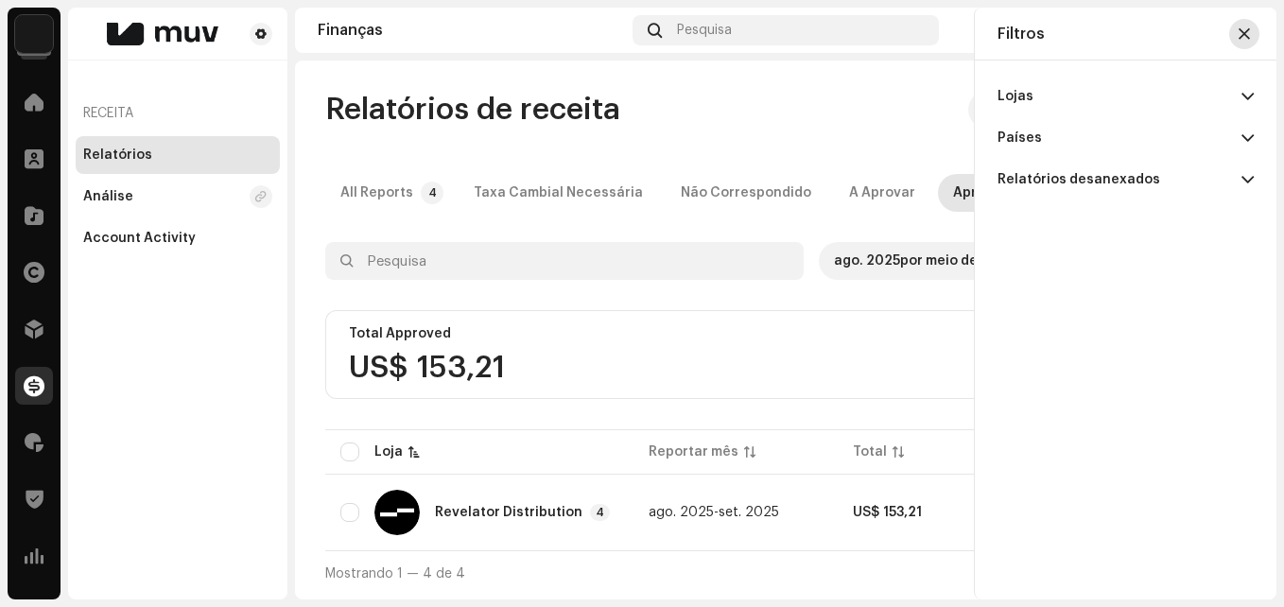
click at [1255, 34] on button "button" at bounding box center [1244, 34] width 30 height 30
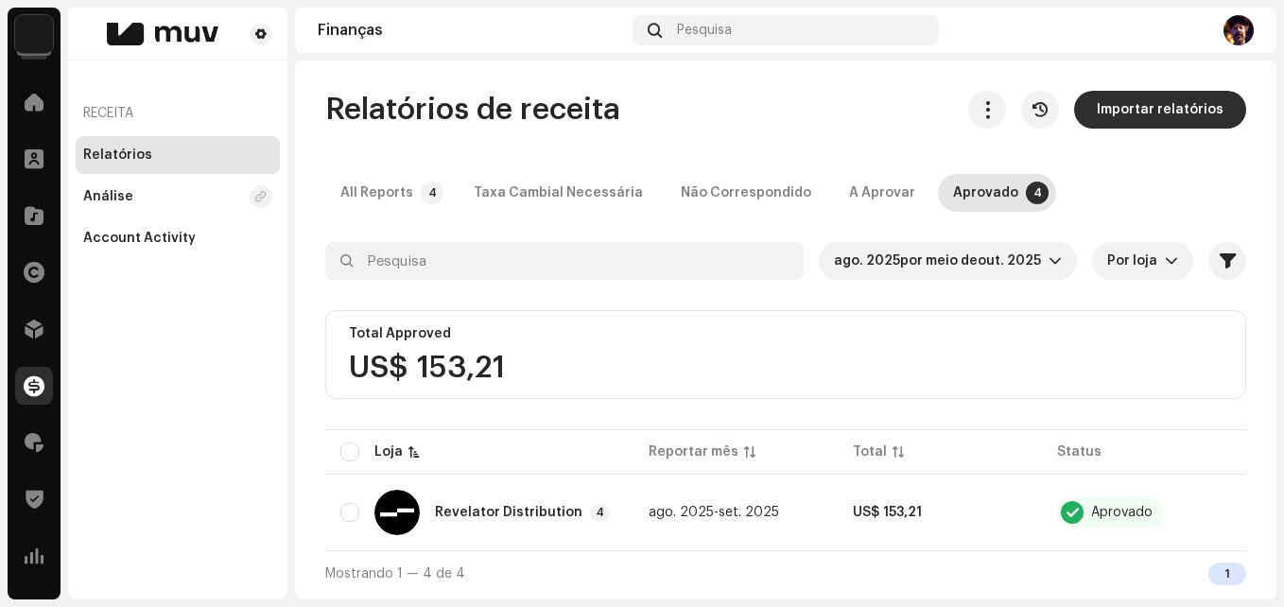
drag, startPoint x: 149, startPoint y: 294, endPoint x: 133, endPoint y: 288, distance: 17.0
click at [133, 288] on div "Receita Relatórios Análise Account Activity" at bounding box center [177, 304] width 219 height 592
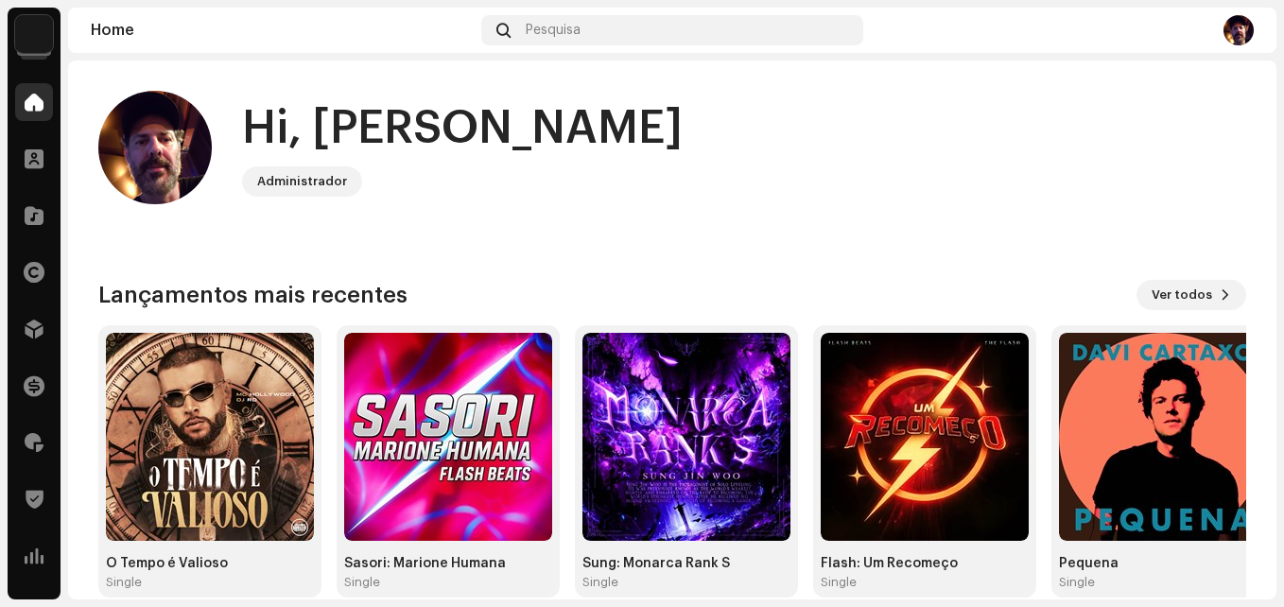
click at [35, 38] on img at bounding box center [34, 34] width 38 height 38
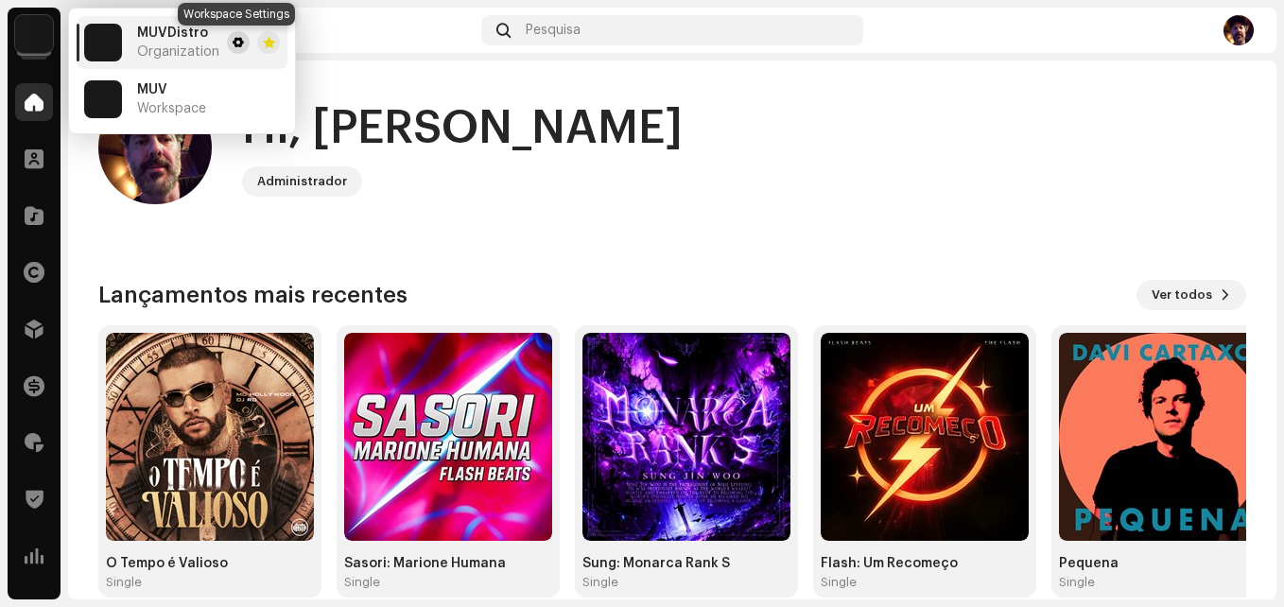
click at [233, 43] on span at bounding box center [238, 42] width 11 height 15
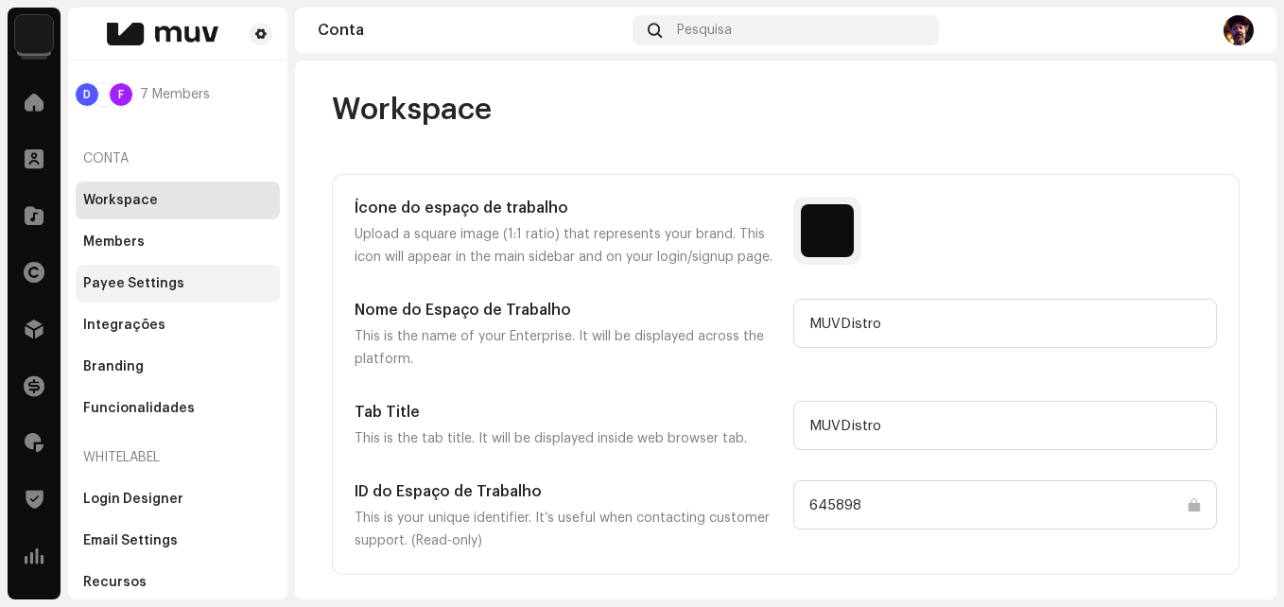
click at [153, 286] on div "Payee Settings" at bounding box center [133, 283] width 101 height 15
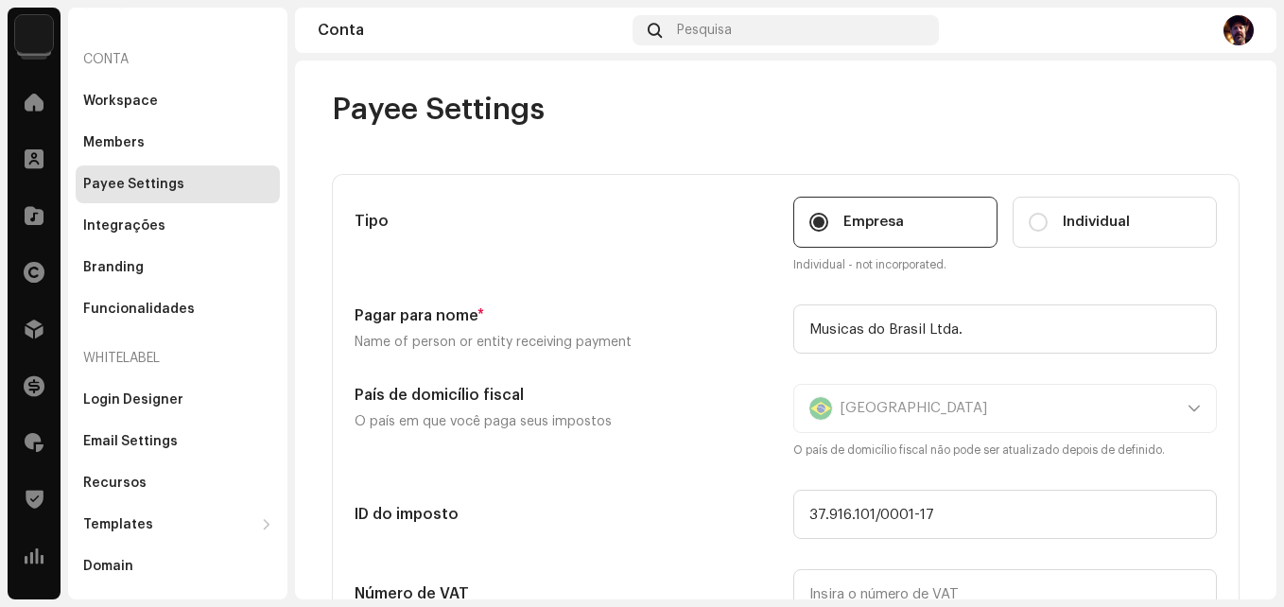
scroll to position [100, 0]
click at [33, 286] on div at bounding box center [34, 272] width 38 height 38
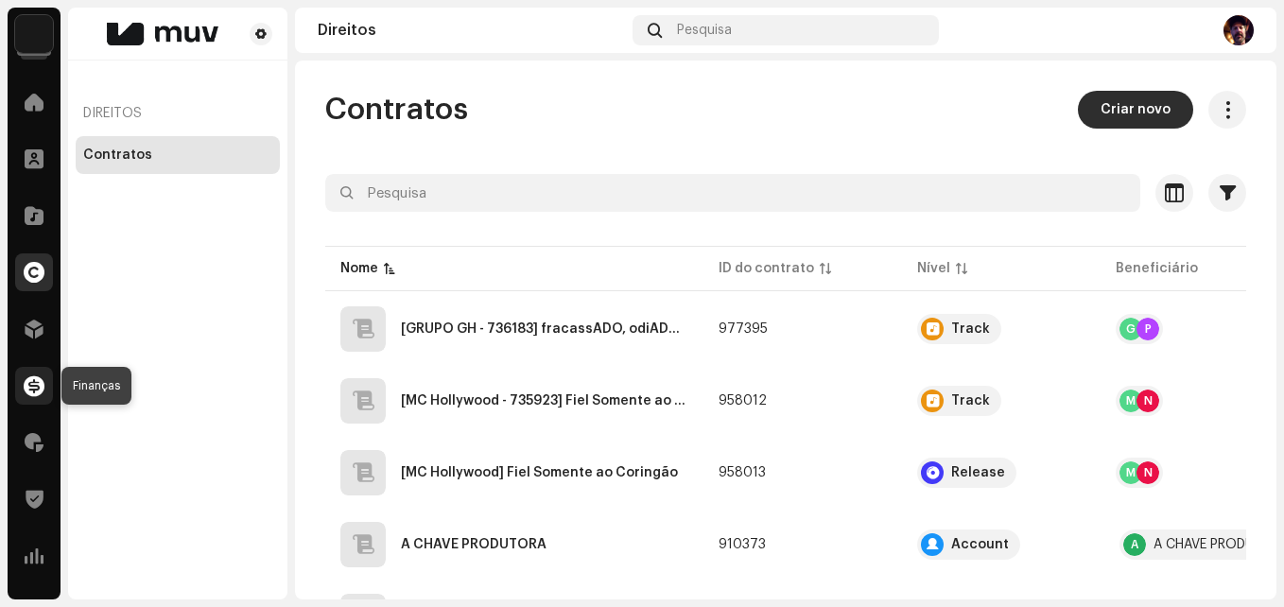
click at [39, 386] on span at bounding box center [34, 385] width 21 height 15
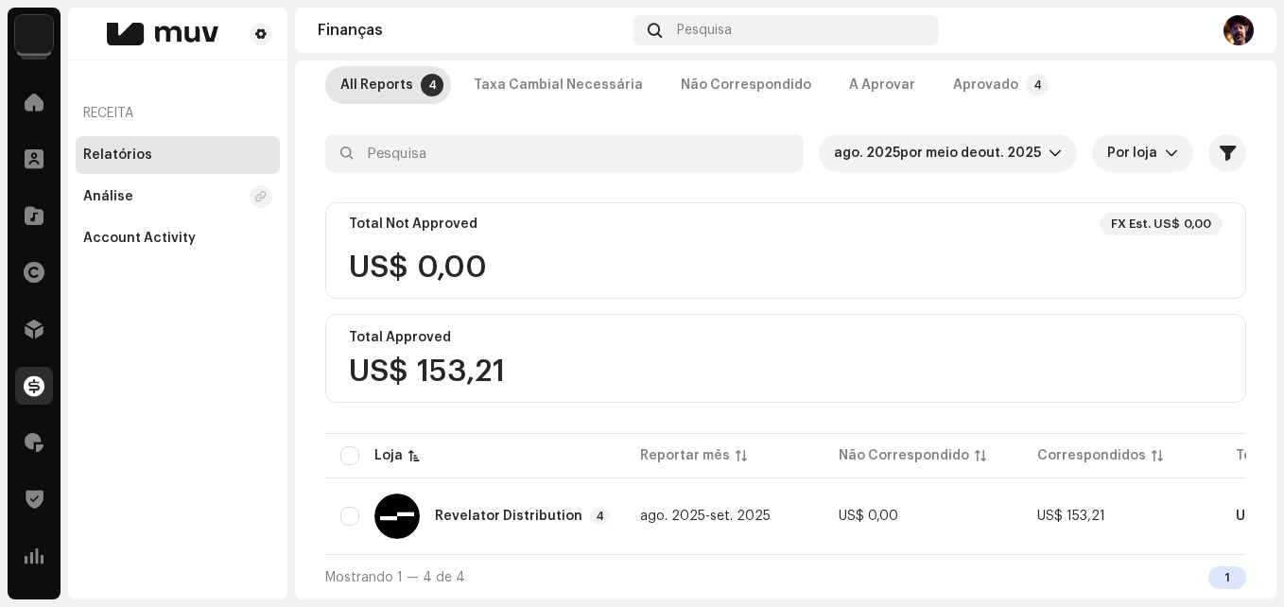
scroll to position [115, 0]
click at [456, 360] on div "US$ 153,21" at bounding box center [786, 371] width 874 height 30
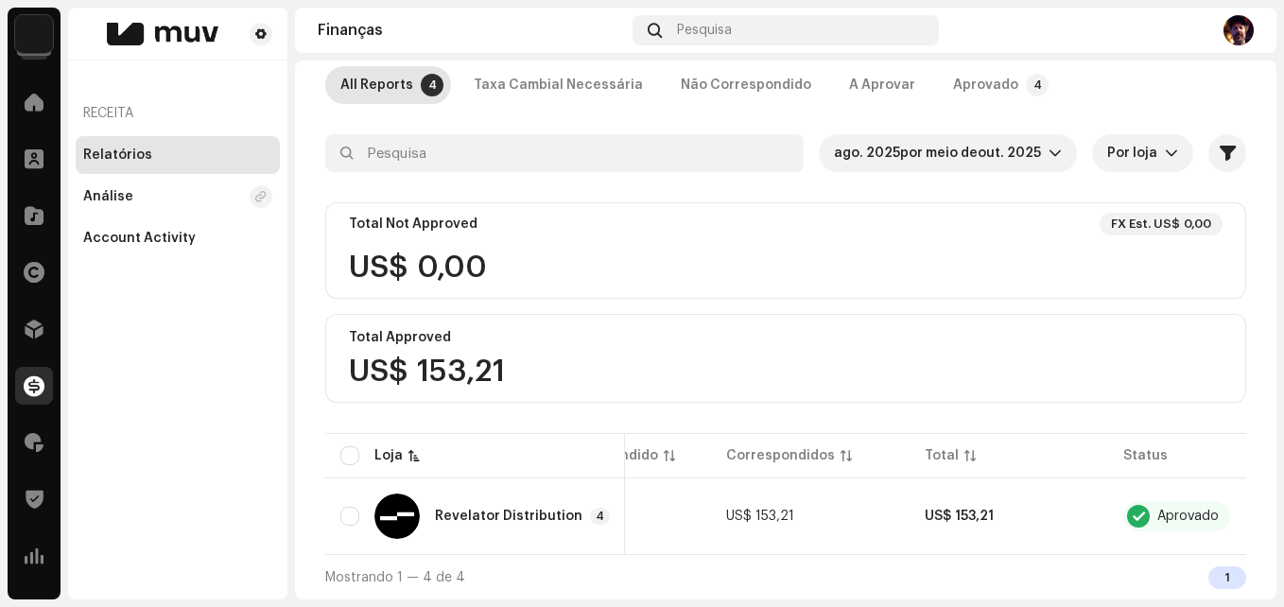
scroll to position [0, 372]
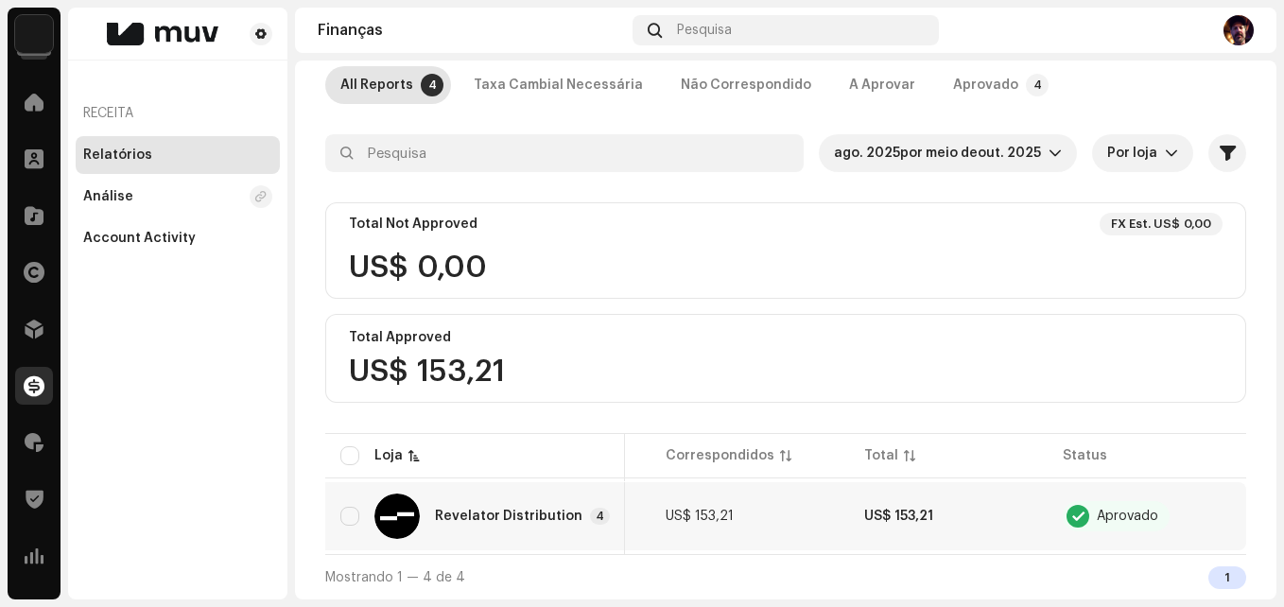
click at [1185, 508] on re-a-table-badge "Aprovado" at bounding box center [1147, 516] width 168 height 30
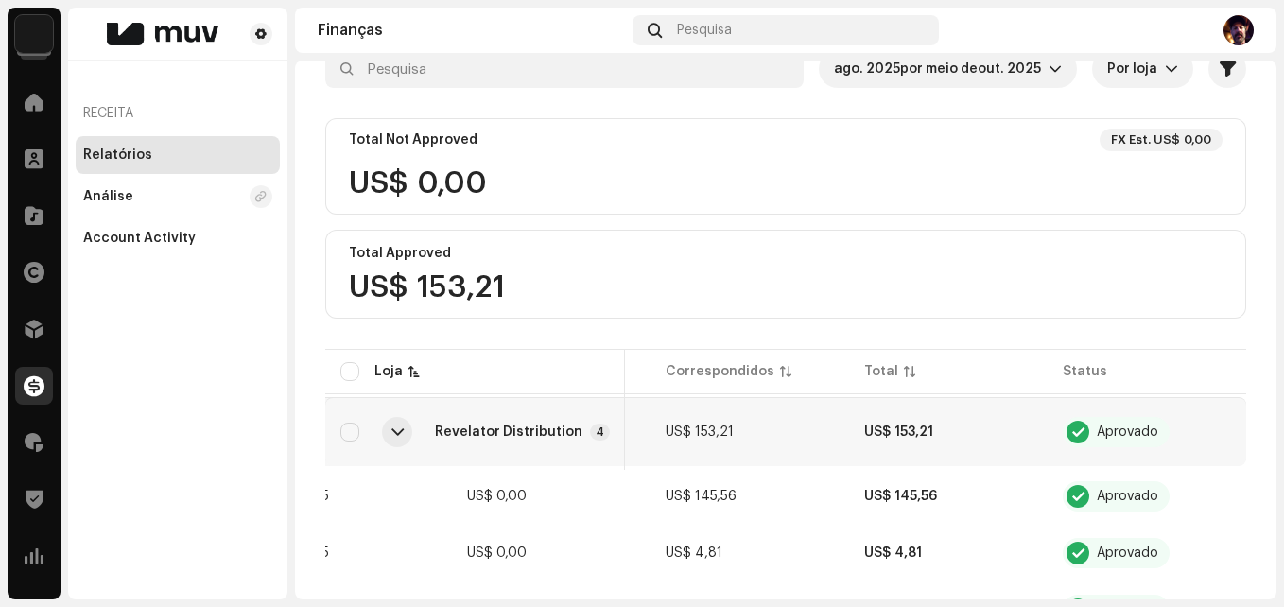
scroll to position [304, 0]
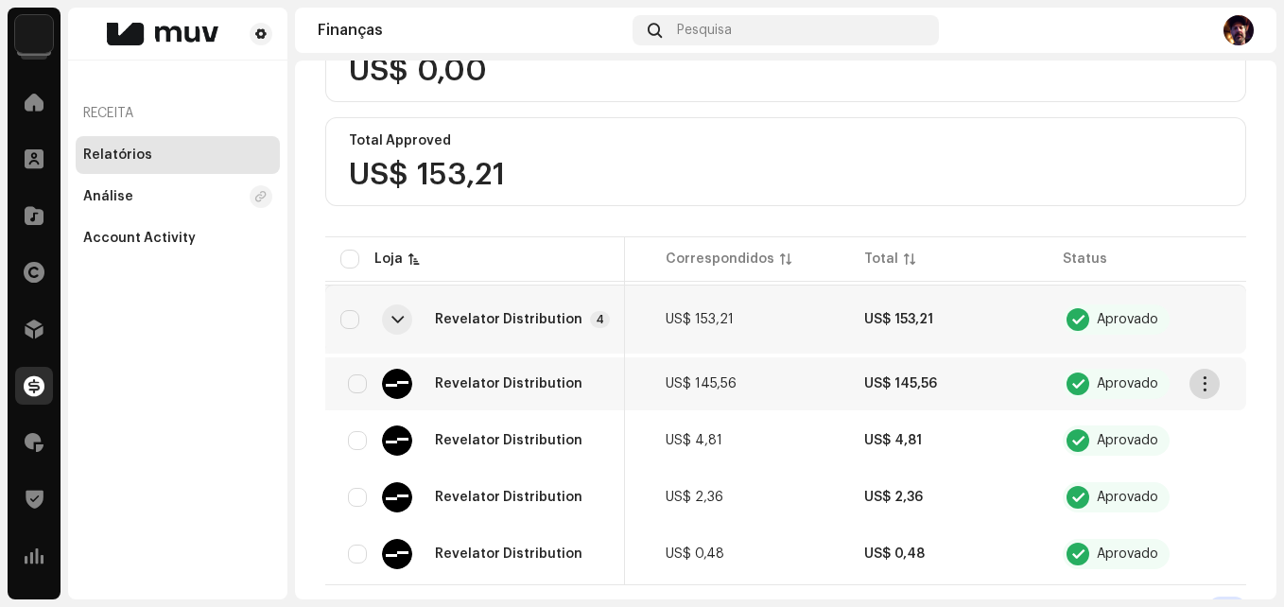
click at [1214, 389] on button "button" at bounding box center [1204, 384] width 30 height 30
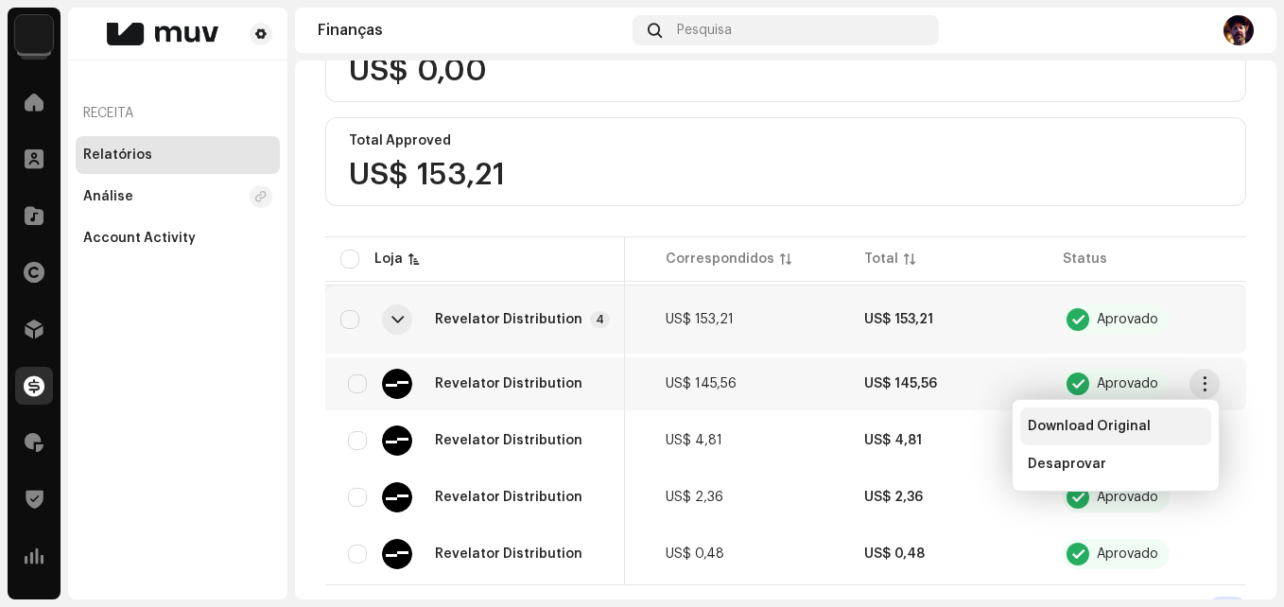
click at [1142, 424] on span "Download Original" at bounding box center [1089, 426] width 123 height 15
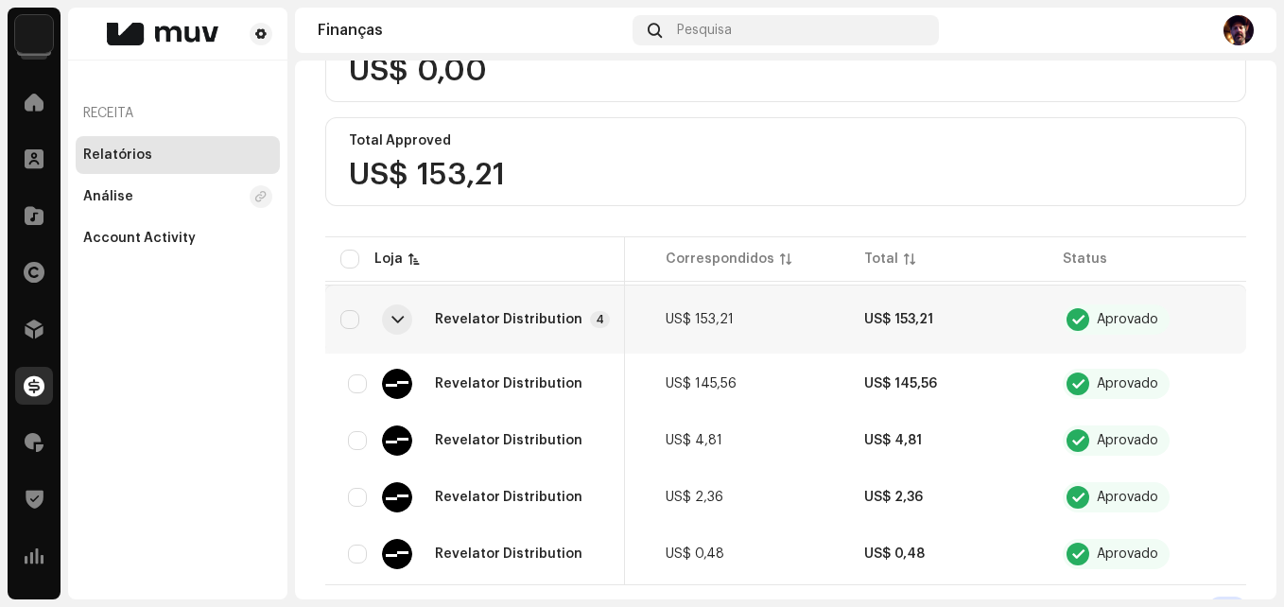
click at [1219, 319] on re-a-table-badge "Aprovado" at bounding box center [1147, 319] width 168 height 30
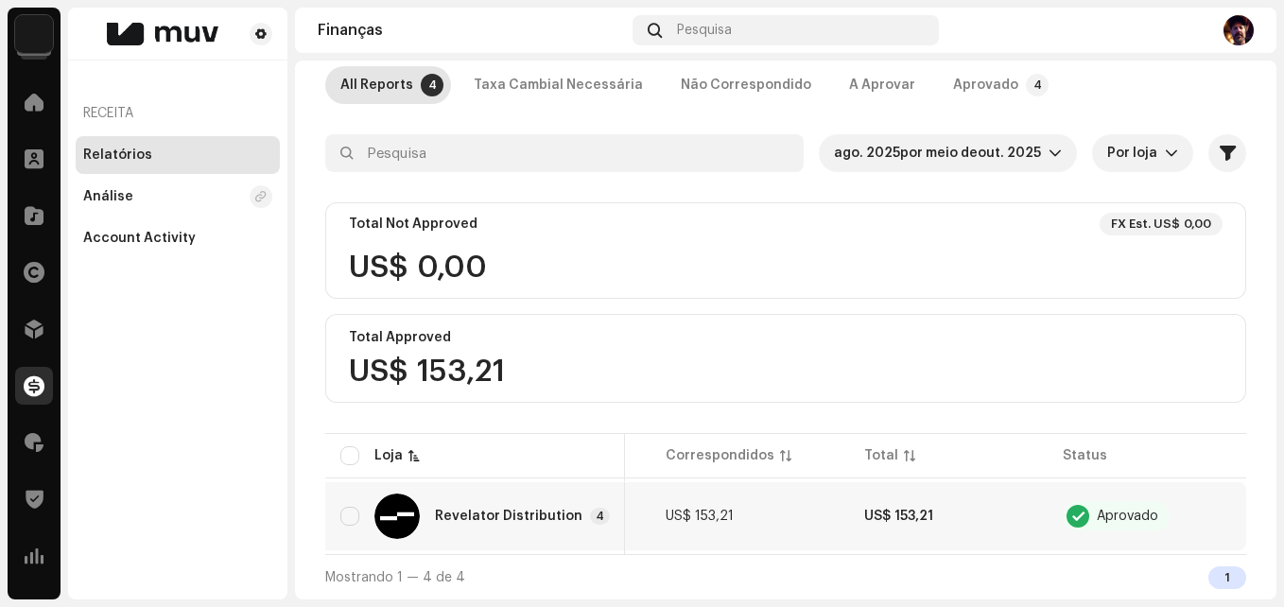
scroll to position [115, 0]
click at [1210, 510] on re-a-table-badge "Aprovado" at bounding box center [1147, 516] width 168 height 30
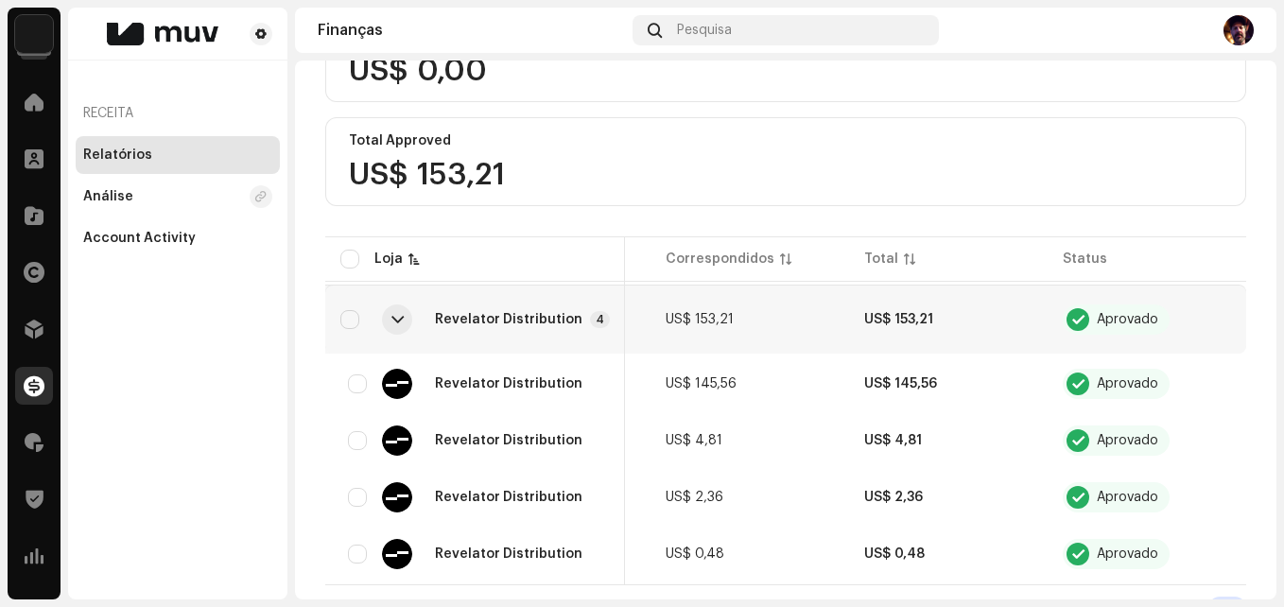
click at [1231, 319] on td "Aprovado" at bounding box center [1147, 320] width 199 height 68
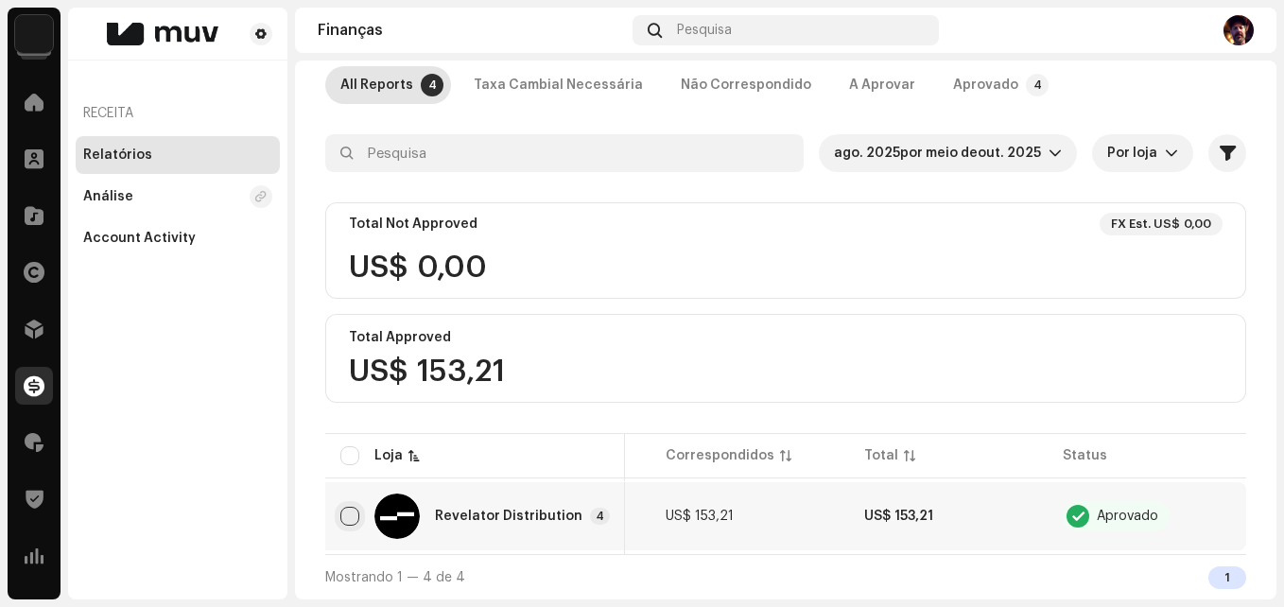
click at [350, 512] on input "checkbox" at bounding box center [349, 516] width 19 height 19
checkbox input "true"
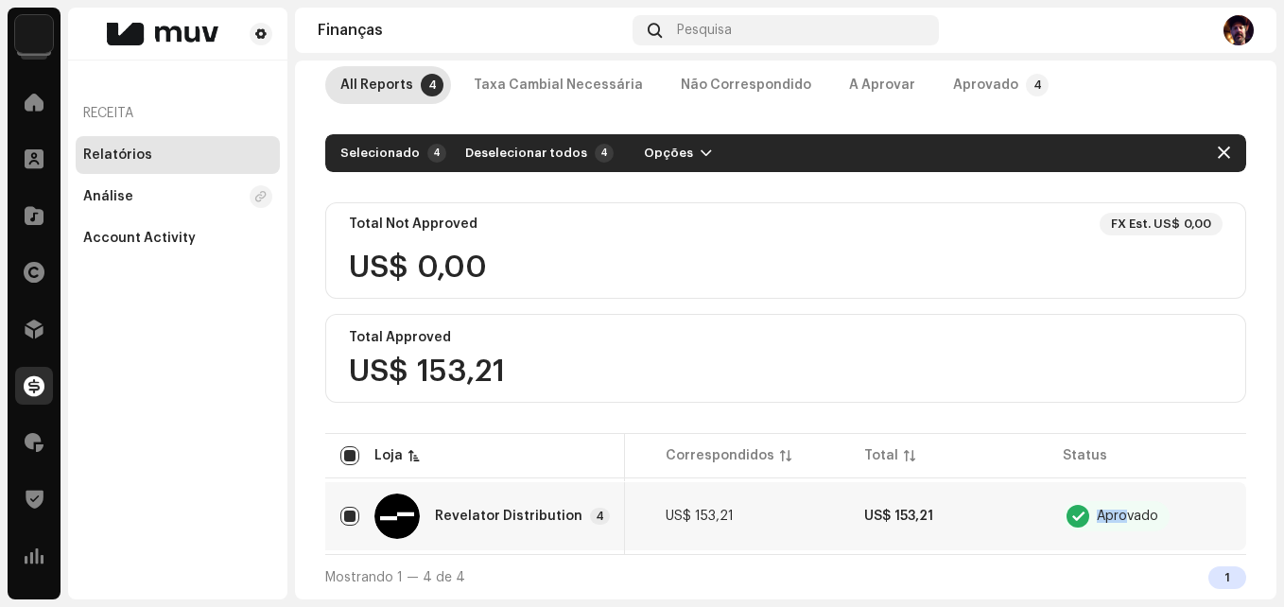
click at [1118, 539] on table "Loja Reportar mês Não Correspondido Correspondidos Total Status Revelator Distr…" at bounding box center [600, 491] width 1292 height 125
drag, startPoint x: 1118, startPoint y: 539, endPoint x: 1199, endPoint y: 470, distance: 105.9
click at [1197, 501] on re-a-table-badge "Aprovado" at bounding box center [1147, 516] width 168 height 30
